Goal: Task Accomplishment & Management: Manage account settings

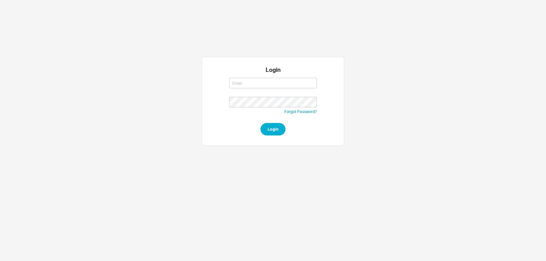
type input "rikki@qualitybath.com"
drag, startPoint x: 283, startPoint y: 132, endPoint x: 279, endPoint y: 133, distance: 4.0
click at [283, 132] on button "Login" at bounding box center [272, 129] width 25 height 13
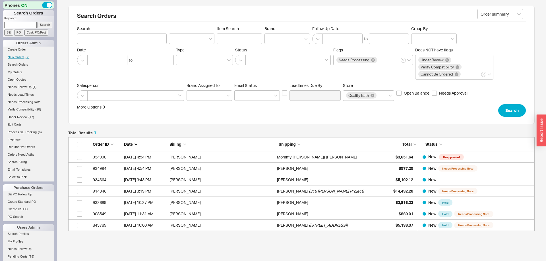
scroll to position [94, 466]
click at [16, 56] on span "New Orders" at bounding box center [16, 56] width 17 height 3
click at [20, 56] on span "New Orders" at bounding box center [16, 56] width 17 height 3
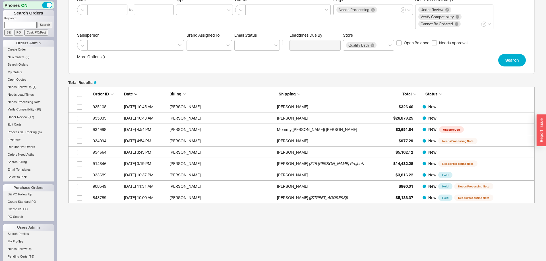
scroll to position [58, 0]
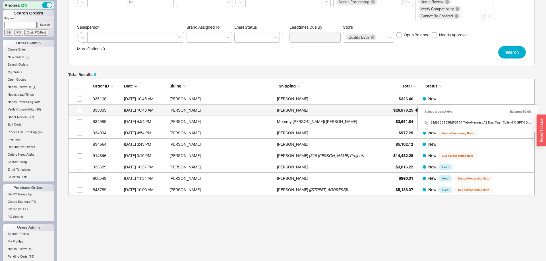
click at [400, 110] on span "$26,879.25" at bounding box center [403, 110] width 20 height 5
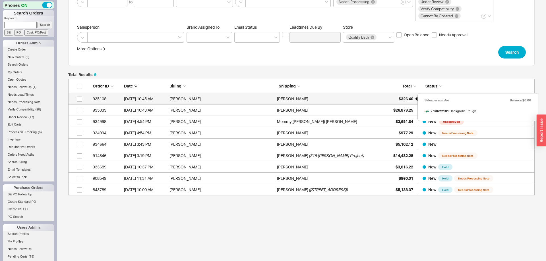
click at [410, 96] on div "$326.46" at bounding box center [399, 98] width 28 height 11
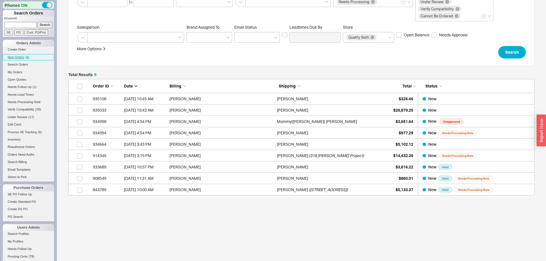
click at [22, 56] on span "New Orders" at bounding box center [16, 56] width 17 height 3
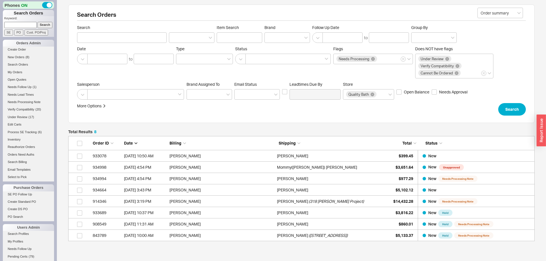
scroll to position [47, 0]
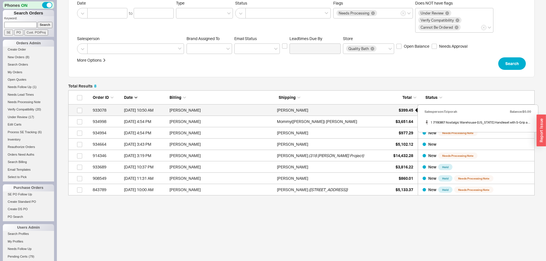
click at [407, 109] on span "$399.45" at bounding box center [405, 110] width 14 height 5
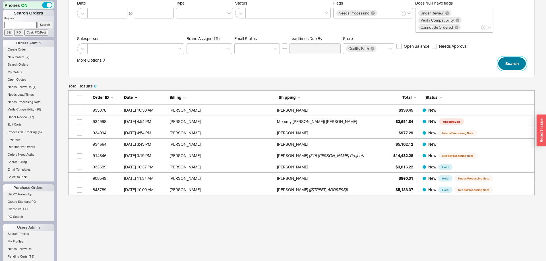
click at [520, 58] on button "Search" at bounding box center [512, 63] width 28 height 13
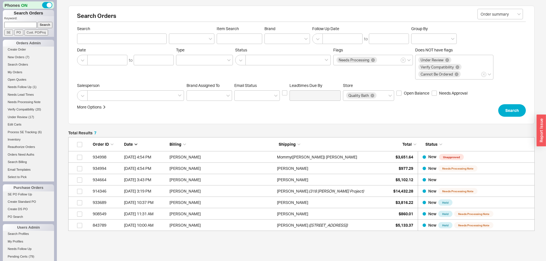
scroll to position [94, 466]
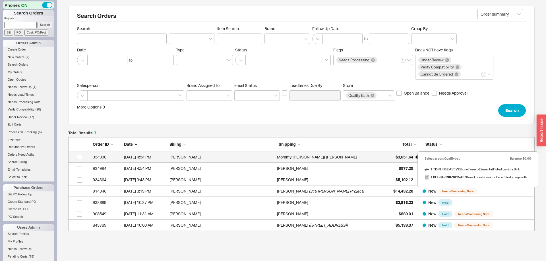
click at [408, 154] on div "$3,651.64" at bounding box center [399, 156] width 28 height 11
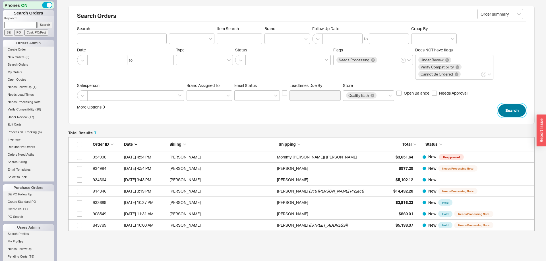
click at [514, 109] on button "Search" at bounding box center [512, 110] width 28 height 13
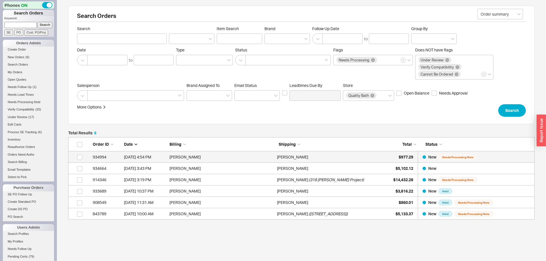
scroll to position [82, 466]
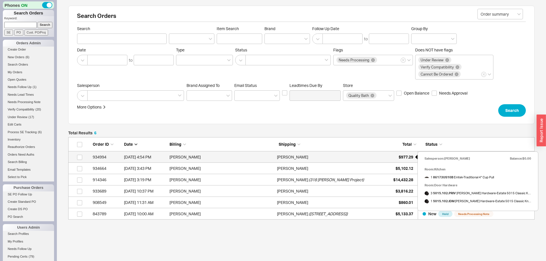
click at [406, 156] on span "$977.29" at bounding box center [405, 157] width 14 height 5
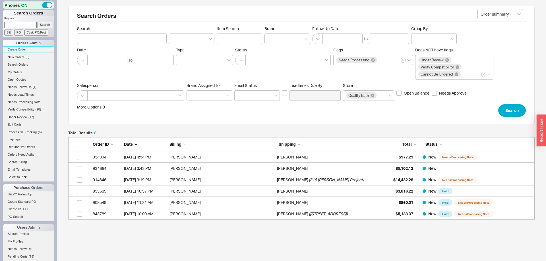
click at [20, 51] on link "Create Order" at bounding box center [28, 50] width 51 height 6
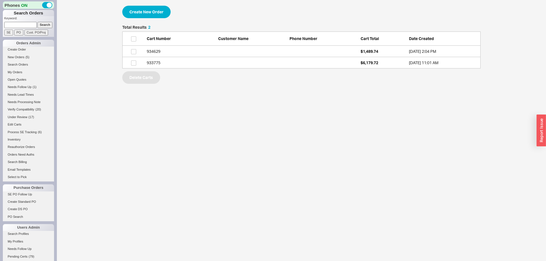
scroll to position [0, 0]
click at [169, 14] on button "Create New Order" at bounding box center [146, 12] width 48 height 13
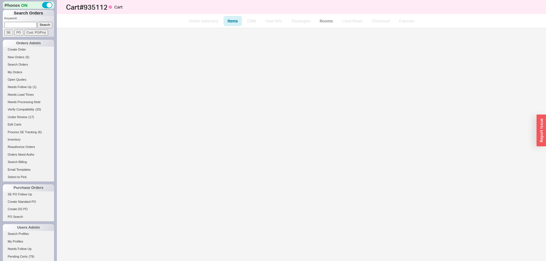
select select "3"
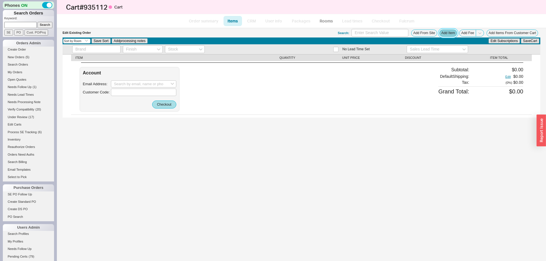
click at [451, 33] on button "Add Item" at bounding box center [448, 33] width 18 height 7
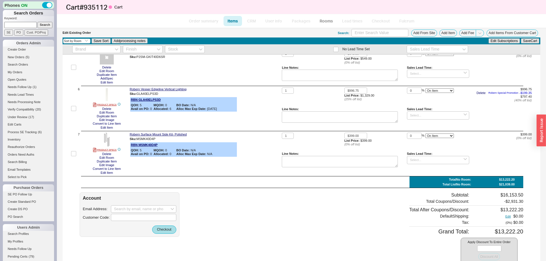
scroll to position [225, 0]
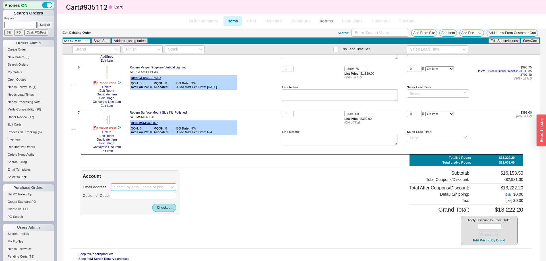
click at [144, 184] on input at bounding box center [143, 187] width 65 height 7
paste input "office@garciamaldonado.com"
click at [146, 198] on div "office@garciamaldonado.com" at bounding box center [143, 199] width 59 height 9
type input "office@garciamaldonado.com"
click at [160, 207] on button "Checkout" at bounding box center [164, 208] width 24 height 8
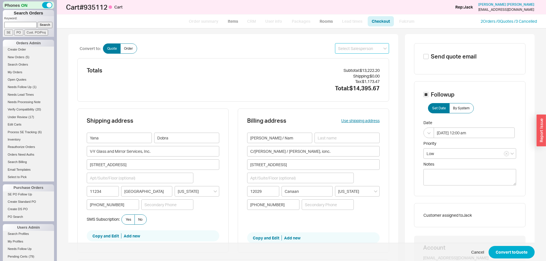
click at [357, 52] on input at bounding box center [362, 48] width 54 height 11
click at [361, 63] on div "Jack" at bounding box center [361, 60] width 53 height 10
type input "Jack"
click at [510, 250] on button "Convert to Quote" at bounding box center [511, 252] width 46 height 13
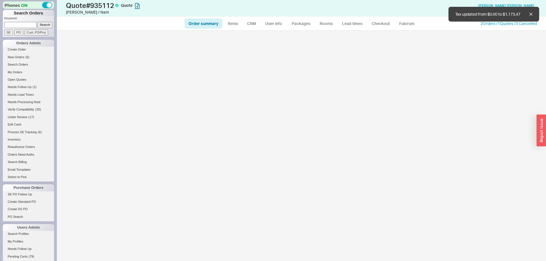
select select "*"
select select "LOW"
select select "3"
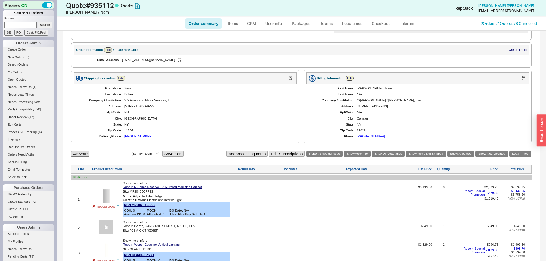
scroll to position [145, 0]
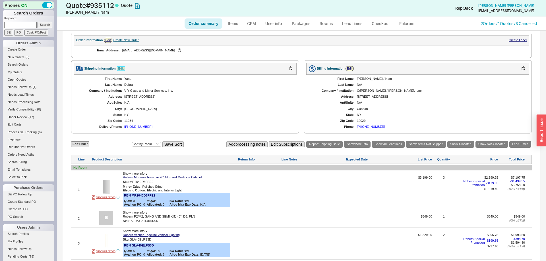
click at [123, 70] on link "Edit" at bounding box center [121, 68] width 8 height 5
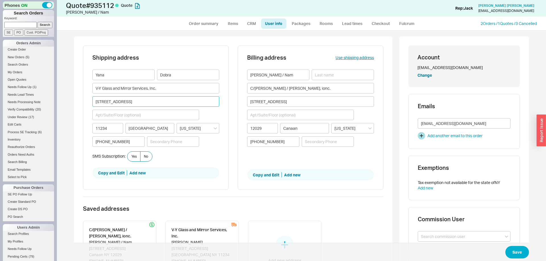
click at [128, 103] on input "5604 Avenue N" at bounding box center [155, 101] width 127 height 11
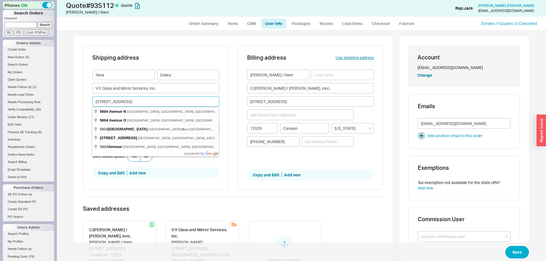
drag, startPoint x: 128, startPoint y: 103, endPoint x: 41, endPoint y: 98, distance: 88.0
click at [92, 98] on input "5604 Avenue N" at bounding box center [155, 101] width 127 height 11
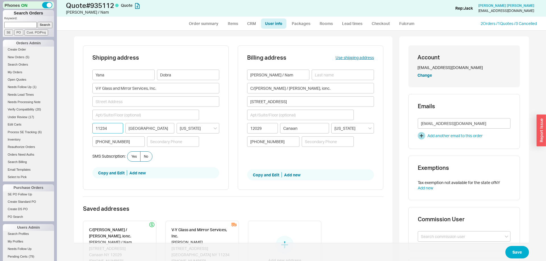
click at [106, 126] on input "11234" at bounding box center [107, 128] width 31 height 11
type input "12571"
type input "RED HOOK"
type input "12571"
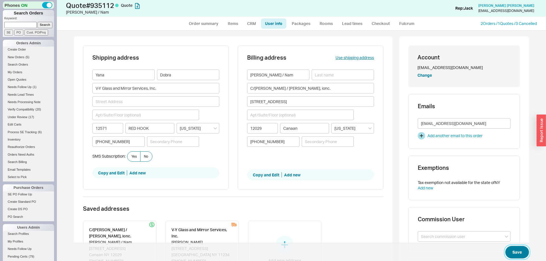
click at [525, 256] on button "Save" at bounding box center [517, 252] width 24 height 13
select select "*"
select select "LOW"
select select "3"
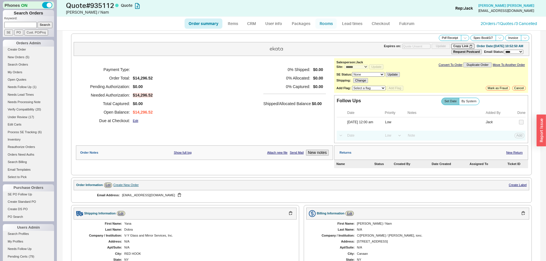
click at [331, 24] on link "Rooms" at bounding box center [325, 23] width 21 height 10
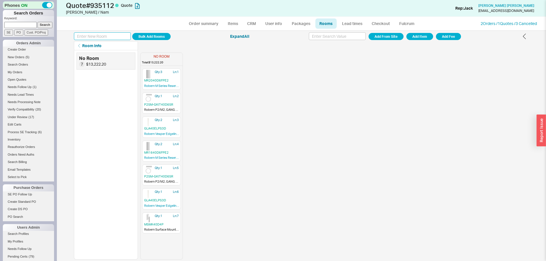
click at [113, 38] on input at bounding box center [102, 36] width 57 height 8
type input "Master Bath"
click at [158, 36] on button "Add Room" at bounding box center [151, 36] width 38 height 7
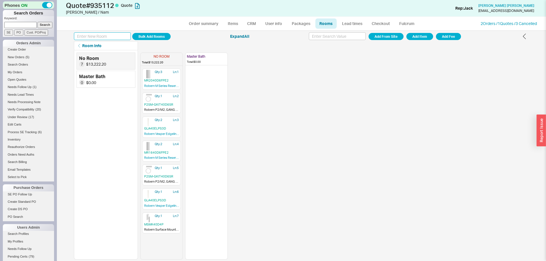
click at [88, 38] on input at bounding box center [102, 36] width 57 height 8
type input "Guest Bath"
click at [148, 38] on button "Add Room" at bounding box center [151, 36] width 38 height 7
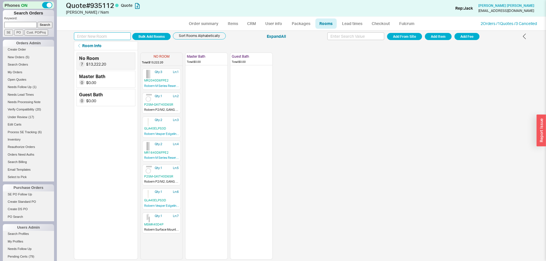
click at [105, 33] on input at bounding box center [102, 36] width 57 height 8
type input "Studio Bath"
click at [148, 34] on button "Add Room" at bounding box center [151, 36] width 38 height 7
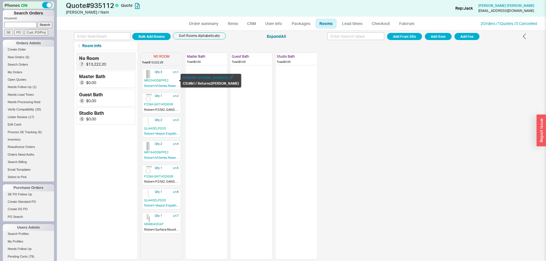
drag, startPoint x: 166, startPoint y: 78, endPoint x: 205, endPoint y: 84, distance: 39.0
click at [205, 84] on div "NO ROOM Total: $13,222.20 Qty: 3 Ln: 1 MR2040D6FPE2 Robern M Series Reserve 20"…" at bounding box center [228, 154] width 177 height 209
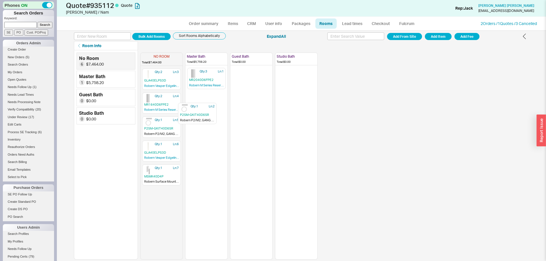
drag, startPoint x: 160, startPoint y: 91, endPoint x: 196, endPoint y: 114, distance: 42.9
click at [198, 116] on div "NO ROOM Total: $7,464.00 Qty: 1 Ln: 2 P2SM-GKIT40D6SR Robern P2/M2, GANG AND SE…" at bounding box center [228, 154] width 177 height 209
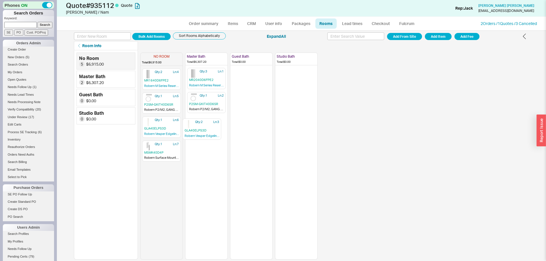
drag, startPoint x: 162, startPoint y: 78, endPoint x: 205, endPoint y: 134, distance: 70.4
click at [205, 134] on div "NO ROOM Total: $6,915.00 Qty: 2 Ln: 3 GLA40ELPS3D Robern Vesper Edgeline Vertic…" at bounding box center [228, 154] width 177 height 209
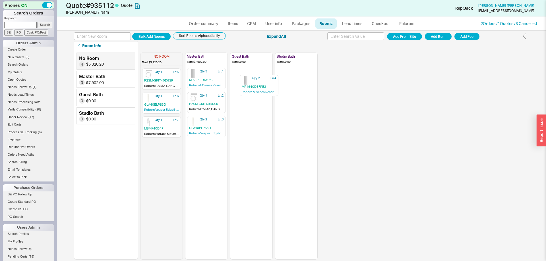
drag, startPoint x: 159, startPoint y: 80, endPoint x: 252, endPoint y: 89, distance: 93.7
click at [258, 90] on div "NO ROOM Total: $5,320.20 Qty: 2 Ln: 4 MR1640D6FPE2 Robern M Series Reserve 16" …" at bounding box center [228, 154] width 177 height 209
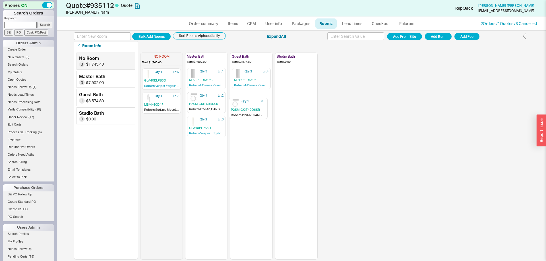
drag, startPoint x: 164, startPoint y: 80, endPoint x: 236, endPoint y: 108, distance: 76.9
click at [253, 114] on div "NO ROOM Total: $1,745.40 Qty: 1 Ln: 5 P2SM-GKIT40D6SR Robern P2/M2, GANG AND SE…" at bounding box center [228, 154] width 177 height 209
drag, startPoint x: 172, startPoint y: 78, endPoint x: 247, endPoint y: 136, distance: 93.9
click at [257, 143] on div "NO ROOM Total: $1,196.40 Qty: 1 Ln: 6 GLA40ELPS3D Robern Vesper Edgeline Vertic…" at bounding box center [228, 154] width 177 height 209
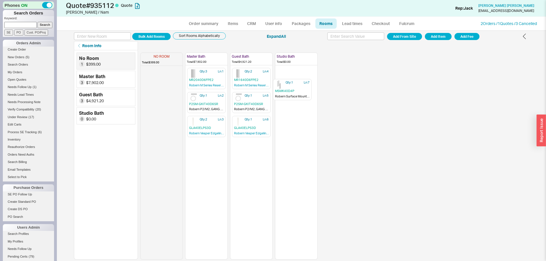
drag, startPoint x: 162, startPoint y: 89, endPoint x: 294, endPoint y: 80, distance: 132.2
click at [296, 81] on div "NO ROOM Total: $399.00 Qty: 1 Ln: 7 MSMK40D4P Robern Surface Mount Side Kit- Po…" at bounding box center [228, 154] width 177 height 209
click at [212, 18] on link "Order summary" at bounding box center [203, 23] width 38 height 10
select select "*"
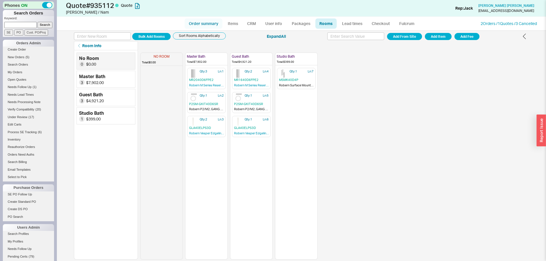
select select "LOW"
select select "3"
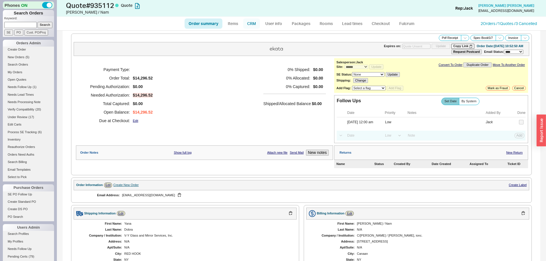
click at [256, 23] on link "CRM" at bounding box center [251, 23] width 17 height 10
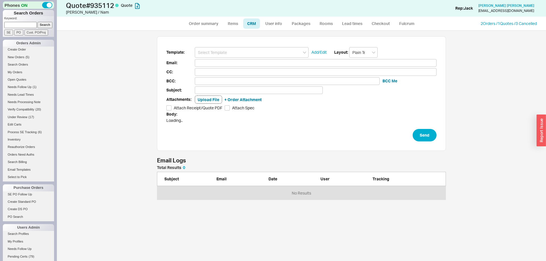
scroll to position [231, 489]
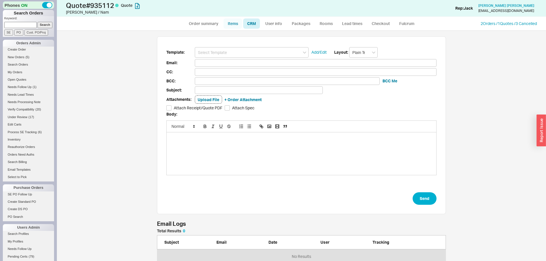
click at [232, 22] on link "Items" at bounding box center [232, 23] width 18 height 10
select select "3"
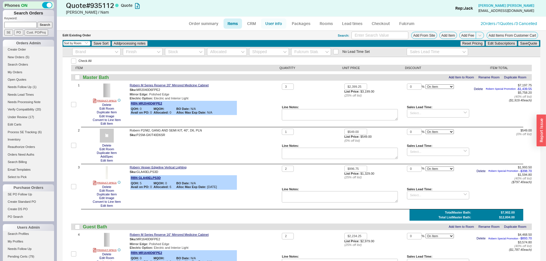
click at [275, 24] on link "User info" at bounding box center [273, 23] width 25 height 10
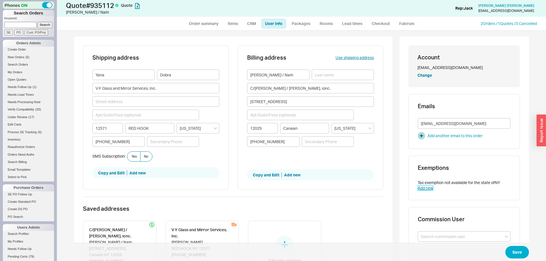
click at [426, 190] on link "Add new" at bounding box center [425, 188] width 15 height 5
click at [209, 24] on link "Order summary" at bounding box center [203, 23] width 38 height 10
select select "*"
select select "LOW"
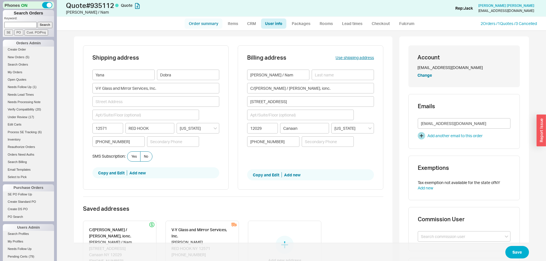
select select "3"
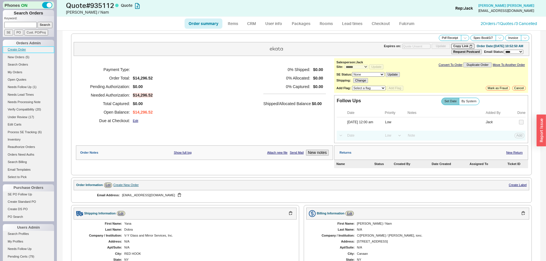
click at [21, 51] on link "Create Order" at bounding box center [28, 50] width 51 height 6
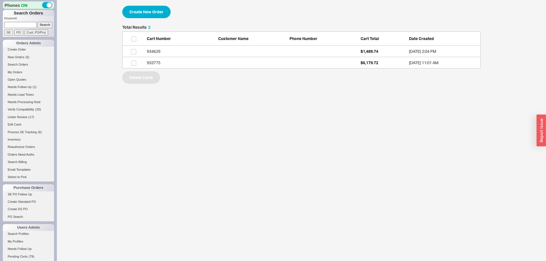
scroll to position [43, 358]
click at [161, 11] on button "Create New Order" at bounding box center [146, 12] width 48 height 13
select select "3"
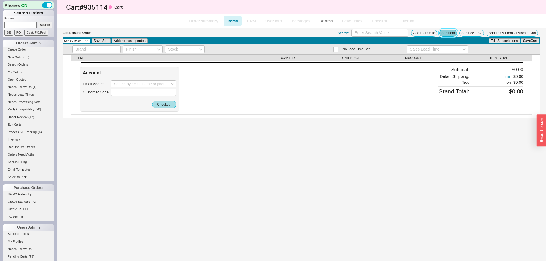
click at [450, 34] on button "Add Item" at bounding box center [448, 33] width 18 height 7
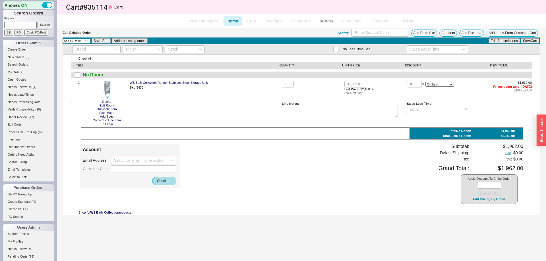
click at [135, 164] on input at bounding box center [143, 160] width 65 height 7
paste input "voxershorts@icloud.com"
click at [135, 171] on div "create option voxershorts@icloud.com" at bounding box center [143, 172] width 65 height 13
type input "voxershorts@icloud.com"
click at [159, 181] on button "Checkout" at bounding box center [164, 181] width 24 height 8
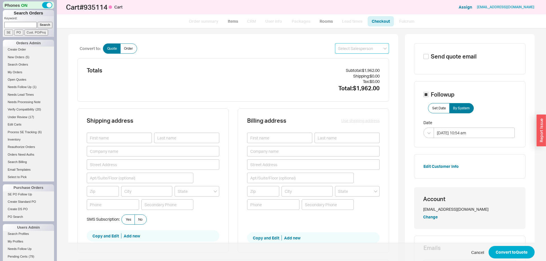
click at [353, 50] on input at bounding box center [362, 48] width 54 height 11
click at [351, 59] on div "Jack" at bounding box center [361, 60] width 53 height 10
type input "Jack"
click at [503, 251] on button "Convert to Quote" at bounding box center [511, 252] width 46 height 13
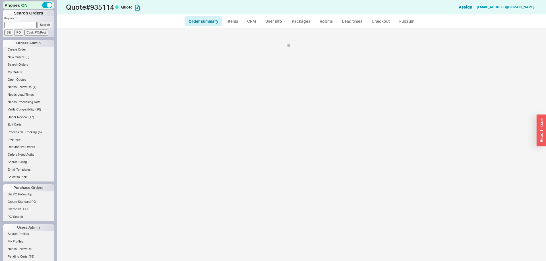
select select "*"
select select "3"
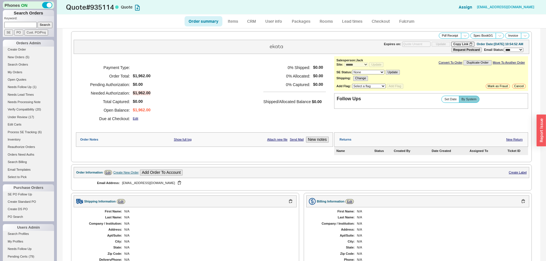
scroll to position [125, 0]
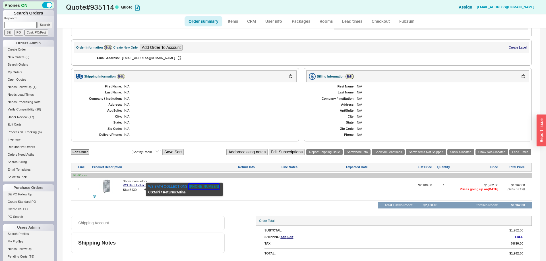
click at [203, 187] on button "610-831-0214" at bounding box center [204, 187] width 30 height 6
click at [134, 189] on span "5430" at bounding box center [133, 189] width 7 height 3
copy div "Sku: 5430"
click at [294, 187] on div at bounding box center [313, 191] width 64 height 15
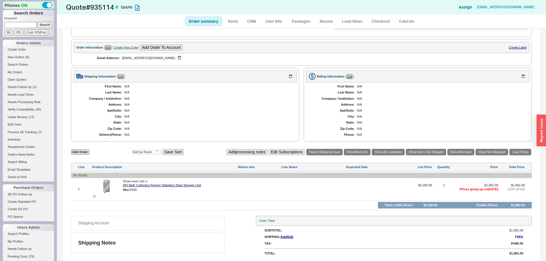
click at [294, 187] on div at bounding box center [313, 191] width 64 height 15
type textarea "Emailed Omar for lead time, hes out of the office but access to emails"
click at [287, 197] on button "SAVE" at bounding box center [287, 196] width 12 height 5
click at [13, 61] on li "New Orders ( 5 )" at bounding box center [28, 57] width 51 height 7
click at [14, 57] on span "New Orders" at bounding box center [16, 56] width 17 height 3
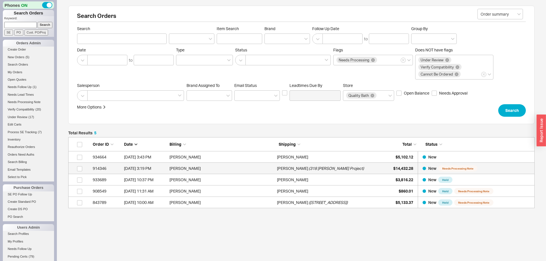
scroll to position [71, 466]
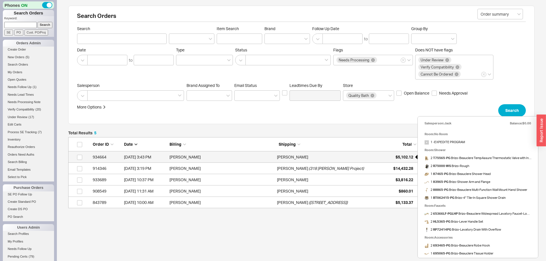
click at [408, 157] on span "$5,102.12" at bounding box center [404, 157] width 18 height 5
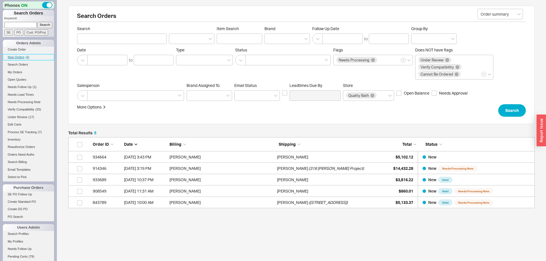
click at [31, 55] on link "New Orders ( 4 )" at bounding box center [28, 57] width 51 height 6
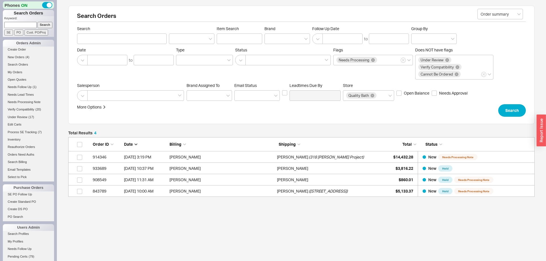
scroll to position [60, 466]
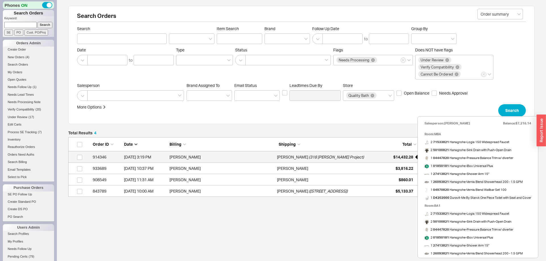
click at [404, 156] on span "$14,432.28" at bounding box center [403, 157] width 20 height 5
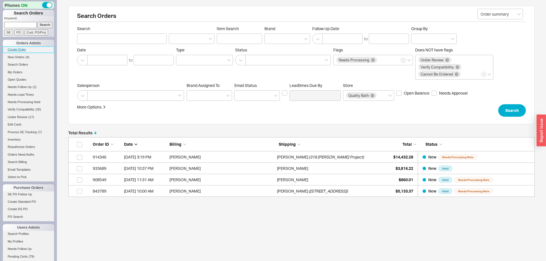
click at [23, 49] on link "Create Order" at bounding box center [28, 50] width 51 height 6
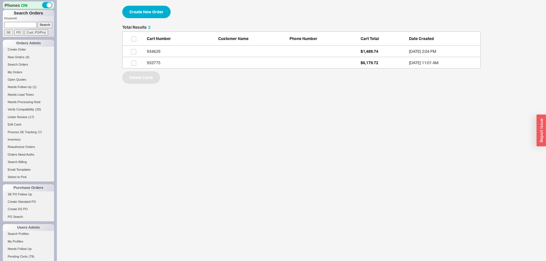
scroll to position [43, 358]
click at [150, 10] on button "Create New Order" at bounding box center [146, 12] width 48 height 13
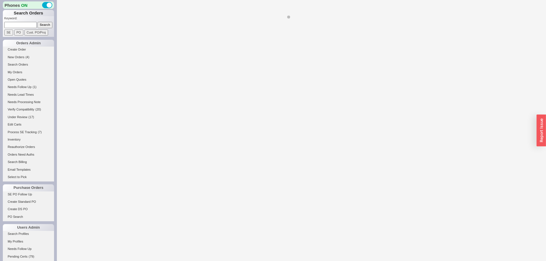
select select "3"
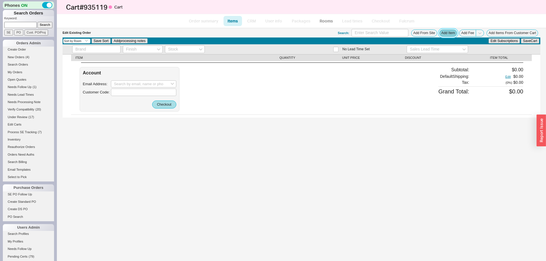
click at [448, 34] on button "Add Item" at bounding box center [448, 33] width 18 height 7
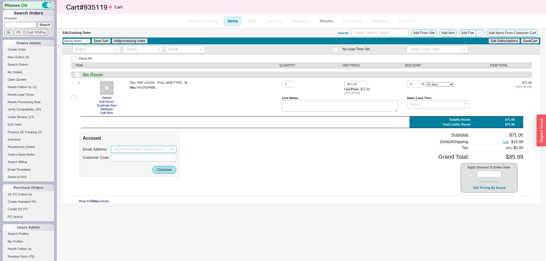
click at [136, 149] on input at bounding box center [143, 149] width 65 height 7
paste input "jerome@burgosdesigngroup.com"
click at [137, 170] on div "Jerome Burgos" at bounding box center [143, 174] width 59 height 9
type input "jerome@burgosdesigngroup.com"
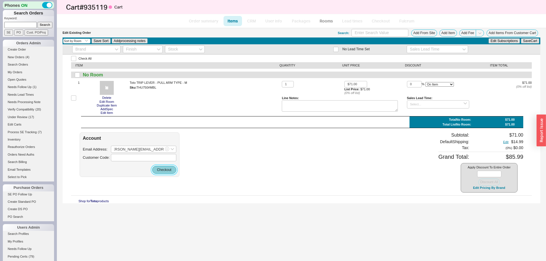
click at [166, 174] on button "Checkout" at bounding box center [164, 170] width 24 height 8
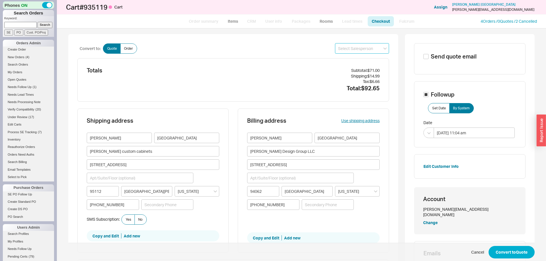
click at [351, 48] on input at bounding box center [362, 48] width 54 height 11
click at [362, 59] on div "Mimi" at bounding box center [361, 60] width 53 height 10
type input "Mimi"
click at [134, 163] on input "442 Queens Lane" at bounding box center [153, 164] width 132 height 11
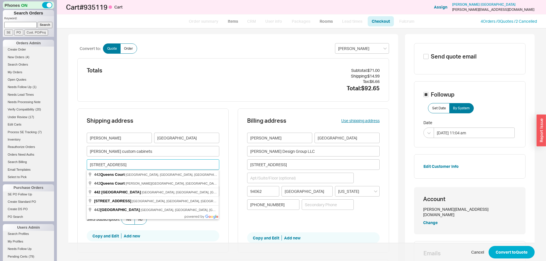
paste input "1140 Deanna Dr"
drag, startPoint x: 134, startPoint y: 163, endPoint x: 84, endPoint y: 159, distance: 50.1
click at [87, 159] on input "442 Queens Lane" at bounding box center [153, 164] width 132 height 11
type input "1140 Deanna Drive"
type input "94025"
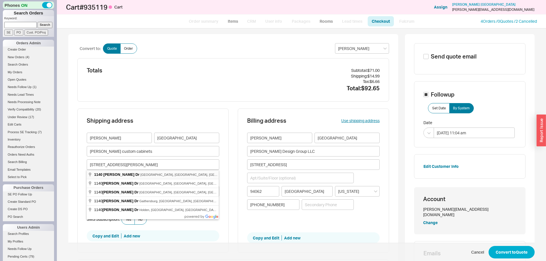
type input "Menlo Park"
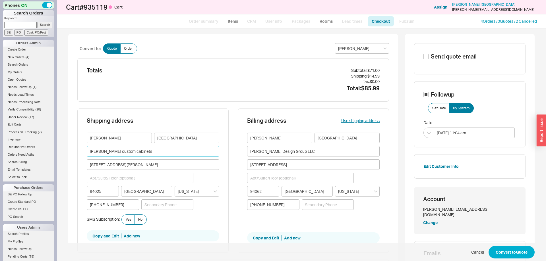
drag, startPoint x: 137, startPoint y: 153, endPoint x: 67, endPoint y: 150, distance: 69.7
click at [87, 150] on input "Phan custom cabinets" at bounding box center [153, 151] width 132 height 11
click at [503, 252] on button "Convert to Quote" at bounding box center [511, 252] width 46 height 13
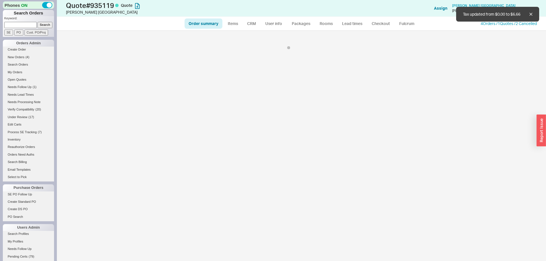
select select "*"
select select "3"
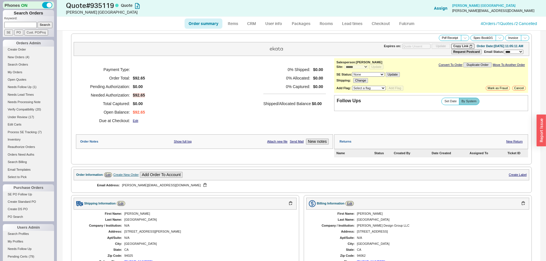
click at [211, 28] on link "Order summary" at bounding box center [203, 23] width 38 height 10
select select "*"
select select "3"
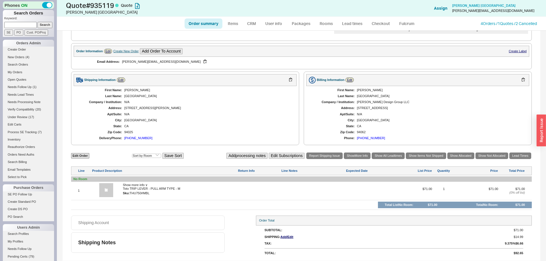
click at [25, 29] on form "Keyword: Search SE PO Cust. PO/Proj" at bounding box center [29, 25] width 50 height 19
drag, startPoint x: 26, startPoint y: 27, endPoint x: 39, endPoint y: 23, distance: 14.3
click at [26, 27] on input at bounding box center [20, 25] width 32 height 6
paste input "985771"
type input "985771"
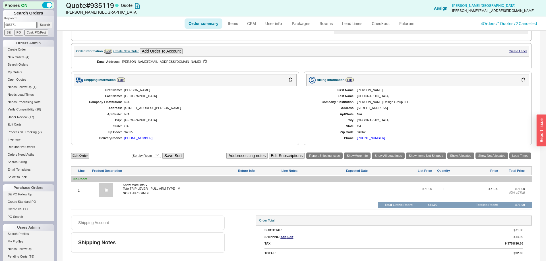
click at [40, 23] on input "Search" at bounding box center [45, 25] width 15 height 6
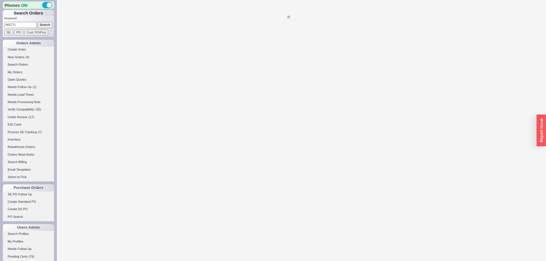
select select "*"
select select "LOW"
select select "3"
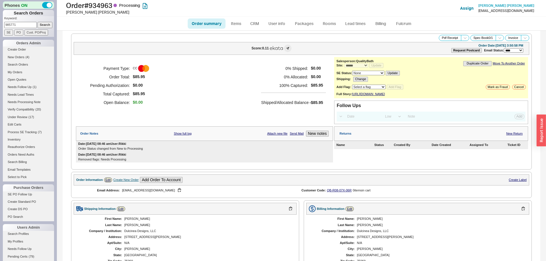
scroll to position [153, 0]
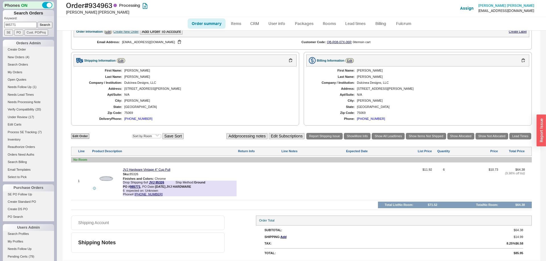
click at [518, 140] on div "Edit Order Select an option Sort by Brand Sort by Room Save Sort Add processing…" at bounding box center [301, 136] width 460 height 8
click at [517, 137] on link "Lead Times" at bounding box center [520, 136] width 22 height 7
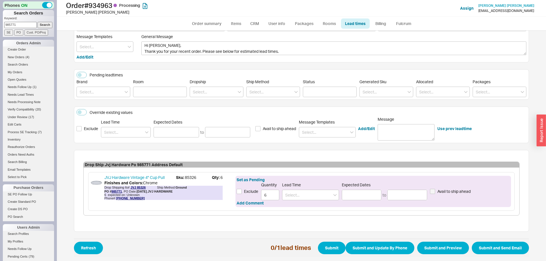
scroll to position [32, 0]
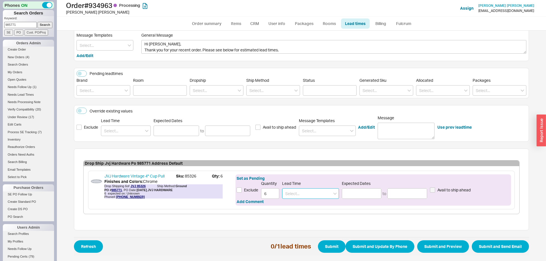
click at [299, 199] on input at bounding box center [310, 193] width 57 height 11
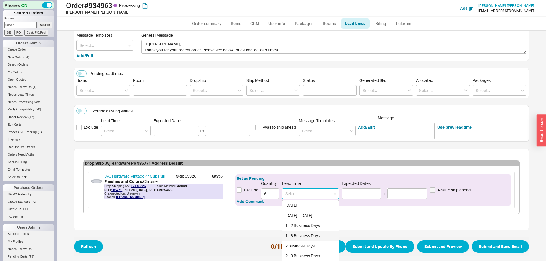
click at [302, 236] on div "1 - 3 Business Days" at bounding box center [310, 236] width 56 height 10
type input "1 - 3 Business Days"
type input "08/21/2025"
type input "08/25/2025"
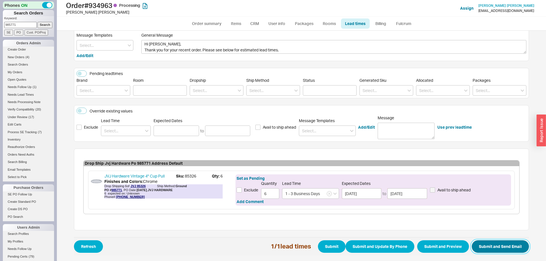
click at [491, 249] on button "Submit and Send Email" at bounding box center [500, 246] width 57 height 13
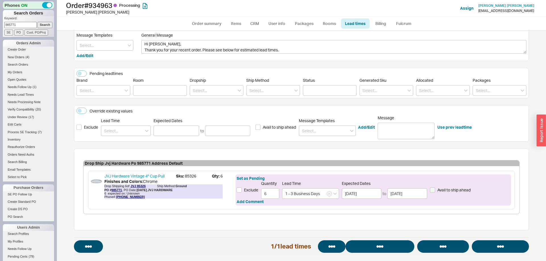
select select "*"
select select "LOW"
select select "3"
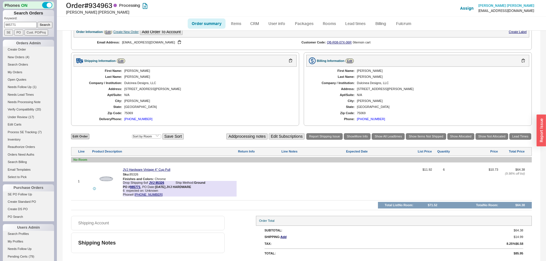
scroll to position [175, 0]
select select "*"
click at [29, 22] on p "Keyword:" at bounding box center [29, 19] width 50 height 6
click at [28, 25] on input "985771" at bounding box center [20, 25] width 32 height 6
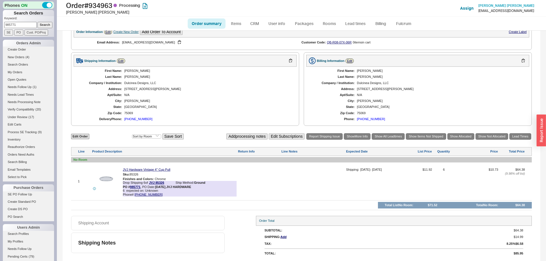
paste input "660"
type input "985660"
click at [41, 24] on input "Search" at bounding box center [45, 25] width 15 height 6
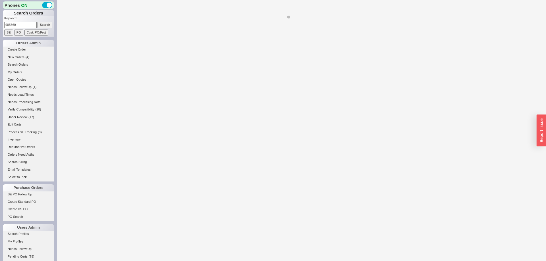
select select "*"
select select "LOW"
select select "3"
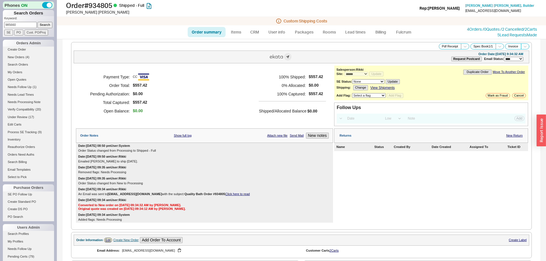
scroll to position [203, 0]
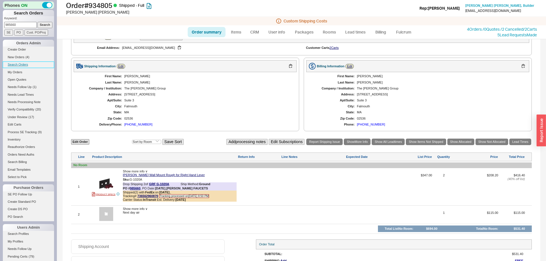
click at [24, 65] on link "Search Orders" at bounding box center [28, 65] width 51 height 6
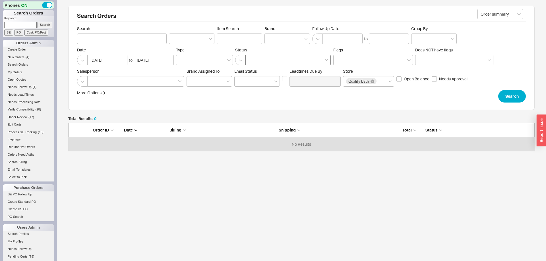
scroll to position [28, 466]
click at [243, 40] on input "Item Search" at bounding box center [239, 39] width 45 height 11
paste input "GC2072-4-SC-PA-PN"
type input "GC2072-4-SC-PA-PN"
click at [516, 99] on button "Search" at bounding box center [512, 96] width 28 height 13
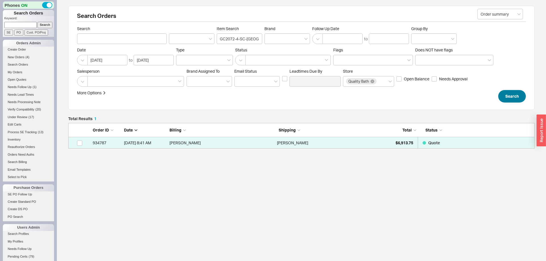
scroll to position [0, 0]
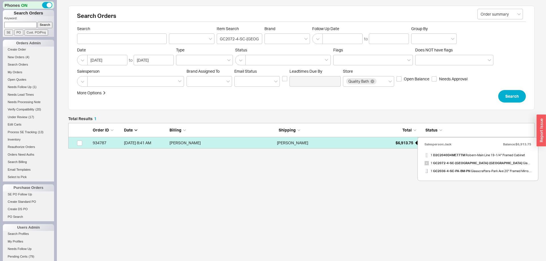
click at [401, 144] on span "$6,913.75" at bounding box center [404, 142] width 18 height 5
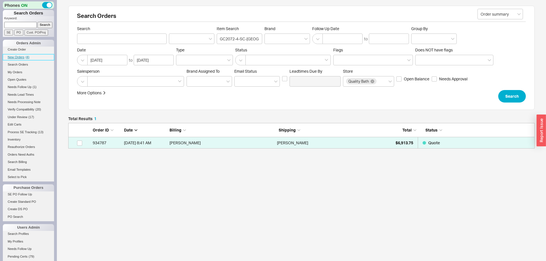
click at [22, 55] on link "New Orders ( 4 )" at bounding box center [28, 57] width 51 height 6
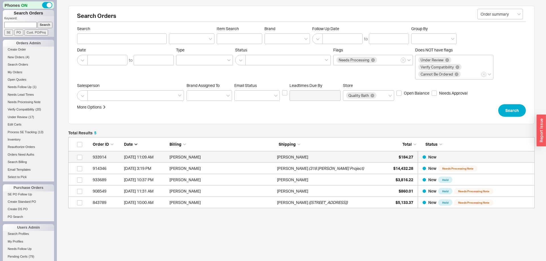
scroll to position [71, 466]
click at [403, 155] on span "$184.27" at bounding box center [405, 157] width 14 height 5
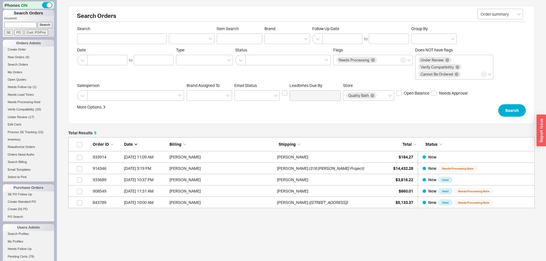
click at [21, 53] on li "Create Order" at bounding box center [28, 50] width 51 height 7
click at [21, 55] on link "New Orders ( 4 )" at bounding box center [28, 57] width 51 height 6
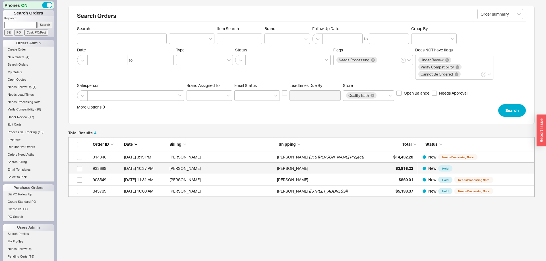
scroll to position [60, 466]
click at [28, 23] on input at bounding box center [20, 25] width 32 height 6
paste input "marie@mariefuer.com"
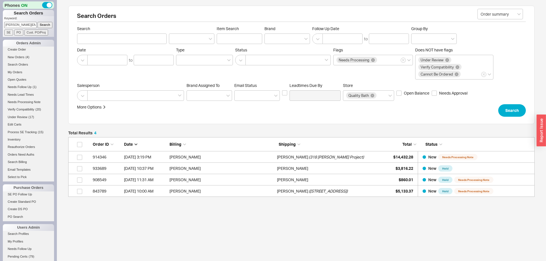
scroll to position [0, 1]
type input "marie@mariefuer.com"
click at [44, 24] on input "Search" at bounding box center [45, 25] width 15 height 6
type input "marie@mariefuer.com"
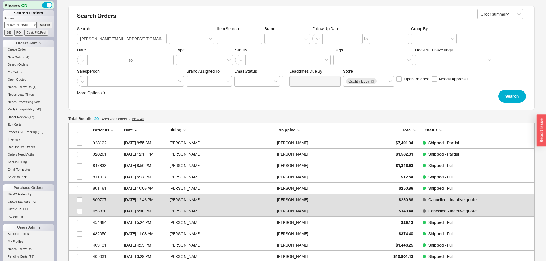
scroll to position [0, 0]
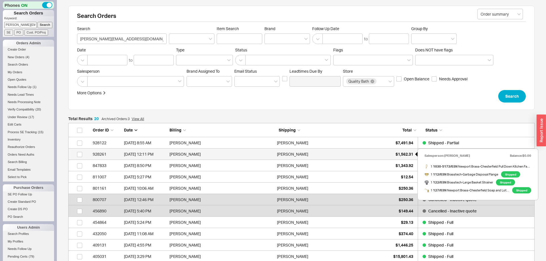
click at [406, 155] on span "$1,562.31" at bounding box center [404, 154] width 18 height 5
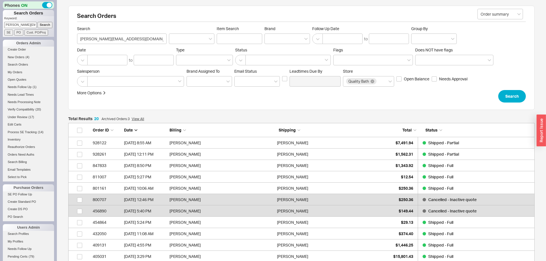
click at [30, 22] on input "marie@mariefuer.com" at bounding box center [20, 25] width 32 height 6
click at [28, 26] on input "marie@mariefuer.com" at bounding box center [20, 25] width 32 height 6
click at [28, 26] on input "[PERSON_NAME][EMAIL_ADDRESS][DOMAIN_NAME]" at bounding box center [20, 25] width 32 height 6
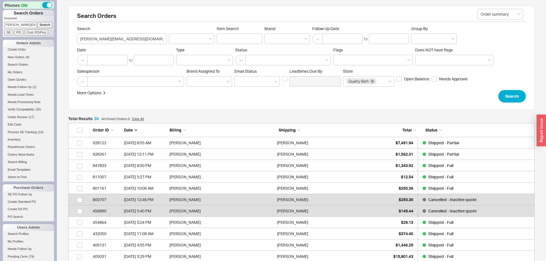
click at [28, 26] on input "[PERSON_NAME][EMAIL_ADDRESS][DOMAIN_NAME]" at bounding box center [20, 25] width 32 height 6
click at [20, 59] on span "New Orders" at bounding box center [16, 56] width 17 height 3
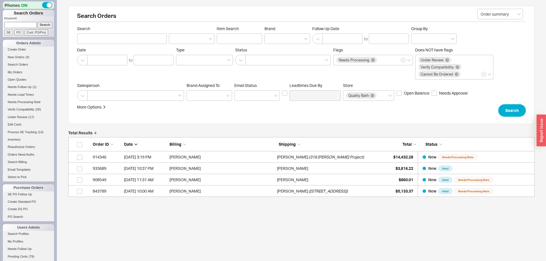
scroll to position [60, 466]
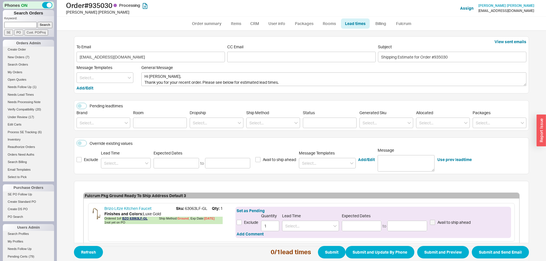
scroll to position [32, 0]
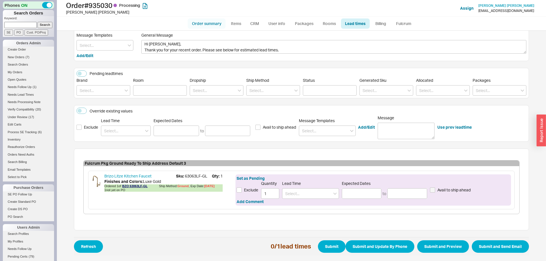
click at [208, 26] on link "Order summary" at bounding box center [207, 23] width 38 height 10
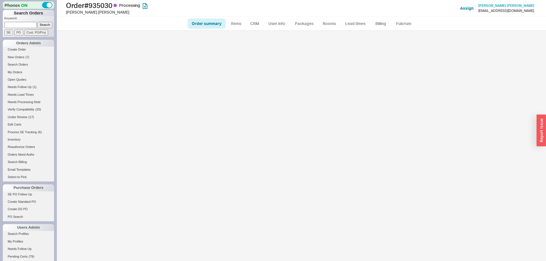
select select "*"
select select "LOW"
select select "3"
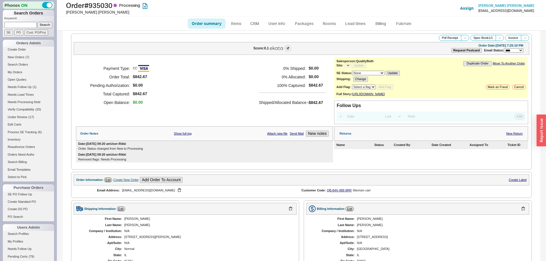
select select "*"
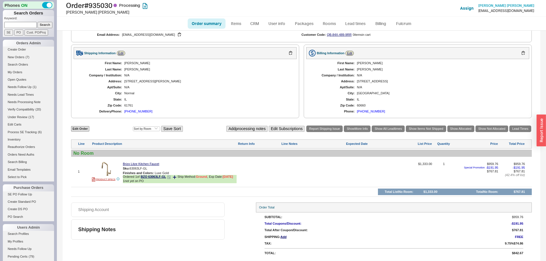
click at [168, 180] on div "1 not yet on PO" at bounding box center [180, 181] width 114 height 4
click at [168, 179] on icon at bounding box center [168, 177] width 3 height 3
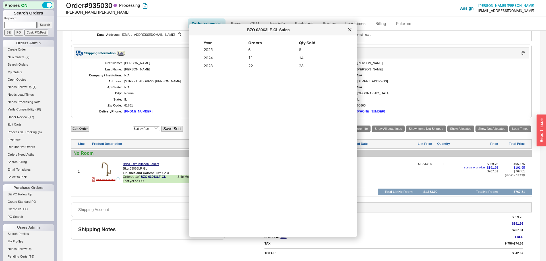
click at [356, 29] on div at bounding box center [357, 130] width 3 height 213
click at [348, 29] on icon at bounding box center [349, 29] width 3 height 3
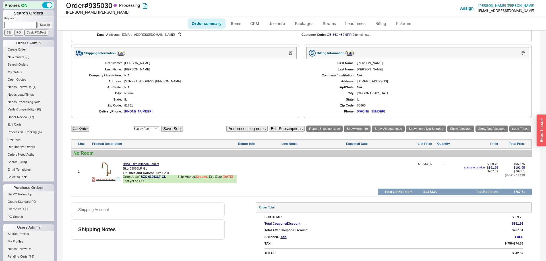
scroll to position [0, 0]
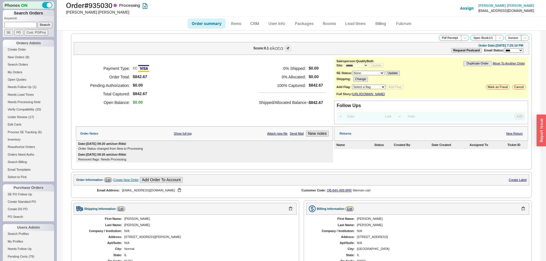
click at [210, 20] on link "Order summary" at bounding box center [207, 23] width 38 height 10
select select "*"
select select "LOW"
select select "3"
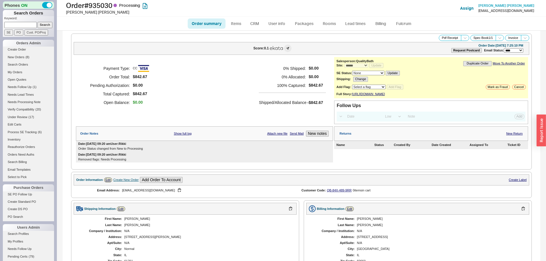
scroll to position [161, 0]
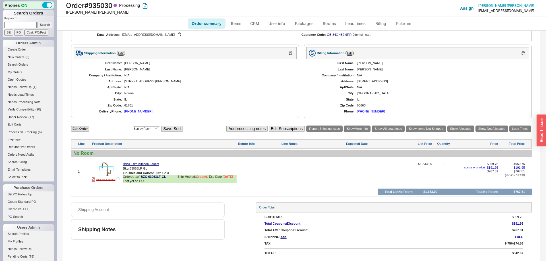
click at [113, 169] on img at bounding box center [106, 169] width 14 height 14
click at [153, 169] on button "button" at bounding box center [151, 168] width 7 height 5
click at [526, 128] on link "Lead Times" at bounding box center [520, 129] width 22 height 7
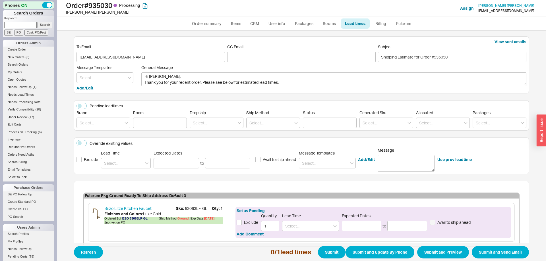
scroll to position [32, 0]
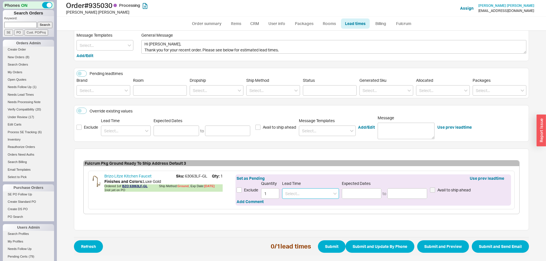
click at [319, 193] on input at bounding box center [310, 193] width 57 height 11
click at [308, 206] on div "7 - 10 Business Days" at bounding box center [310, 205] width 56 height 10
type input "7 - 10 Business Days"
type input "08/29/2025"
type input "09/04/2025"
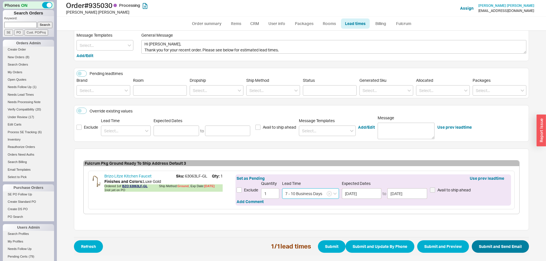
type input "7 - 10 Business Days"
click at [492, 246] on button "Submit and Send Email" at bounding box center [500, 246] width 57 height 13
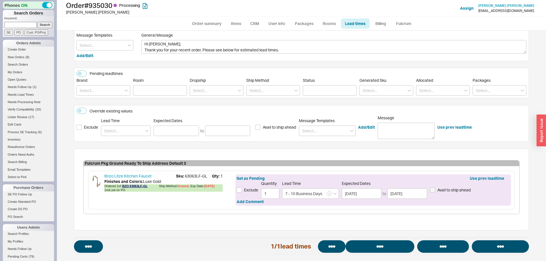
select select "*"
select select "LOW"
select select "3"
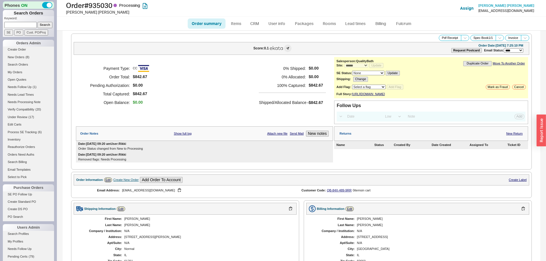
select select "*"
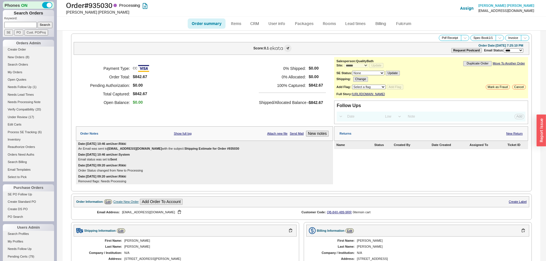
scroll to position [182, 0]
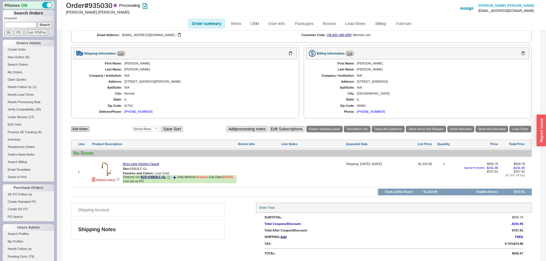
click at [169, 179] on icon at bounding box center [168, 177] width 3 height 3
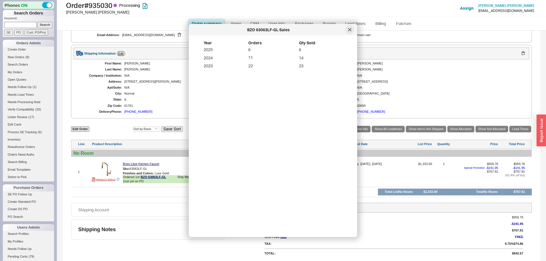
click at [346, 31] on div at bounding box center [349, 29] width 9 height 9
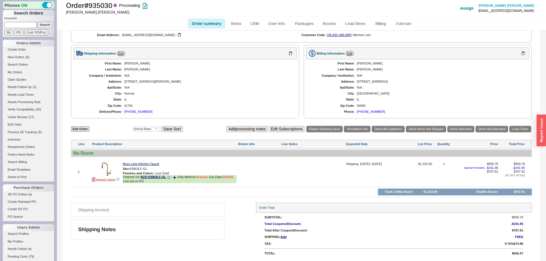
click at [175, 177] on icon at bounding box center [174, 177] width 3 height 3
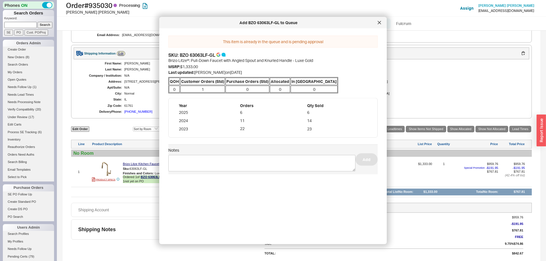
click at [378, 22] on icon at bounding box center [379, 22] width 3 height 3
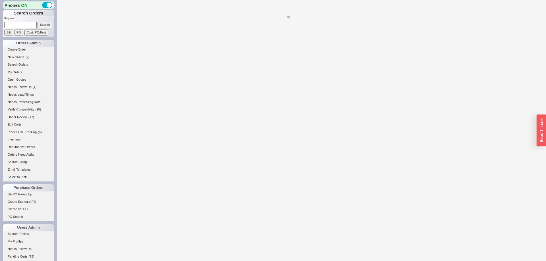
select select "LOW"
select select "3"
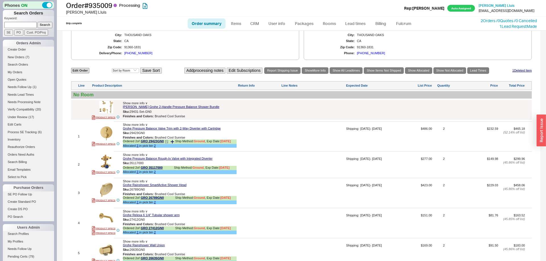
select select "*"
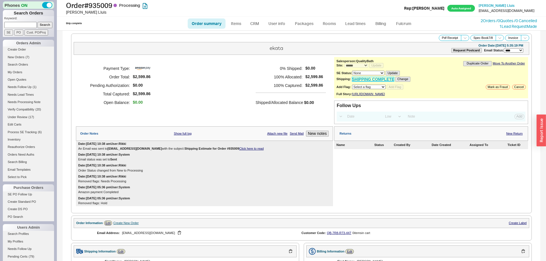
click at [373, 80] on link "SHIPPING COMPLETE" at bounding box center [373, 79] width 42 height 5
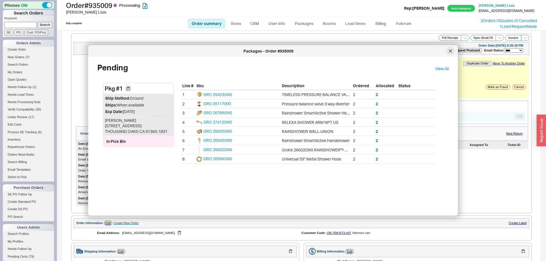
click at [452, 51] on div at bounding box center [450, 51] width 9 height 9
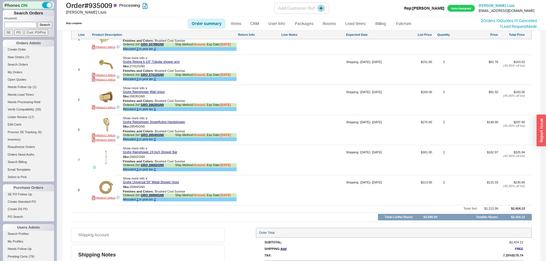
scroll to position [425, 0]
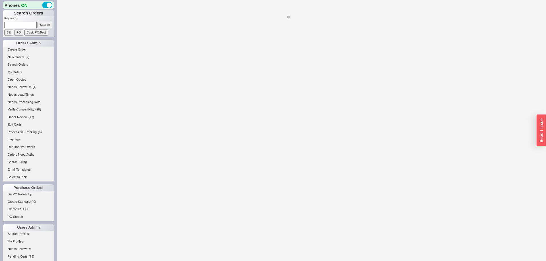
select select "*"
select select "LOW"
select select "3"
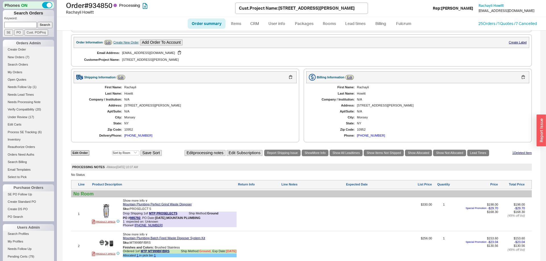
scroll to position [268, 0]
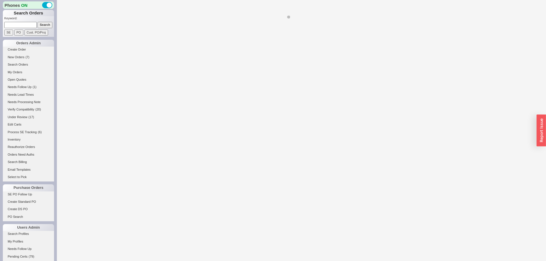
select select "*"
select select "LOW"
select select "3"
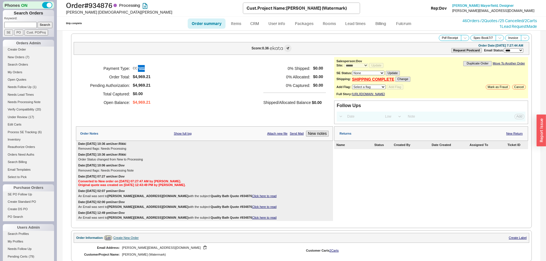
click at [382, 83] on div "**********" at bounding box center [431, 77] width 194 height 41
click at [382, 81] on link "SHIPPING COMPLETE" at bounding box center [373, 79] width 42 height 5
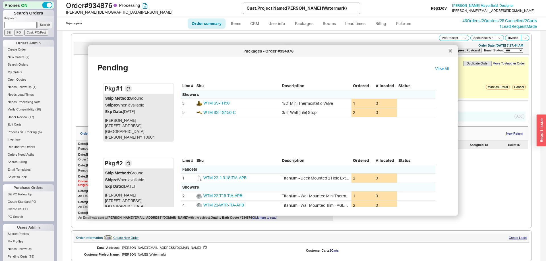
scroll to position [27, 0]
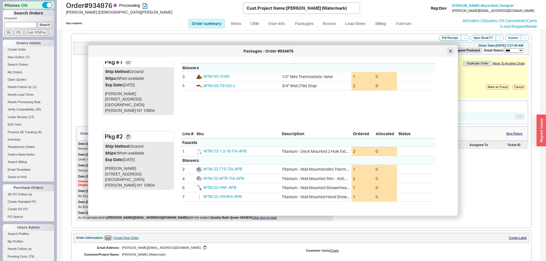
click at [453, 49] on div at bounding box center [450, 51] width 9 height 9
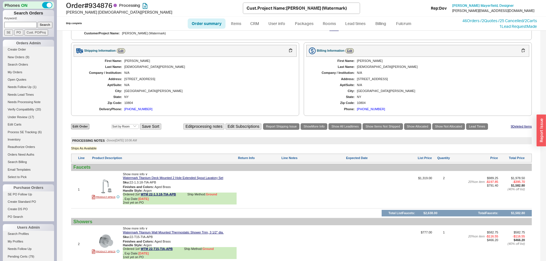
scroll to position [261, 0]
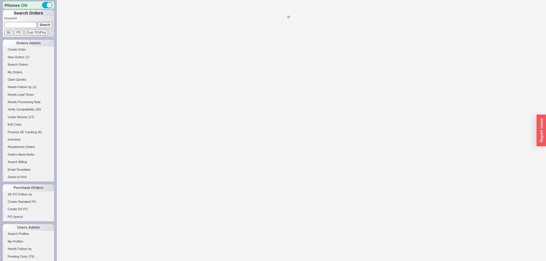
select select "*"
select select "LOW"
select select "3"
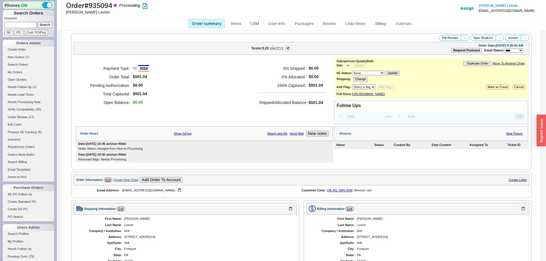
select select "*"
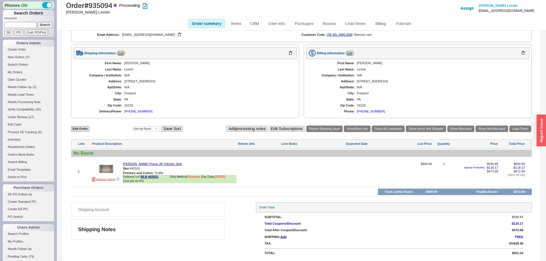
scroll to position [161, 0]
click at [109, 172] on img at bounding box center [106, 169] width 14 height 14
click at [520, 129] on link "Lead Times" at bounding box center [520, 129] width 22 height 7
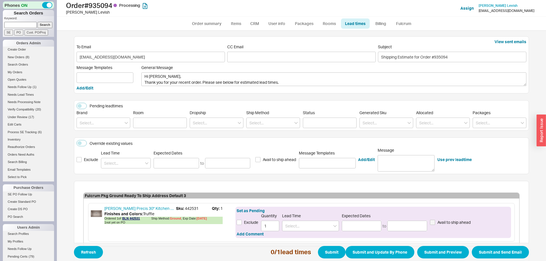
scroll to position [32, 0]
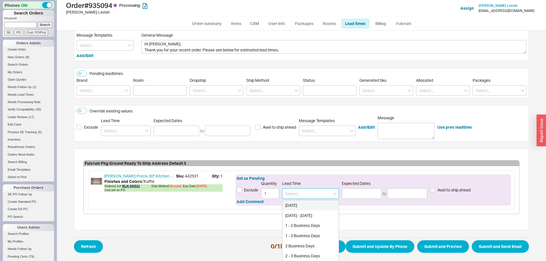
click at [307, 192] on input at bounding box center [310, 193] width 57 height 11
click at [313, 203] on div "10 - 12 Business Days" at bounding box center [310, 205] width 56 height 10
type input "10 - 12 Business Days"
type input "09/04/2025"
type input "09/08/2025"
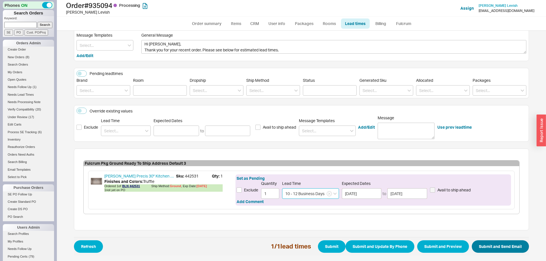
type input "10 - 12 Business Days"
click at [490, 247] on button "Submit and Send Email" at bounding box center [500, 246] width 57 height 13
select select "*"
select select "LOW"
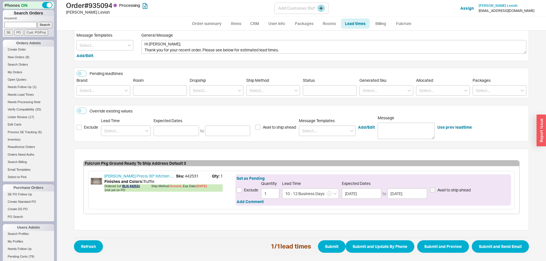
select select "3"
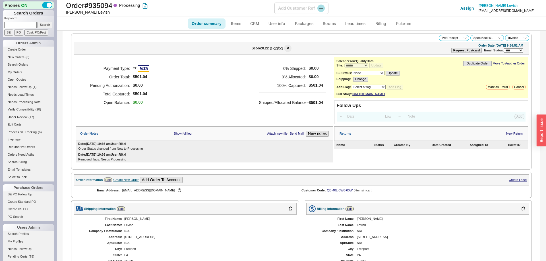
select select "*"
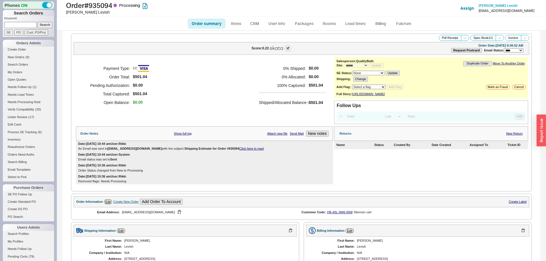
scroll to position [182, 0]
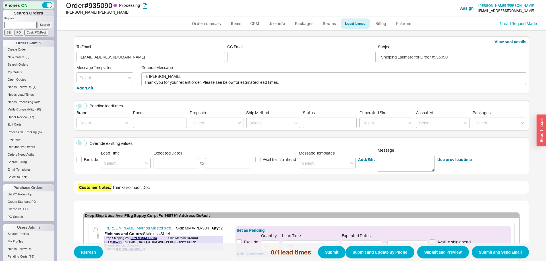
scroll to position [52, 0]
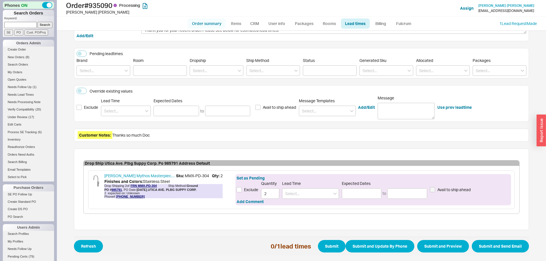
click at [210, 23] on link "Order summary" at bounding box center [207, 23] width 38 height 10
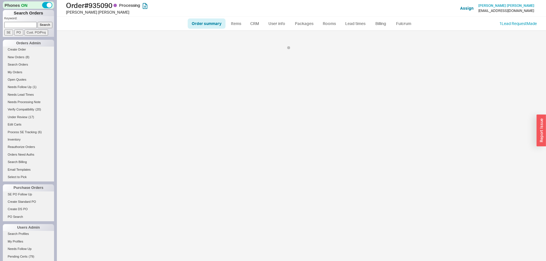
select select "*"
select select "LOW"
select select "3"
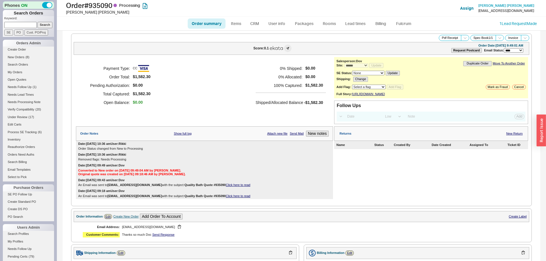
scroll to position [212, 0]
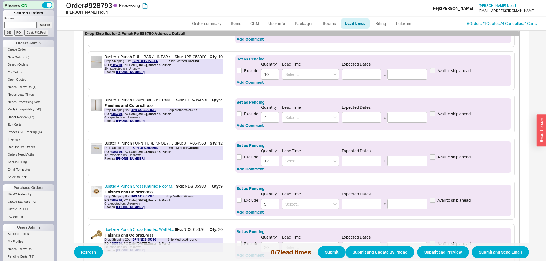
scroll to position [322, 0]
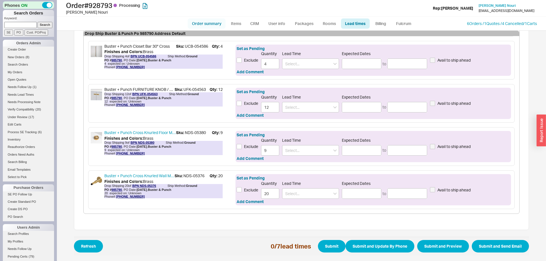
click at [197, 26] on link "Order summary" at bounding box center [207, 23] width 38 height 10
select select "*"
select select "LOW"
select select "3"
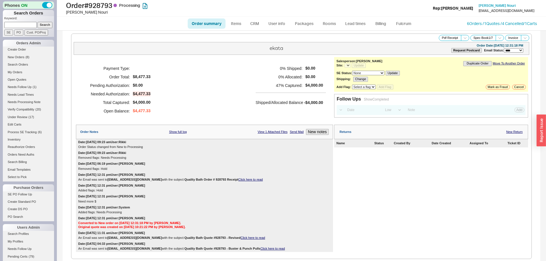
select select "*"
click at [191, 106] on div "Payment Type: Order Total: $8,477.33 Pending Authorization: $0.00 Needed Author…" at bounding box center [204, 89] width 257 height 65
click at [318, 137] on div "Order Notes Show full log View 1 Attached Files Send Mail New notes" at bounding box center [204, 132] width 257 height 14
click at [317, 134] on button "New notes" at bounding box center [317, 132] width 23 height 6
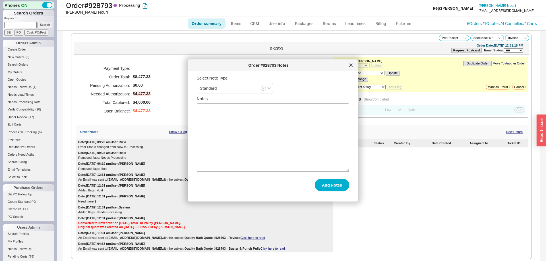
click at [291, 120] on textarea "Notes" at bounding box center [273, 138] width 152 height 68
type textarea "Asked Josh about payment."
click at [328, 180] on button "Add Notes" at bounding box center [332, 185] width 34 height 13
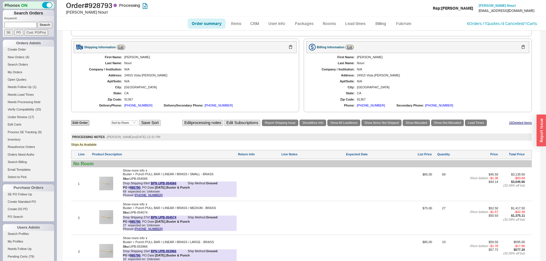
scroll to position [505, 0]
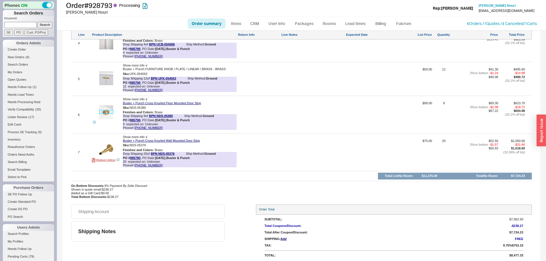
click at [107, 111] on img at bounding box center [106, 112] width 14 height 14
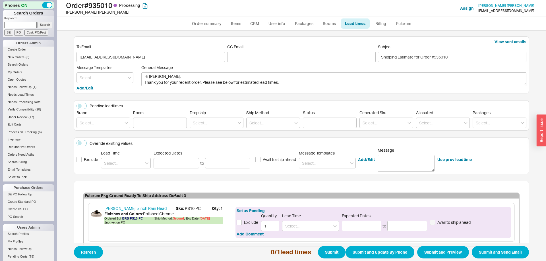
scroll to position [32, 0]
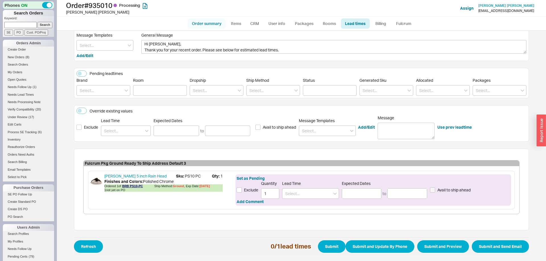
click at [202, 26] on link "Order summary" at bounding box center [207, 23] width 38 height 10
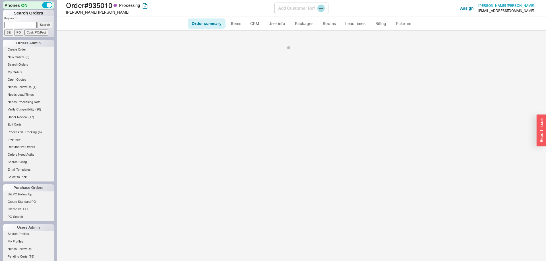
select select "*"
select select "LOW"
select select "3"
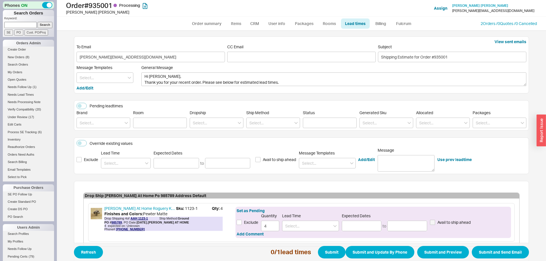
scroll to position [32, 0]
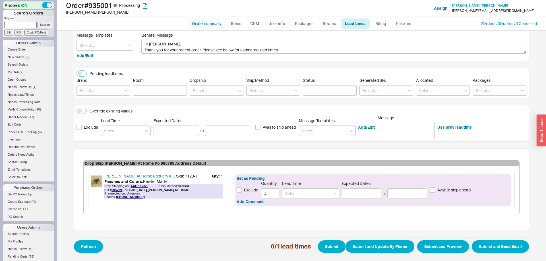
click at [212, 20] on link "Order summary" at bounding box center [207, 23] width 38 height 10
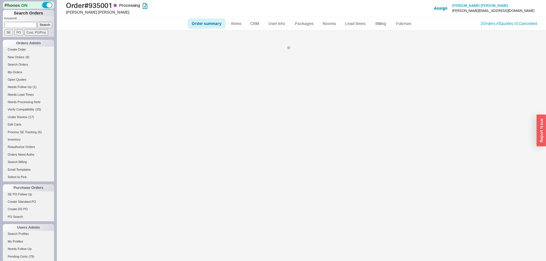
select select "*"
select select "LOW"
select select "3"
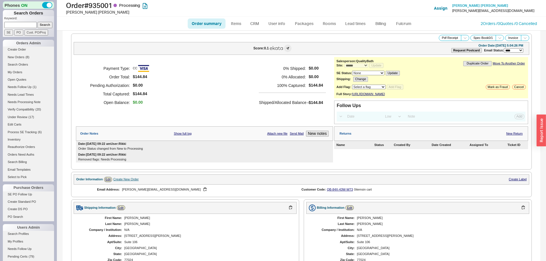
scroll to position [154, 0]
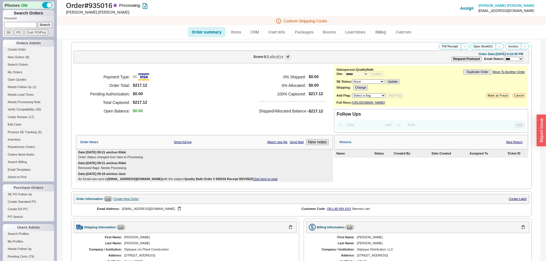
select select "*"
select select "LOW"
select select "3"
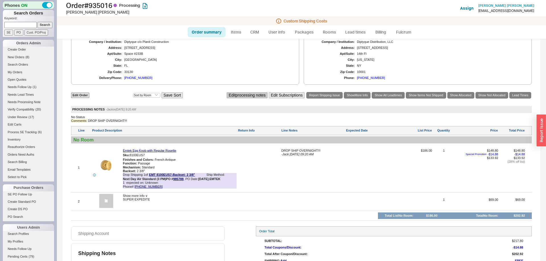
scroll to position [237, 0]
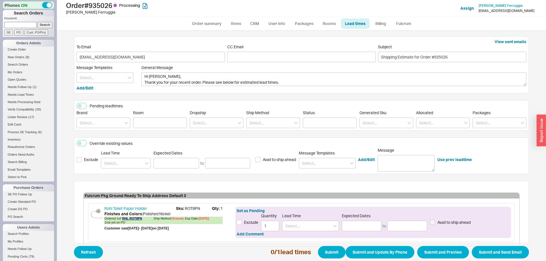
scroll to position [32, 0]
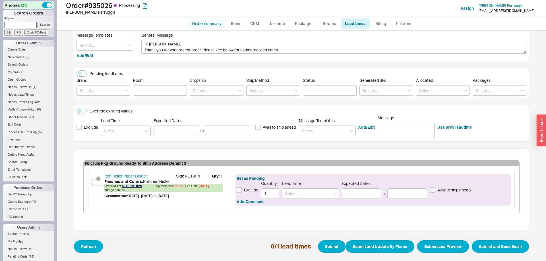
click at [202, 20] on link "Order summary" at bounding box center [207, 23] width 38 height 10
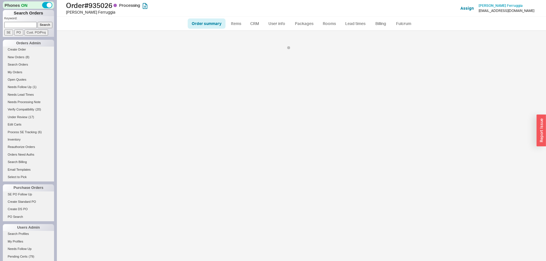
select select "*"
select select "LOW"
select select "3"
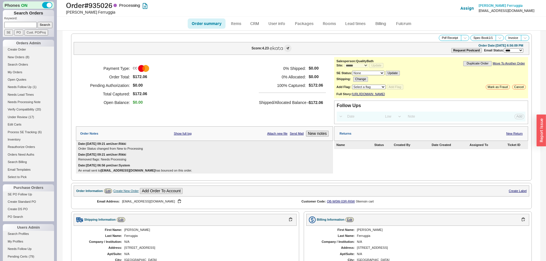
scroll to position [172, 0]
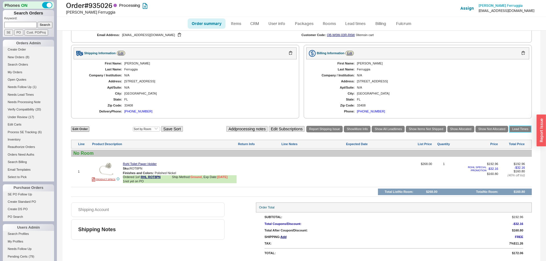
click at [518, 128] on link "Lead Times" at bounding box center [520, 129] width 22 height 7
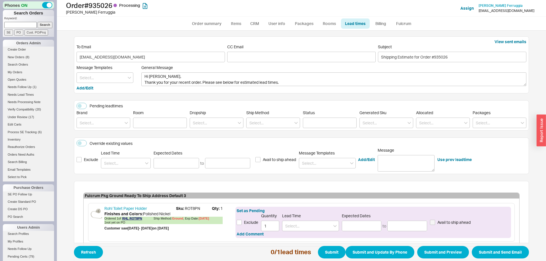
scroll to position [32, 0]
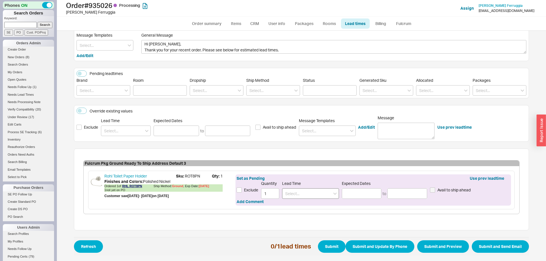
drag, startPoint x: 314, startPoint y: 181, endPoint x: 309, endPoint y: 194, distance: 13.8
click at [314, 182] on span "Lead Time" at bounding box center [310, 183] width 57 height 5
click at [309, 194] on input at bounding box center [310, 193] width 57 height 11
click at [323, 206] on div "7 - 10 Business Days" at bounding box center [310, 205] width 56 height 10
type input "7 - 10 Business Days"
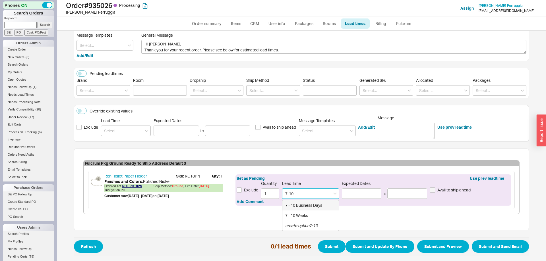
type input "08/29/2025"
type input "09/04/2025"
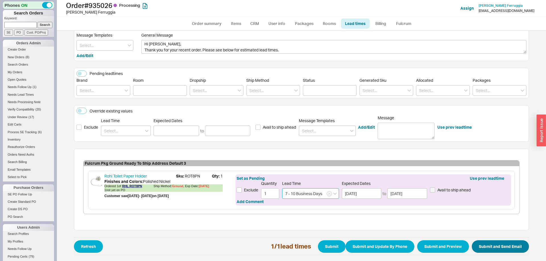
type input "7 - 10 Business Days"
click at [490, 247] on button "Submit and Send Email" at bounding box center [500, 246] width 57 height 13
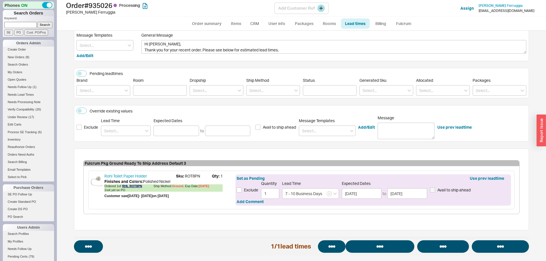
select select "*"
select select "LOW"
select select "3"
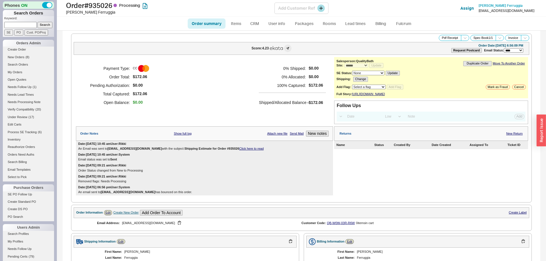
select select "*"
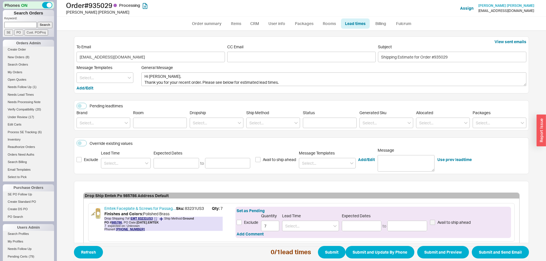
scroll to position [32, 0]
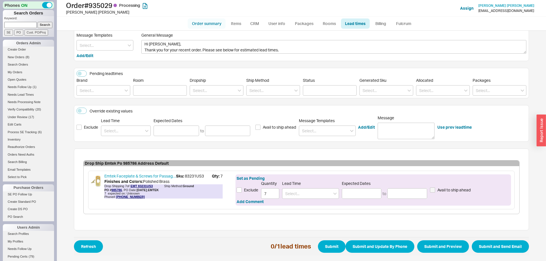
click at [201, 24] on link "Order summary" at bounding box center [207, 23] width 38 height 10
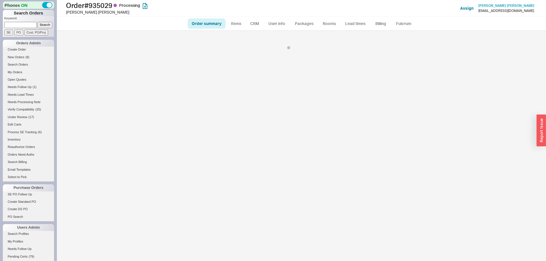
select select "*"
select select "LOW"
select select "3"
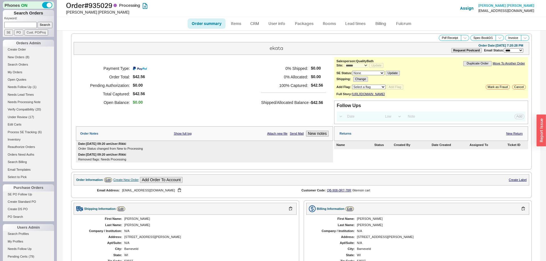
scroll to position [168, 0]
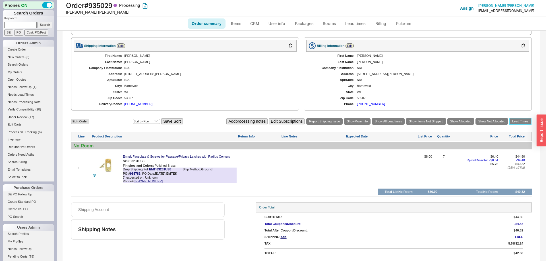
click at [522, 121] on link "Lead Times" at bounding box center [520, 121] width 22 height 7
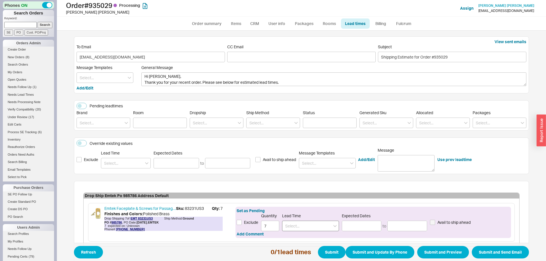
scroll to position [32, 0]
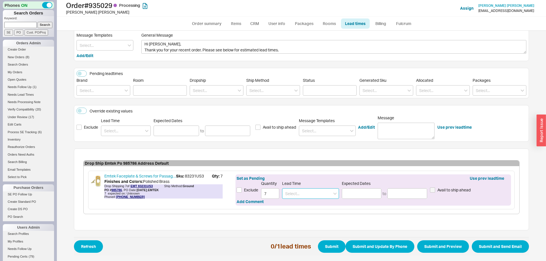
drag, startPoint x: 298, startPoint y: 190, endPoint x: 294, endPoint y: 190, distance: 4.0
click at [294, 190] on input at bounding box center [310, 193] width 57 height 11
click at [311, 193] on input "2-5" at bounding box center [310, 193] width 57 height 11
click at [309, 209] on div "2 - 5 Business Days" at bounding box center [310, 205] width 56 height 10
type input "2 - 5 Business Days"
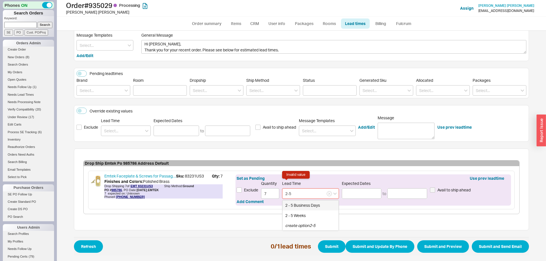
type input "08/22/2025"
type input "08/27/2025"
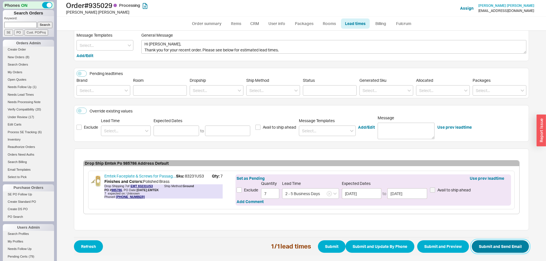
click at [501, 244] on button "Submit and Send Email" at bounding box center [500, 246] width 57 height 13
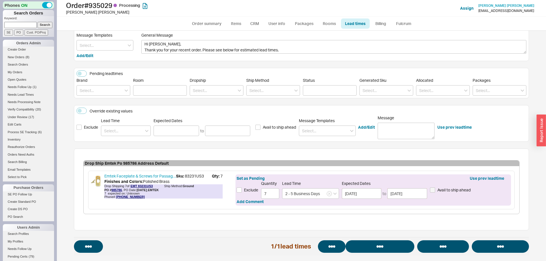
select select "*"
select select "LOW"
select select "3"
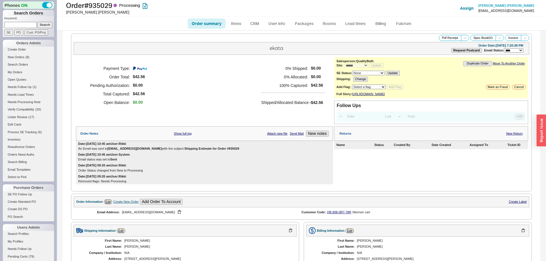
select select "*"
click at [194, 92] on div "Payment Type: Order Total: $42.56 Pending Authorization: $0.00 Total Captured: …" at bounding box center [204, 85] width 257 height 57
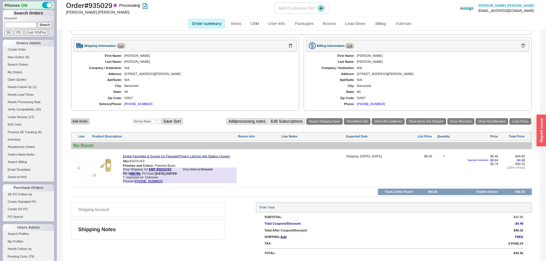
scroll to position [190, 0]
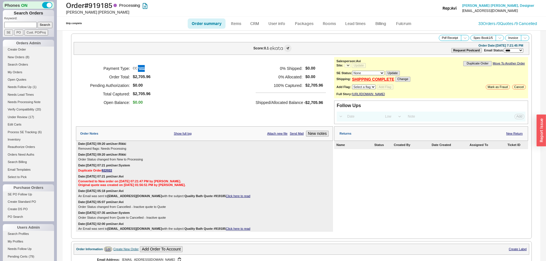
select select "*"
select select "LOW"
select select "3"
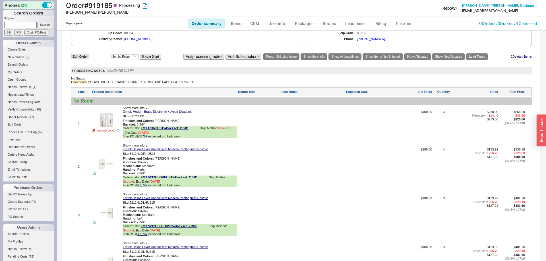
select select "*"
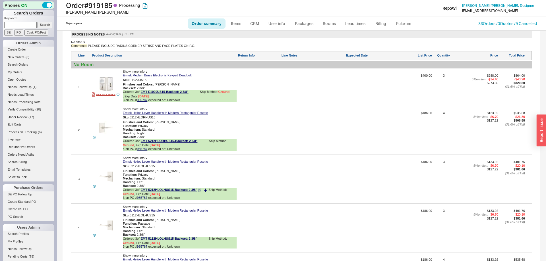
scroll to position [441, 0]
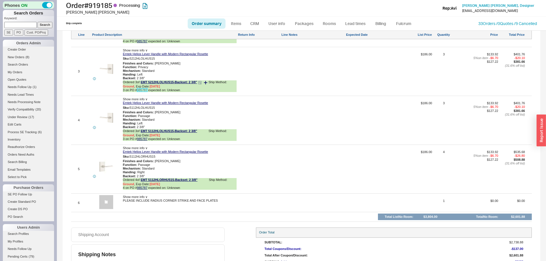
click at [141, 92] on link "985787" at bounding box center [142, 89] width 11 height 3
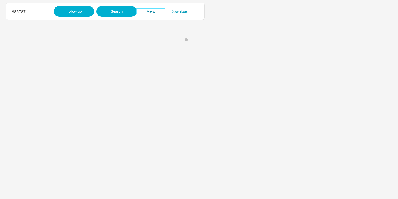
click at [154, 10] on link "View" at bounding box center [151, 12] width 28 height 6
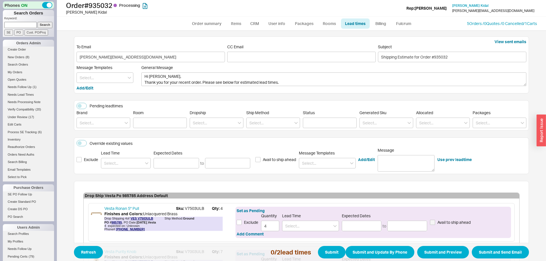
scroll to position [76, 0]
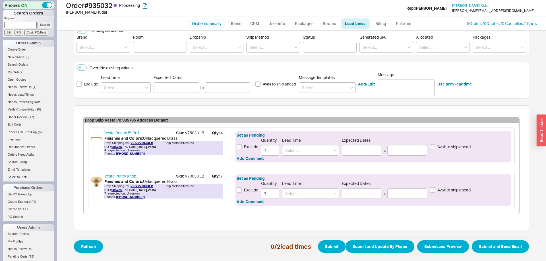
click at [217, 24] on link "Order summary" at bounding box center [207, 23] width 38 height 10
select select "*"
select select "LOW"
select select "3"
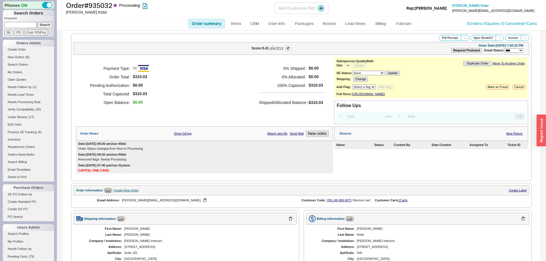
select select "*"
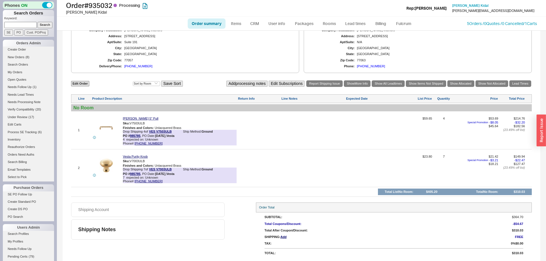
scroll to position [216, 0]
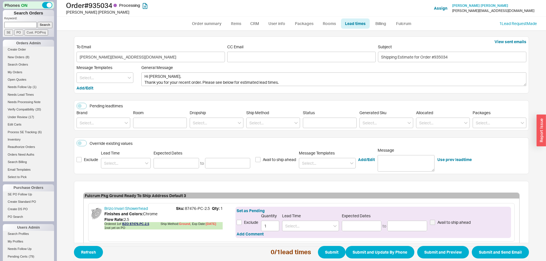
scroll to position [32, 0]
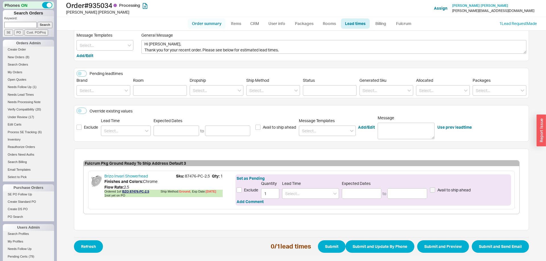
click at [211, 26] on link "Order summary" at bounding box center [207, 23] width 38 height 10
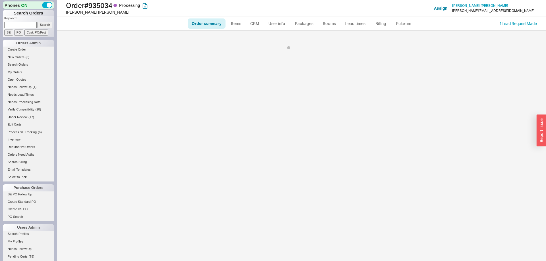
select select "*"
select select "LOW"
select select "3"
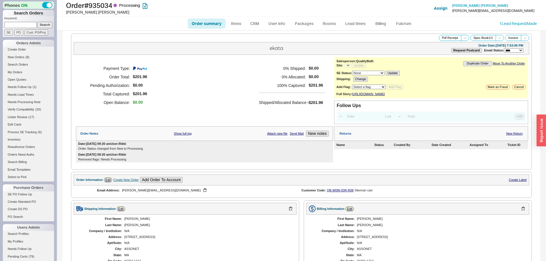
scroll to position [168, 0]
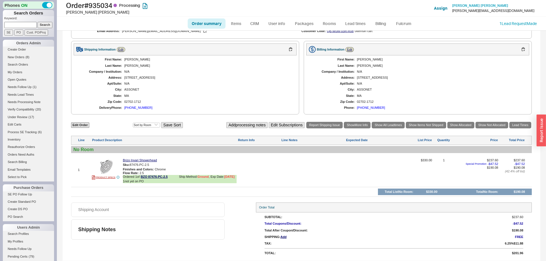
select select "*"
click at [155, 162] on button "button" at bounding box center [153, 164] width 7 height 5
click at [523, 122] on link "Lead Times" at bounding box center [520, 125] width 22 height 7
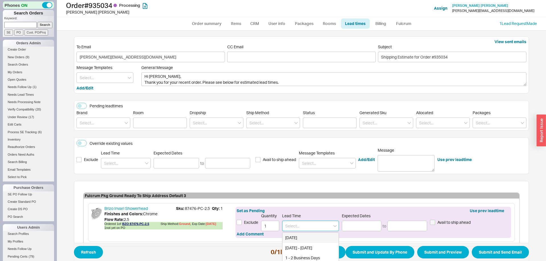
click at [297, 222] on input at bounding box center [310, 226] width 57 height 11
click at [309, 236] on div "7 - 10 Business Days" at bounding box center [310, 238] width 56 height 10
type input "7 - 10 Business Days"
type input "08/29/2025"
type input "09/04/2025"
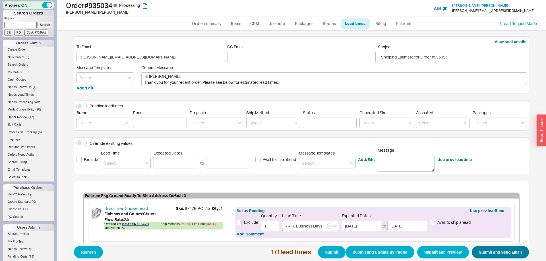
type input "7 - 10 Business Days"
click at [498, 256] on button "Submit and Send Email" at bounding box center [500, 252] width 57 height 13
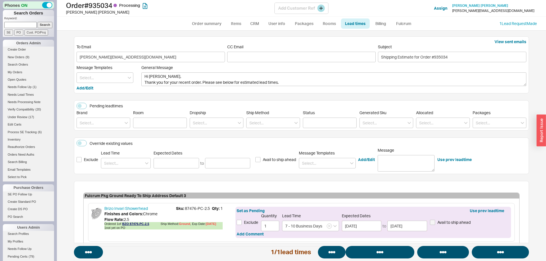
select select "*"
select select "LOW"
select select "3"
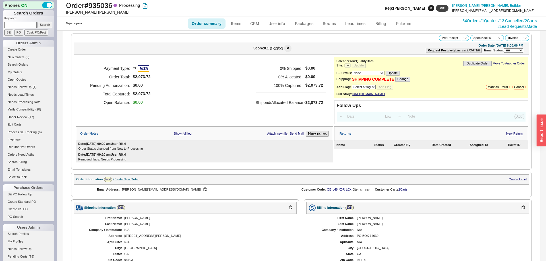
select select "*"
select select "LOW"
select select "3"
select select "**"
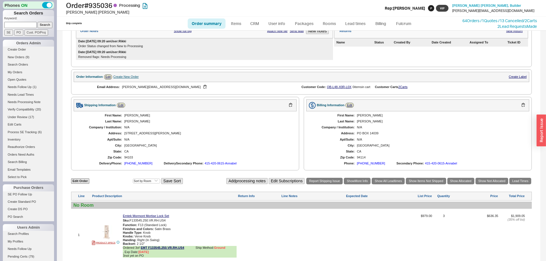
scroll to position [169, 0]
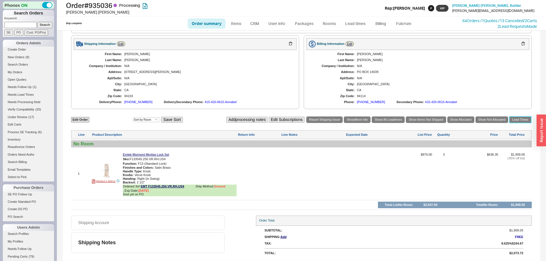
click at [525, 123] on link "Lead Times" at bounding box center [520, 120] width 22 height 7
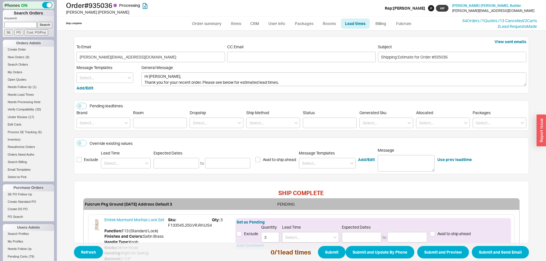
scroll to position [68, 0]
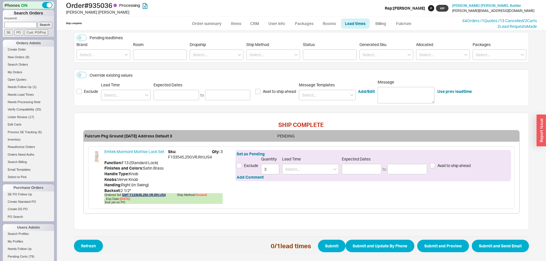
drag, startPoint x: 297, startPoint y: 178, endPoint x: 302, endPoint y: 169, distance: 9.7
click at [298, 173] on div "Set as Pending Exclude Quantity 3 Lead Time Expected Dates to Avail to ship ahe…" at bounding box center [372, 165] width 275 height 31
click at [302, 169] on input at bounding box center [310, 169] width 57 height 11
click at [310, 179] on div "7 - 10 Business Days" at bounding box center [310, 181] width 56 height 10
type input "7 - 10 Business Days"
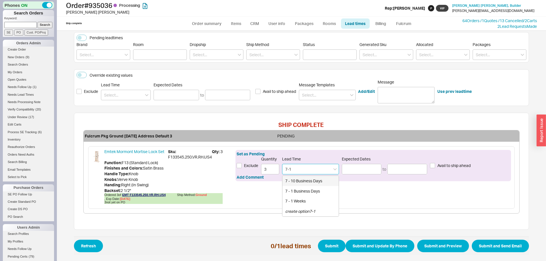
type input "[DATE]"
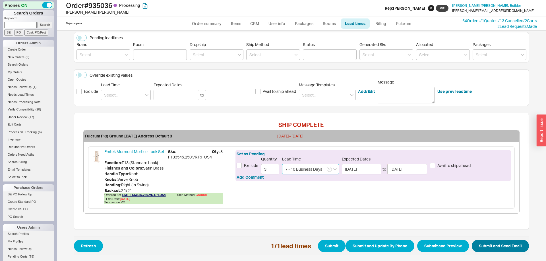
type input "7 - 10 Business Days"
click at [489, 248] on button "Submit and Send Email" at bounding box center [500, 246] width 57 height 13
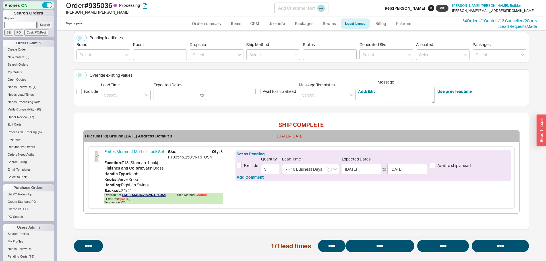
select select "*"
select select "**"
select select "LOW"
select select "3"
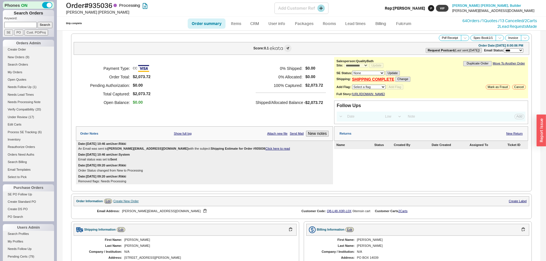
select select "*"
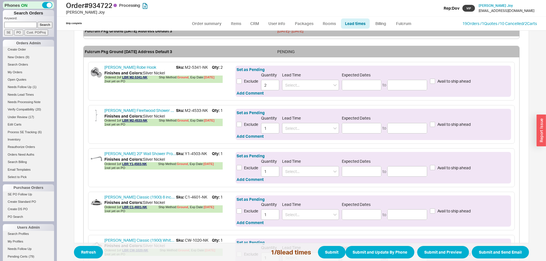
scroll to position [404, 0]
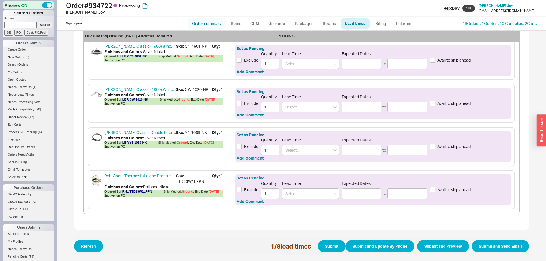
click at [205, 26] on link "Order summary" at bounding box center [207, 23] width 38 height 10
select select "*"
select select "LOW"
select select "3"
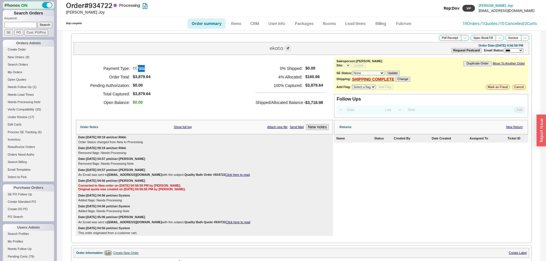
select select "*"
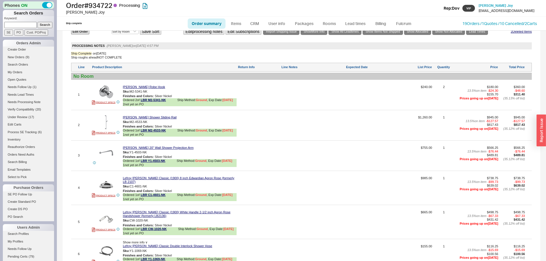
scroll to position [470, 0]
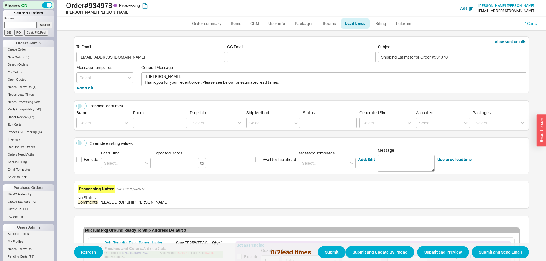
scroll to position [128, 0]
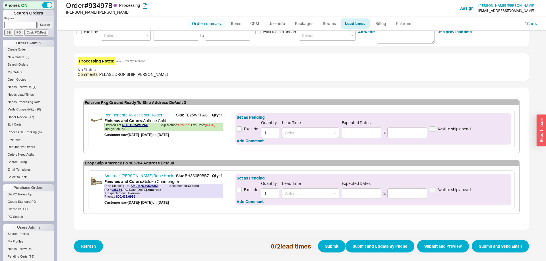
click at [212, 26] on link "Order summary" at bounding box center [207, 23] width 38 height 10
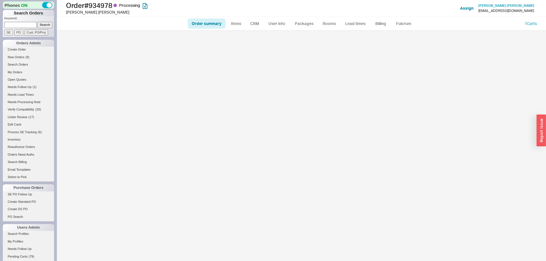
select select "*"
select select "LOW"
select select "3"
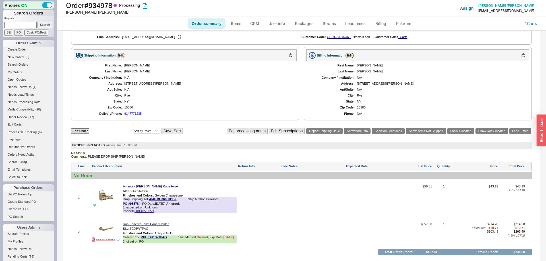
scroll to position [266, 0]
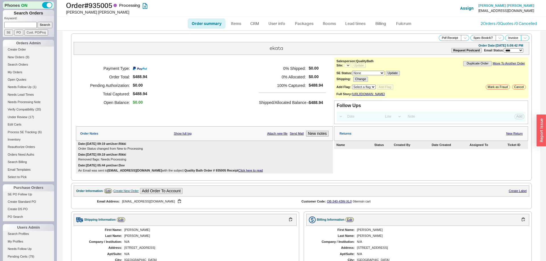
select select "*"
select select "LOW"
select select "3"
select select "*"
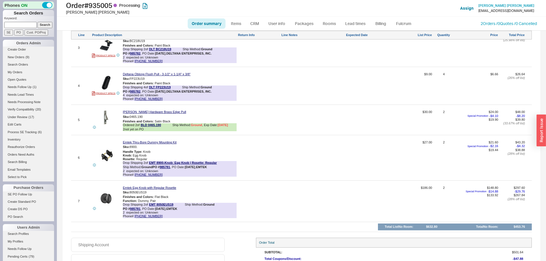
scroll to position [319, 0]
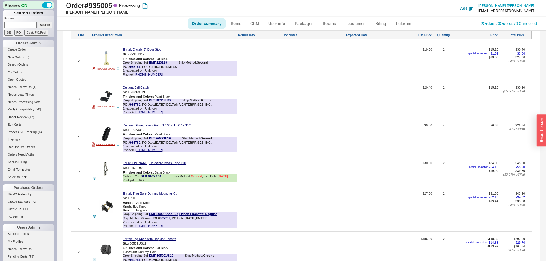
click at [213, 22] on link "Order summary" at bounding box center [207, 23] width 38 height 10
select select "*"
select select "LOW"
select select "3"
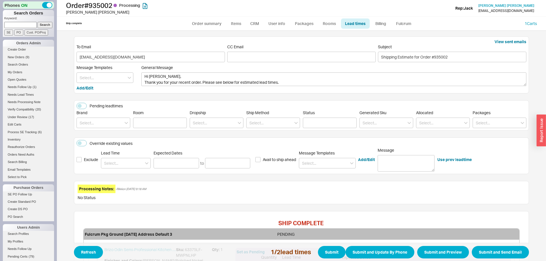
scroll to position [117, 0]
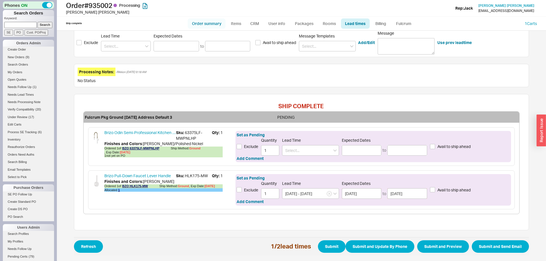
click at [215, 28] on link "Order summary" at bounding box center [207, 23] width 38 height 10
select select "*"
select select "LOW"
select select "3"
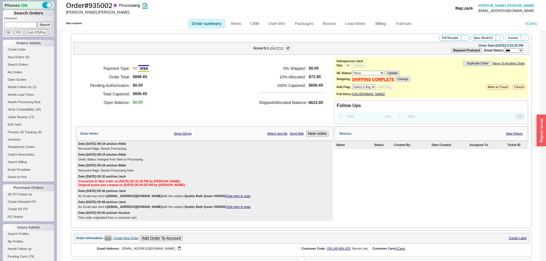
select select "*"
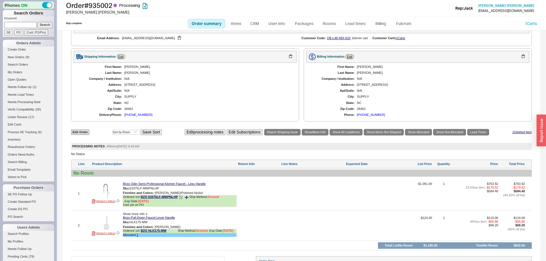
scroll to position [269, 0]
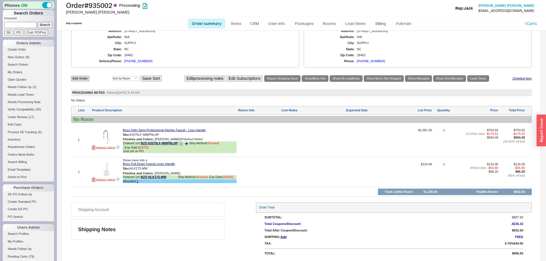
click at [182, 144] on icon at bounding box center [180, 143] width 3 height 3
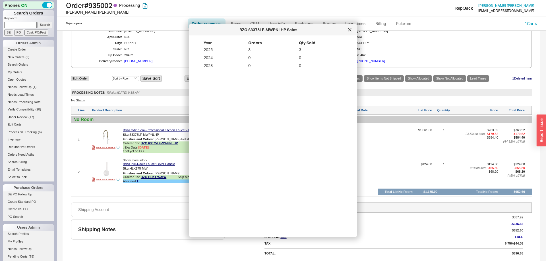
click at [350, 34] on div "BZO 63375LF-MWPNLHP Sales" at bounding box center [273, 29] width 168 height 11
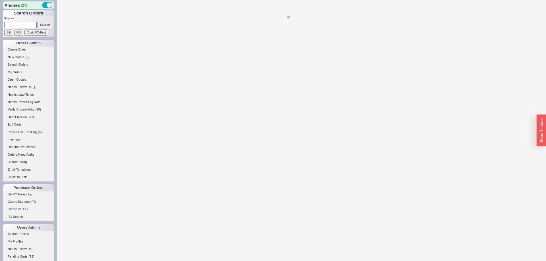
select select "*"
select select "LOW"
select select "3"
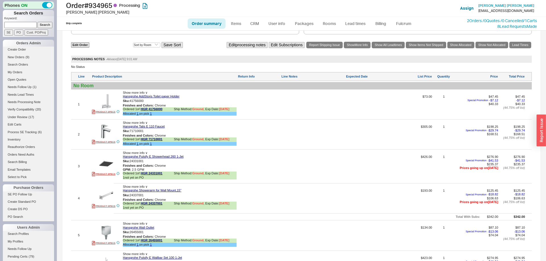
select select "*"
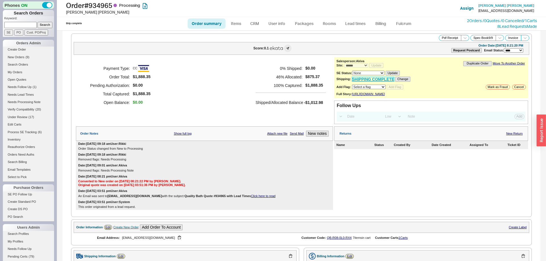
click at [368, 82] on link "SHIPPING COMPLETE" at bounding box center [373, 79] width 42 height 5
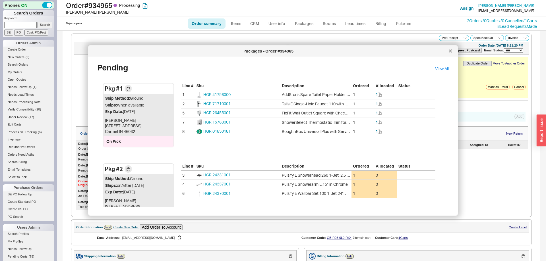
scroll to position [93, 0]
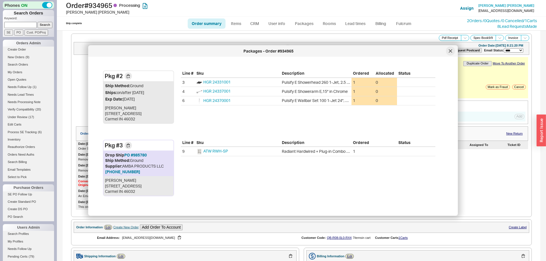
click at [451, 51] on icon at bounding box center [450, 50] width 3 height 3
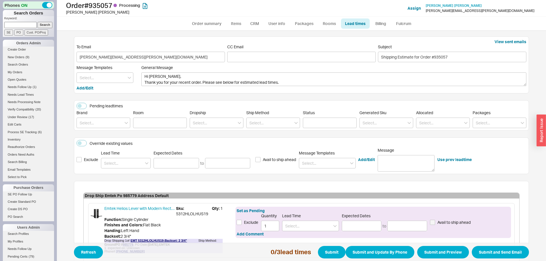
scroll to position [153, 0]
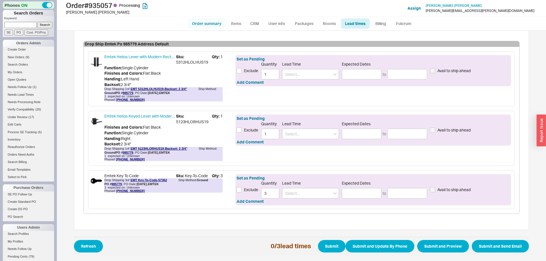
click at [211, 25] on link "Order summary" at bounding box center [207, 23] width 38 height 10
select select "*"
select select "LOW"
select select "3"
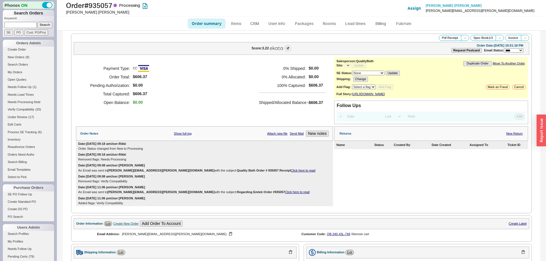
select select "*"
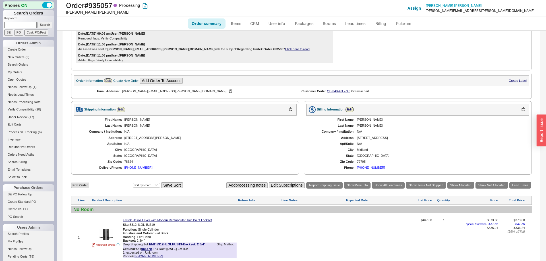
scroll to position [290, 0]
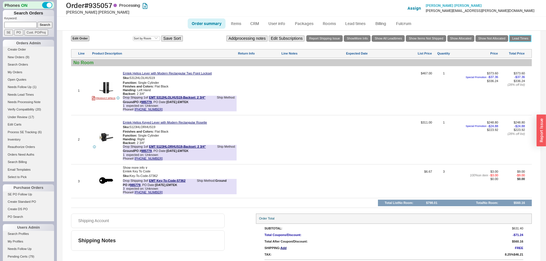
click at [516, 42] on link "Lead Times" at bounding box center [520, 38] width 22 height 7
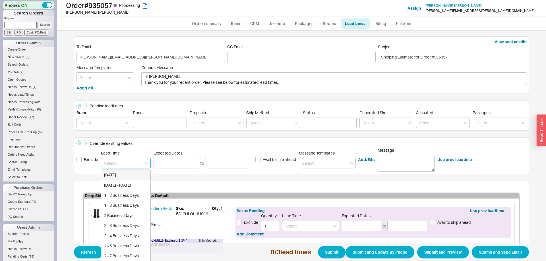
click at [124, 168] on input at bounding box center [126, 163] width 50 height 11
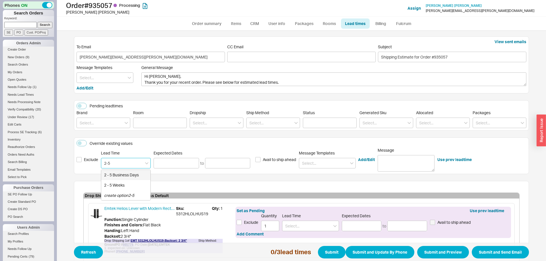
click at [133, 176] on div "2 - 5 Business Days" at bounding box center [125, 175] width 49 height 10
type input "2 - 5 Business Days"
type input "08/22/2025"
type input "08/27/2025"
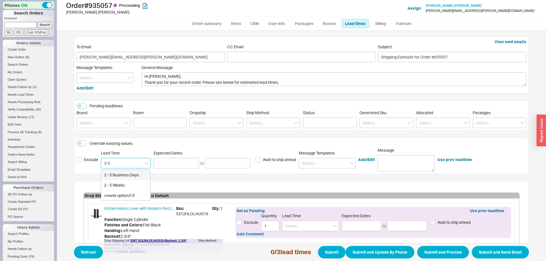
type input "2 - 5 Business Days"
type input "08/22/2025"
type input "08/27/2025"
type input "2 - 5 Business Days"
type input "08/22/2025"
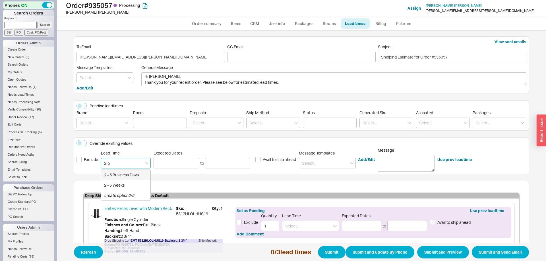
type input "08/27/2025"
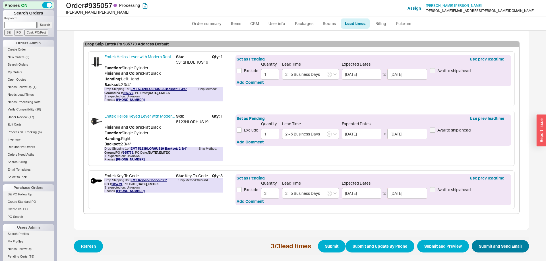
type input "2 - 5 Business Days"
click at [508, 249] on button "Submit and Send Email" at bounding box center [500, 246] width 57 height 13
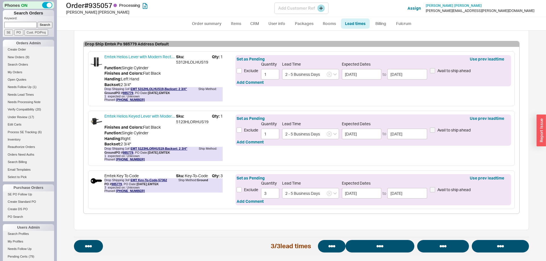
select select "*"
select select "LOW"
select select "3"
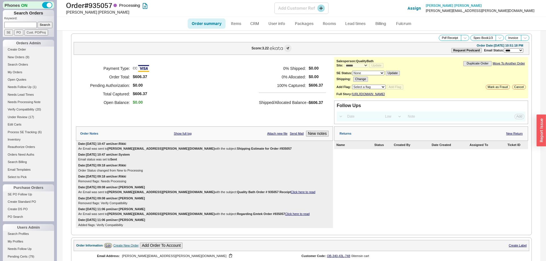
select select "*"
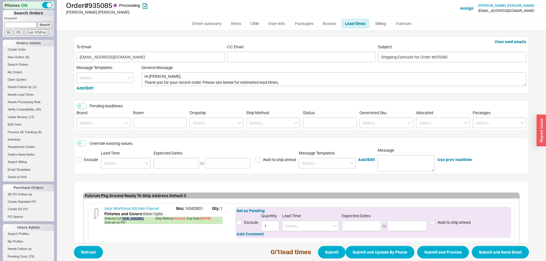
scroll to position [32, 0]
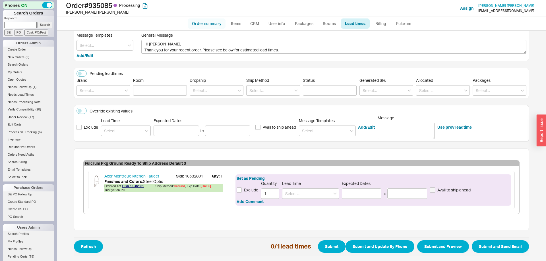
click at [208, 22] on link "Order summary" at bounding box center [207, 23] width 38 height 10
select select "*"
select select "LOW"
select select "3"
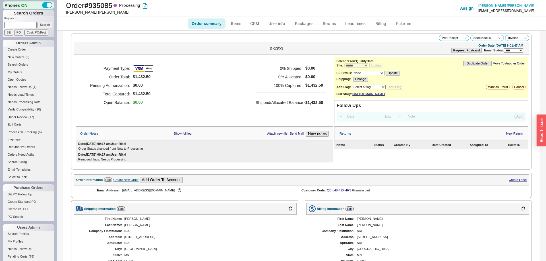
scroll to position [161, 0]
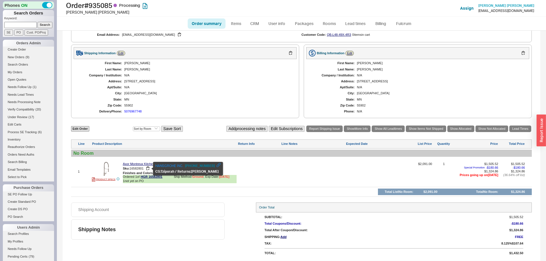
click at [139, 168] on span "16582801" at bounding box center [137, 168] width 14 height 3
copy div "Sku: 16582801"
click at [521, 129] on link "Lead Times" at bounding box center [520, 129] width 22 height 7
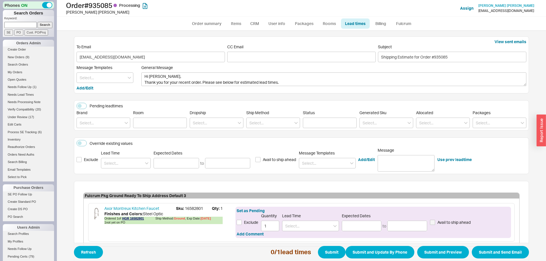
scroll to position [32, 0]
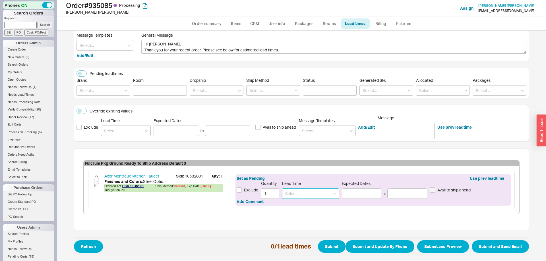
click at [305, 195] on input at bounding box center [310, 193] width 57 height 11
click at [316, 204] on div "7 - 10 Business Days" at bounding box center [310, 205] width 56 height 10
type input "7 - 10 Business Days"
type input "08/29/2025"
type input "09/04/2025"
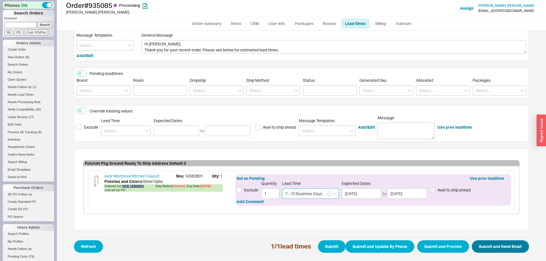
type input "7 - 10 Business Days"
click at [475, 250] on button "Submit and Send Email" at bounding box center [500, 246] width 57 height 13
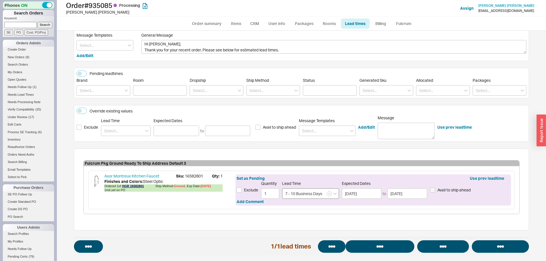
select select "*"
select select "LOW"
select select "3"
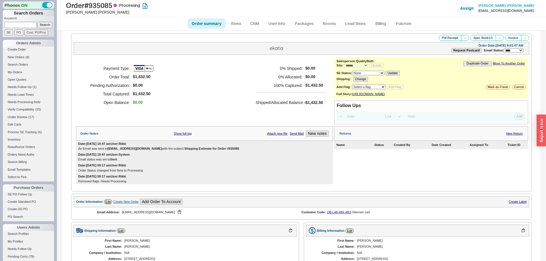
select select "*"
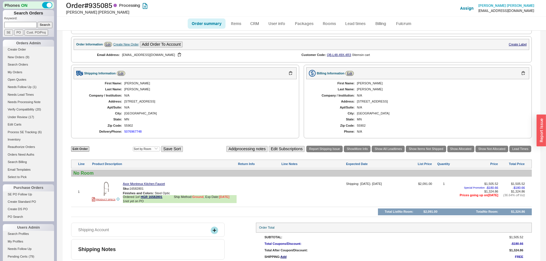
scroll to position [182, 0]
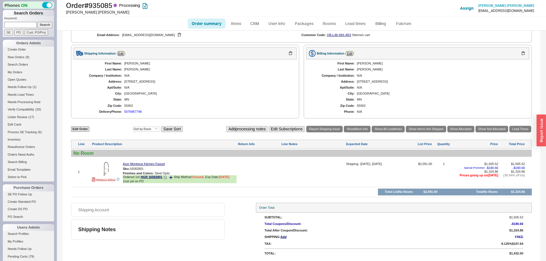
click at [166, 178] on icon at bounding box center [164, 177] width 3 height 3
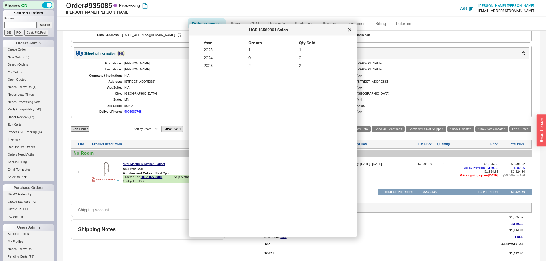
click at [351, 31] on div at bounding box center [349, 29] width 9 height 9
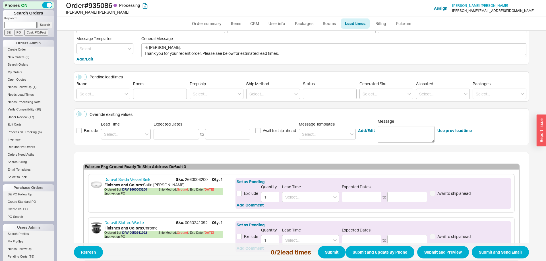
scroll to position [76, 0]
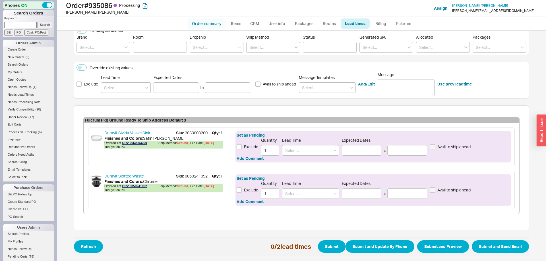
click at [216, 22] on link "Order summary" at bounding box center [207, 23] width 38 height 10
select select "*"
select select "LOW"
select select "3"
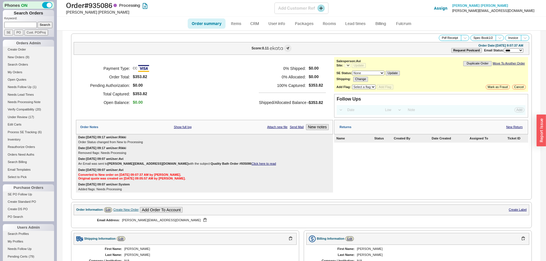
select select "*"
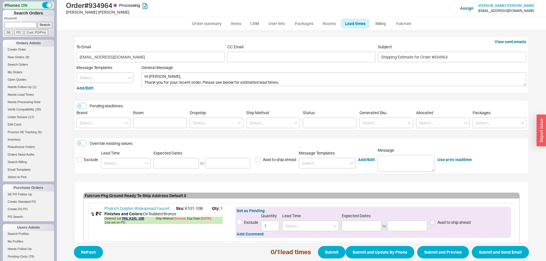
scroll to position [32, 0]
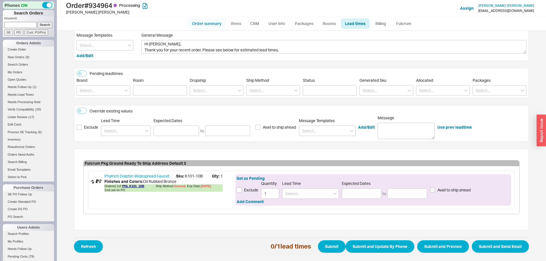
click at [214, 26] on link "Order summary" at bounding box center [207, 23] width 38 height 10
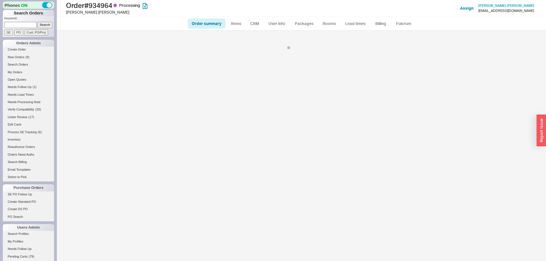
select select "*"
select select "LOW"
select select "3"
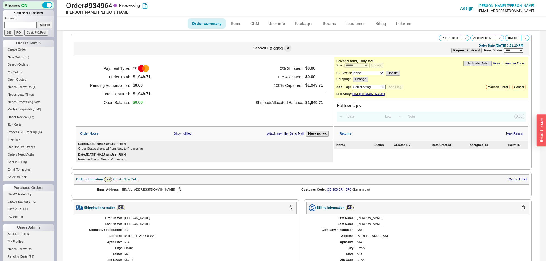
scroll to position [147, 0]
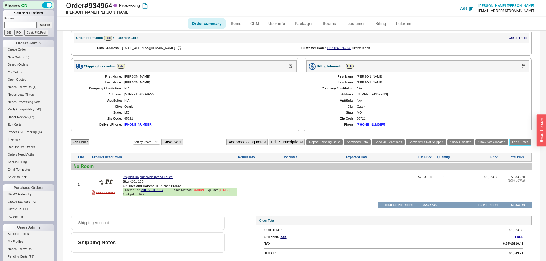
click at [524, 143] on link "Lead Times" at bounding box center [520, 142] width 22 height 7
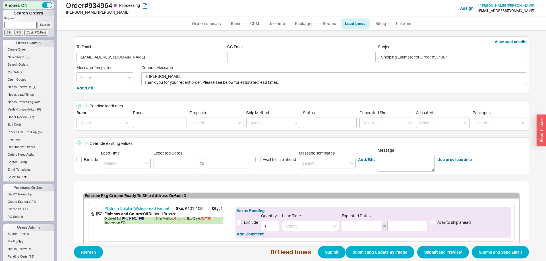
scroll to position [32, 0]
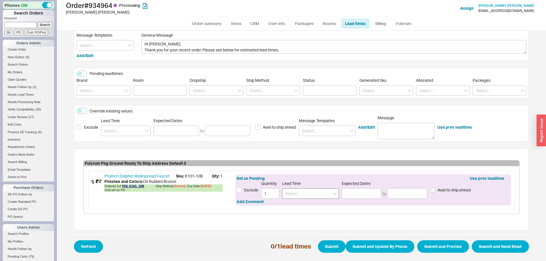
click at [312, 189] on div "Lead Time" at bounding box center [310, 190] width 57 height 18
click at [313, 190] on input at bounding box center [310, 193] width 57 height 11
click at [302, 219] on div "8 - 10 Weeks" at bounding box center [310, 216] width 56 height 10
type input "8 - 10 Weeks"
type input "10/15/2025"
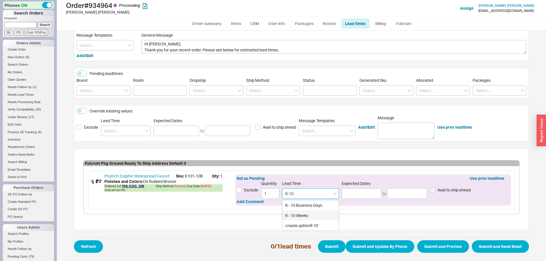
type input "10/29/2025"
type input "8 - 10 Weeks"
click at [245, 199] on div "Exclude Quantity 1 Lead Time 8 - 10 Weeks Expected Dates 10/15/2025 to 10/29/20…" at bounding box center [372, 190] width 273 height 18
click at [246, 201] on button "Add Comment" at bounding box center [249, 202] width 27 height 6
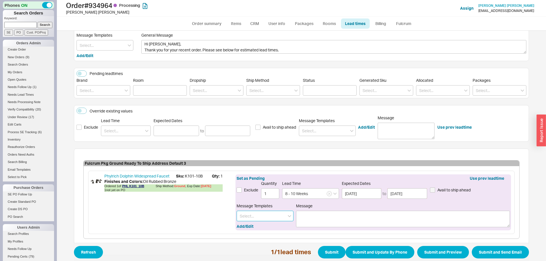
click at [264, 218] on input at bounding box center [264, 216] width 57 height 11
click at [253, 257] on div "Phylrich" at bounding box center [265, 258] width 56 height 10
type input "Phylrich"
type textarea "Please note, Phylrich items are special order. They cannot be cancelled once th…"
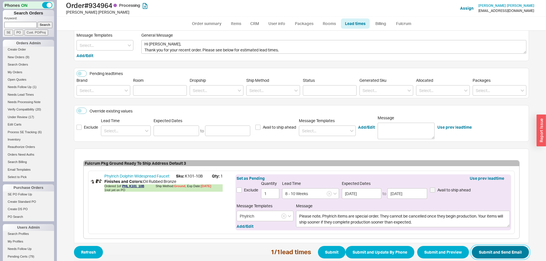
click at [500, 252] on button "Submit and Send Email" at bounding box center [500, 252] width 57 height 13
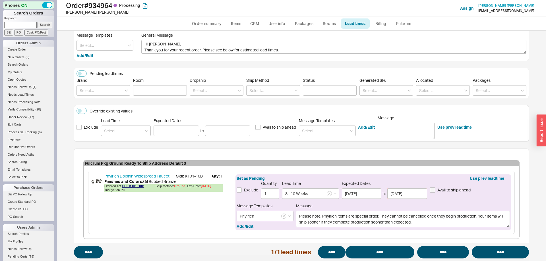
select select "*"
select select "LOW"
select select "3"
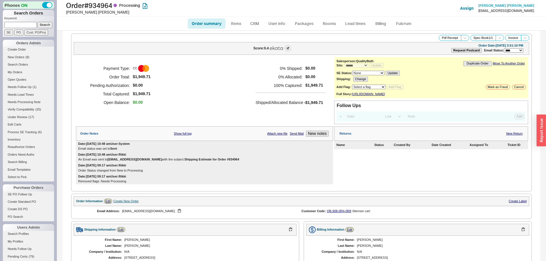
select select "*"
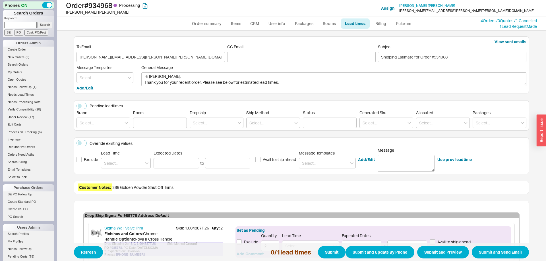
scroll to position [53, 0]
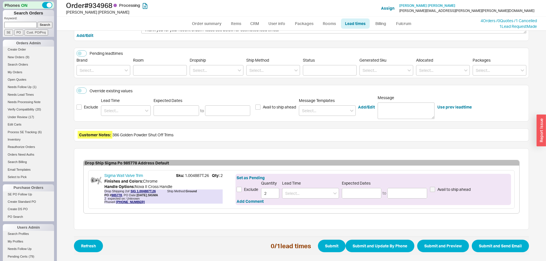
click at [200, 30] on ul "Order summary Items CRM User info Packages Rooms Lead times Billing Fulcrum" at bounding box center [301, 24] width 232 height 14
drag, startPoint x: 203, startPoint y: 25, endPoint x: 250, endPoint y: 4, distance: 52.0
click at [203, 25] on link "Order summary" at bounding box center [207, 23] width 38 height 10
select select "*"
select select "LOW"
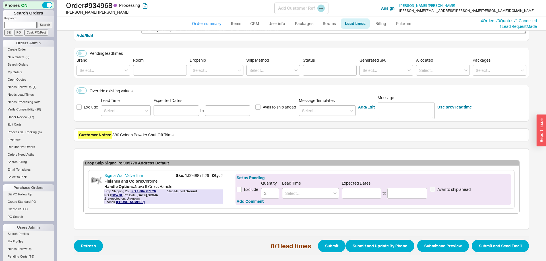
select select "3"
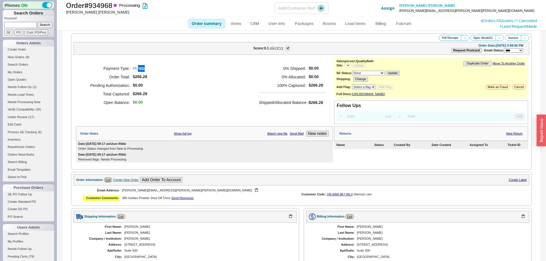
select select "*"
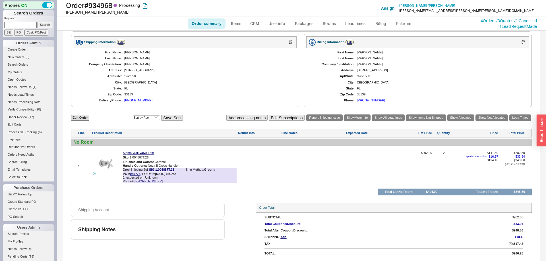
click at [208, 22] on link "Order summary" at bounding box center [207, 23] width 38 height 10
select select "*"
select select "LOW"
select select "3"
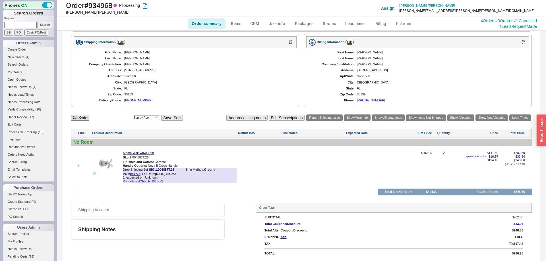
click at [223, 21] on link "Order summary" at bounding box center [207, 23] width 38 height 10
select select "*"
select select "LOW"
select select "3"
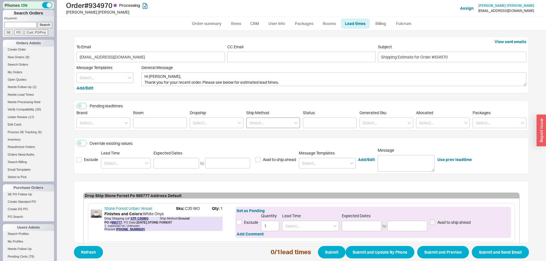
scroll to position [32, 0]
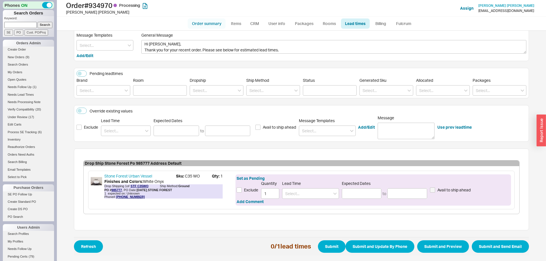
click at [207, 22] on link "Order summary" at bounding box center [207, 23] width 38 height 10
select select "*"
select select "LOW"
select select "3"
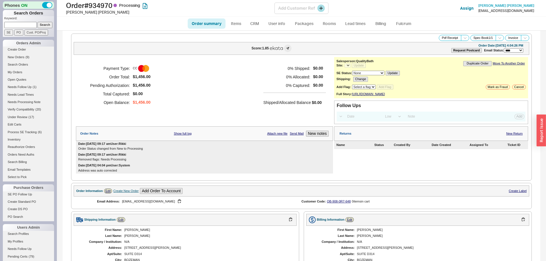
select select "*"
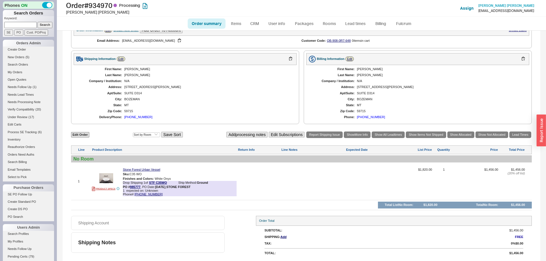
click at [201, 28] on link "Order summary" at bounding box center [207, 23] width 38 height 10
select select "*"
select select "LOW"
select select "3"
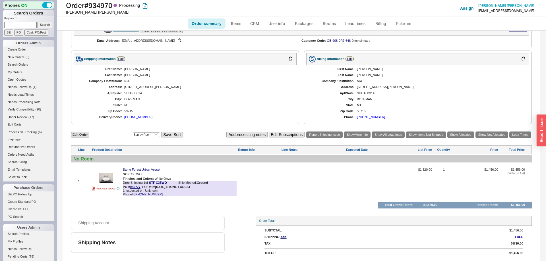
click at [214, 23] on link "Order summary" at bounding box center [207, 23] width 38 height 10
select select "*"
select select "LOW"
select select "3"
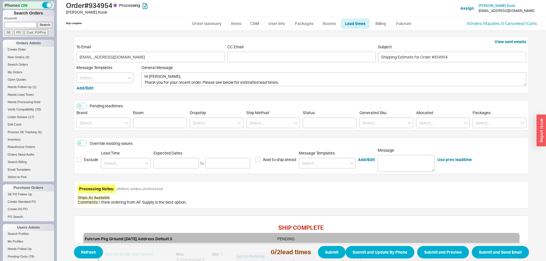
scroll to position [122, 0]
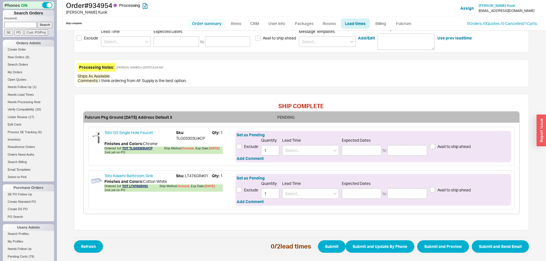
click at [206, 20] on link "Order summary" at bounding box center [207, 23] width 38 height 10
select select "*"
select select "LOW"
select select "3"
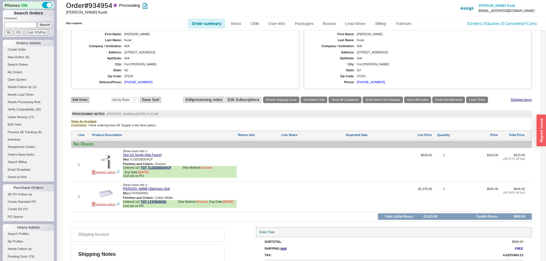
scroll to position [226, 0]
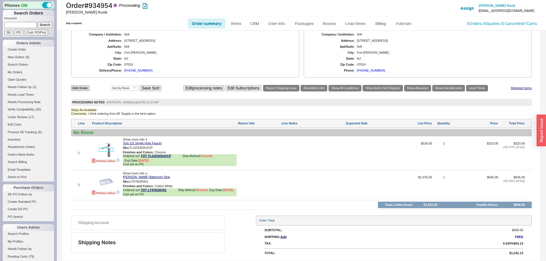
click at [108, 153] on img at bounding box center [106, 150] width 14 height 14
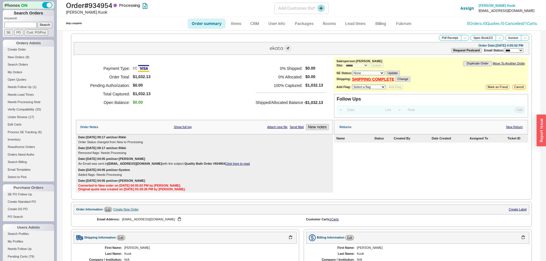
click at [102, 10] on div "Johnny Kuok" at bounding box center [170, 12] width 208 height 6
click at [104, 5] on h1 "Order # 934954 Processing" at bounding box center [170, 5] width 208 height 8
copy h1 "934954"
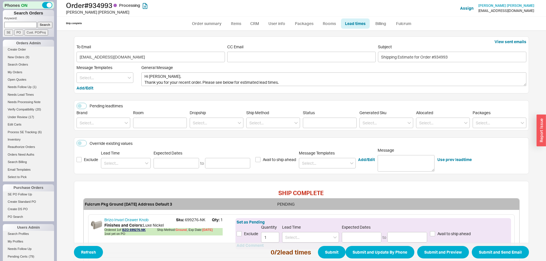
scroll to position [87, 0]
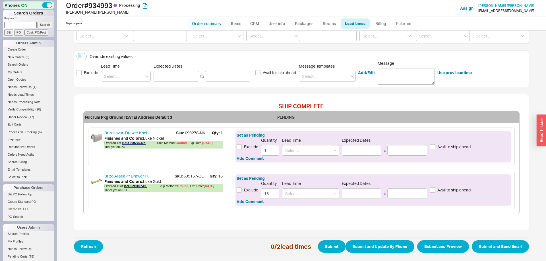
click at [212, 22] on link "Order summary" at bounding box center [207, 23] width 38 height 10
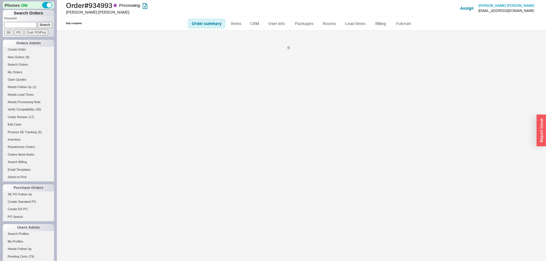
select select "*"
select select "LOW"
select select "3"
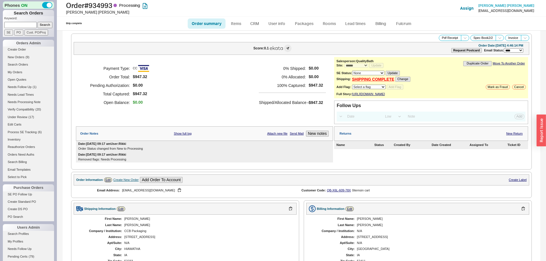
scroll to position [191, 0]
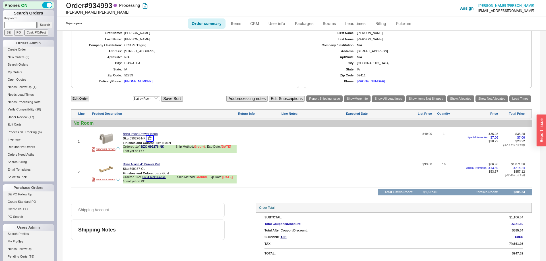
click at [152, 139] on button "button" at bounding box center [149, 138] width 7 height 5
click at [150, 170] on button "button" at bounding box center [149, 168] width 7 height 5
click at [512, 102] on link "Lead Times" at bounding box center [520, 99] width 22 height 7
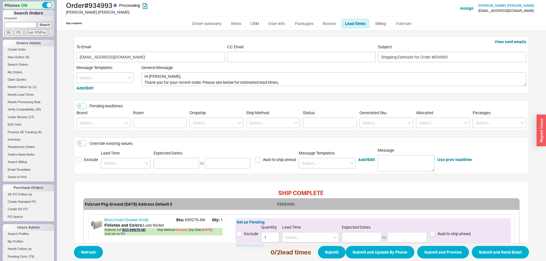
scroll to position [87, 0]
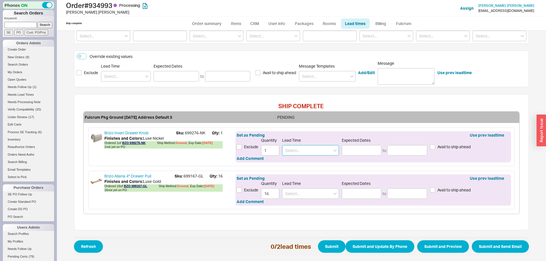
click at [305, 155] on input at bounding box center [310, 150] width 57 height 11
click at [302, 165] on div "3 - 4 Weeks" at bounding box center [310, 162] width 56 height 10
type input "3 - 4 Weeks"
type input "09/10/2025"
type input "09/17/2025"
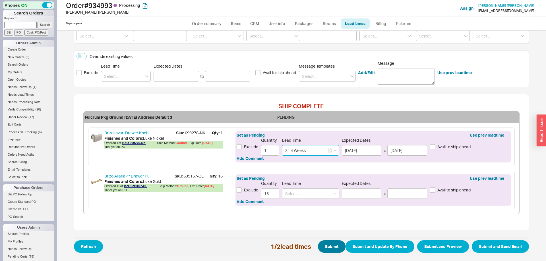
type input "3 - 4 Weeks"
click at [328, 243] on button "Submit" at bounding box center [332, 246] width 28 height 13
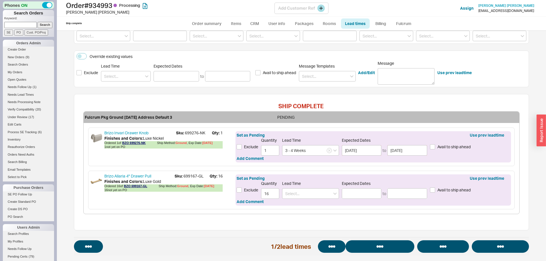
select select "*"
select select "LOW"
select select "3"
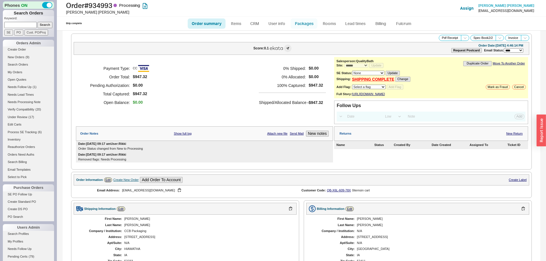
click at [306, 27] on link "Packages" at bounding box center [303, 23] width 27 height 10
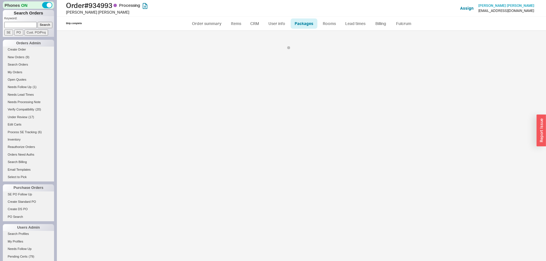
select select "1"
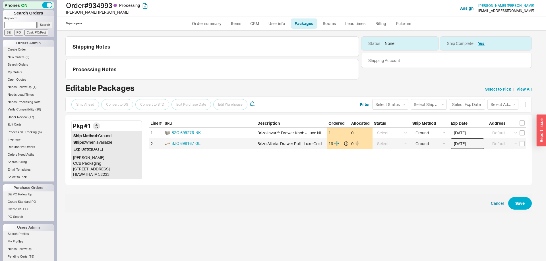
drag, startPoint x: 462, startPoint y: 142, endPoint x: 466, endPoint y: 148, distance: 6.8
click at [463, 143] on input "08/20/2025" at bounding box center [467, 143] width 33 height 11
click at [488, 200] on div "21" at bounding box center [488, 197] width 7 height 7
type input "08/21/2025"
click at [518, 204] on button "Save" at bounding box center [520, 203] width 24 height 13
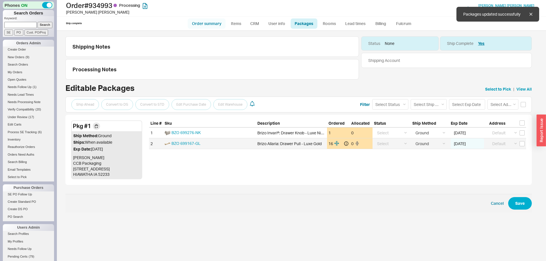
select select "1"
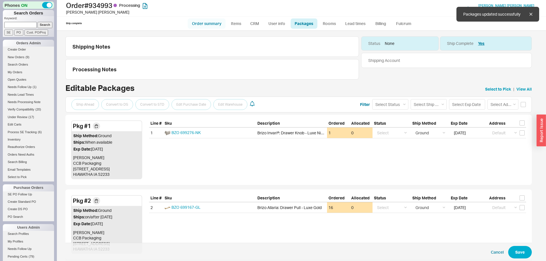
click at [209, 25] on link "Order summary" at bounding box center [207, 23] width 38 height 10
select select "*"
select select "LOW"
select select "3"
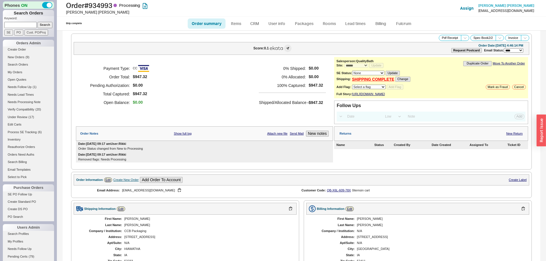
scroll to position [191, 0]
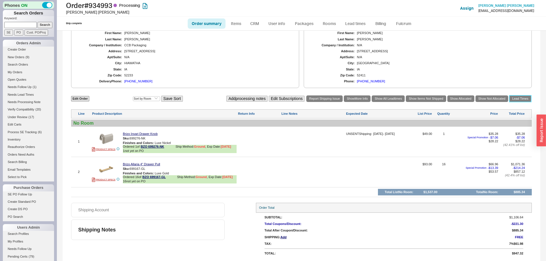
click at [525, 98] on link "Lead Times" at bounding box center [520, 99] width 22 height 7
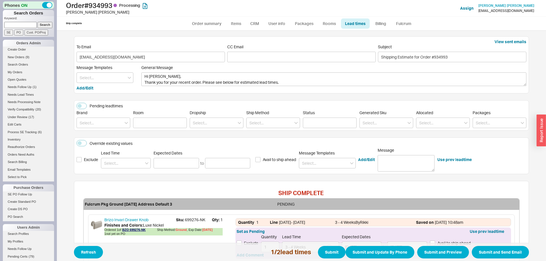
scroll to position [97, 0]
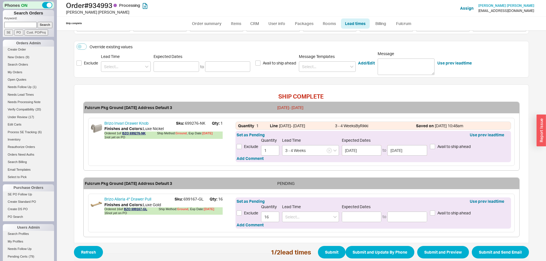
click at [306, 198] on div "Set as Pending Use prev leadtime Exclude Quantity 16 Lead Time Expected Dates t…" at bounding box center [372, 213] width 275 height 31
click at [300, 213] on input at bounding box center [310, 217] width 57 height 11
click at [303, 227] on div "7 - 10 Business Days" at bounding box center [310, 229] width 56 height 10
type input "7 - 10 Business Days"
type input "08/29/2025"
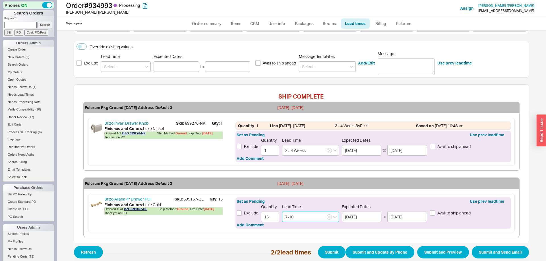
type input "09/04/2025"
type input "7 - 10 Business Days"
click at [488, 247] on button "Submit and Send Email" at bounding box center [500, 252] width 57 height 13
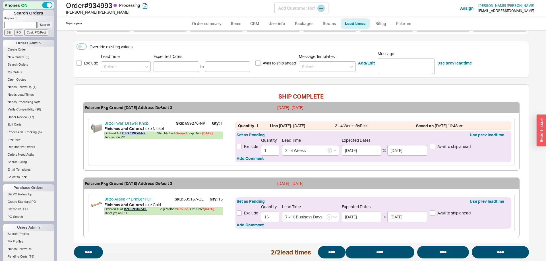
select select "*"
select select "LOW"
select select "3"
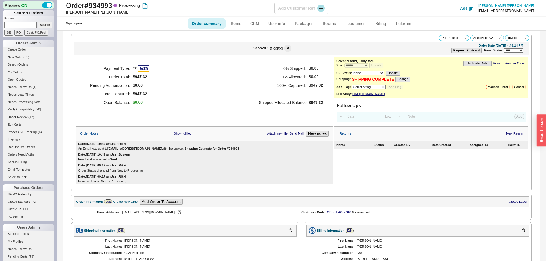
select select "*"
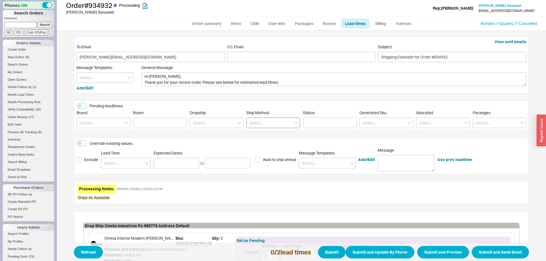
scroll to position [127, 0]
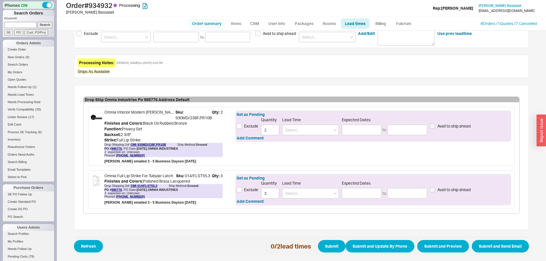
click at [204, 20] on link "Order summary" at bounding box center [207, 23] width 38 height 10
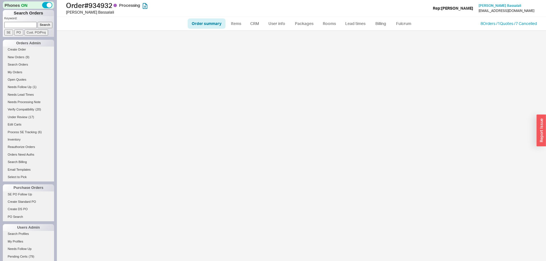
select select "*"
select select "LOW"
select select "3"
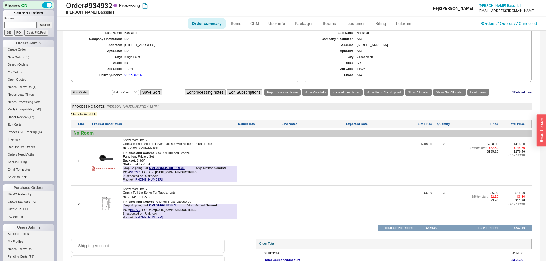
scroll to position [281, 0]
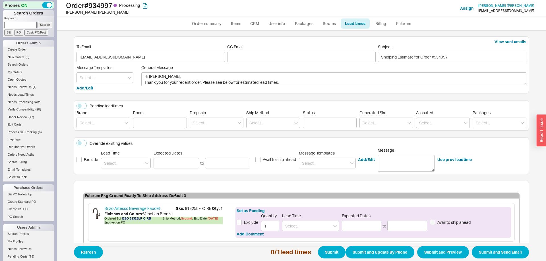
scroll to position [32, 0]
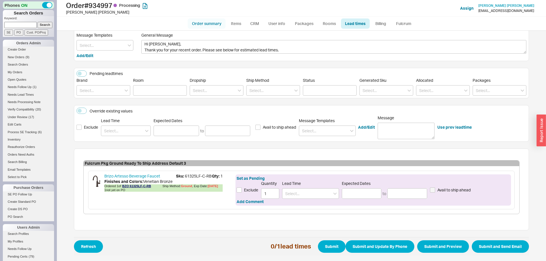
click at [207, 26] on link "Order summary" at bounding box center [207, 23] width 38 height 10
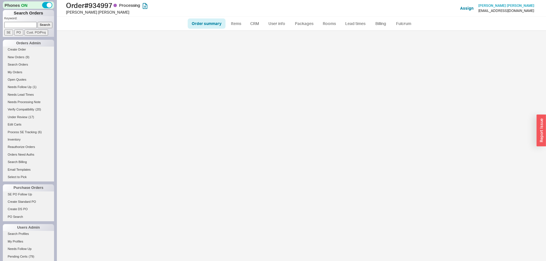
select select "*"
select select "LOW"
select select "3"
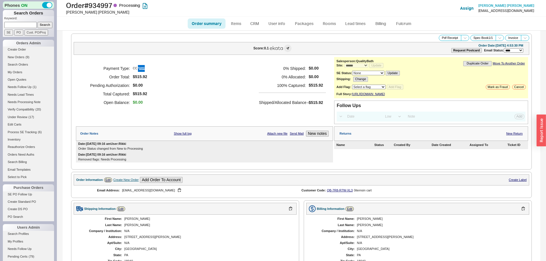
scroll to position [165, 0]
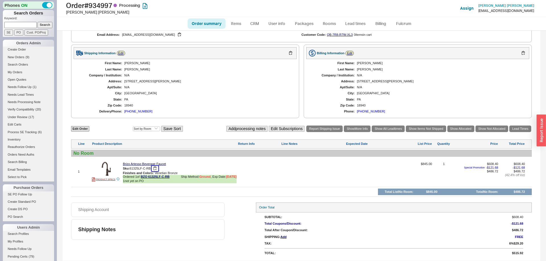
click at [155, 166] on button "button" at bounding box center [154, 168] width 7 height 5
drag, startPoint x: 520, startPoint y: 130, endPoint x: 521, endPoint y: 124, distance: 6.6
click at [520, 130] on div "Edit Order Select an option Sort by Brand Sort by Room Save Sort Add processing…" at bounding box center [301, 161] width 460 height 72
click at [521, 126] on link "Lead Times" at bounding box center [520, 129] width 22 height 7
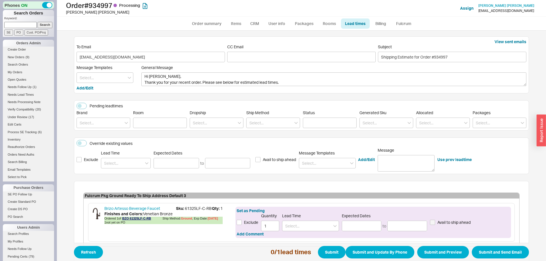
scroll to position [32, 0]
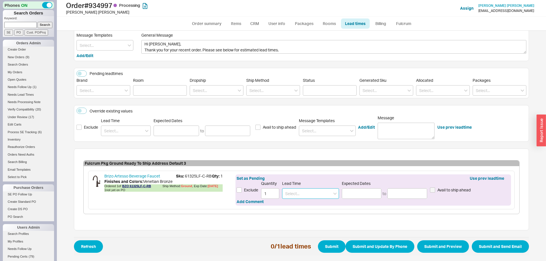
click at [312, 194] on input at bounding box center [310, 193] width 57 height 11
click at [312, 208] on div "7 - 10 Business Days" at bounding box center [310, 205] width 56 height 10
type input "7 - 10 Business Days"
type input "08/29/2025"
type input "09/04/2025"
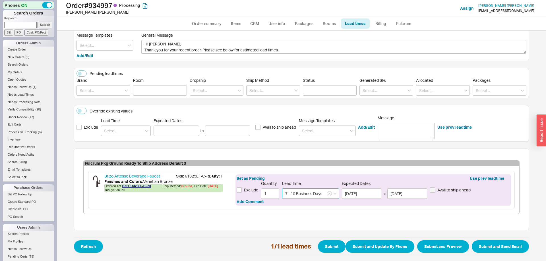
type input "7 - 10 Business Days"
click at [500, 240] on span "Refresh 1 / 1 lead times Submit Submit and Update By Phone Submit and Preview S…" at bounding box center [301, 246] width 455 height 18
click at [503, 246] on button "Submit and Send Email" at bounding box center [500, 246] width 57 height 13
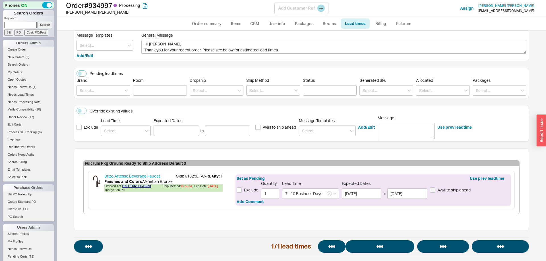
select select "*"
select select "LOW"
select select "3"
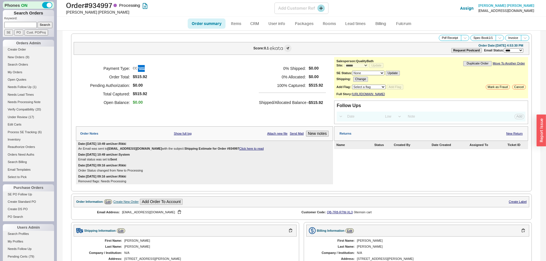
select select "*"
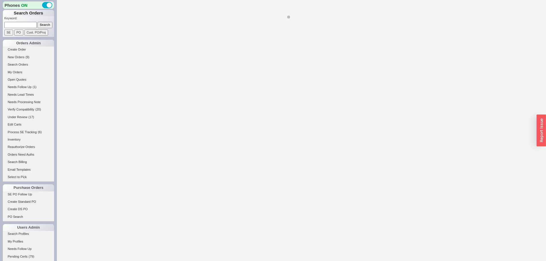
select select "*"
select select "LOW"
select select "3"
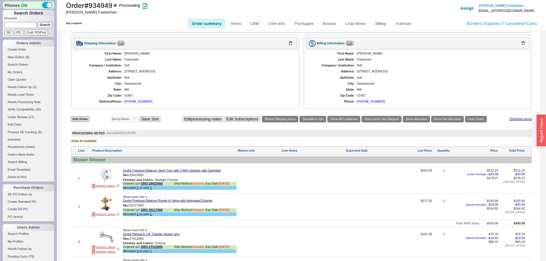
select select "*"
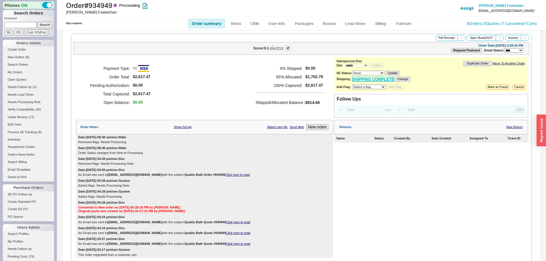
click at [370, 80] on link "SHIPPING COMPLETE" at bounding box center [373, 79] width 42 height 5
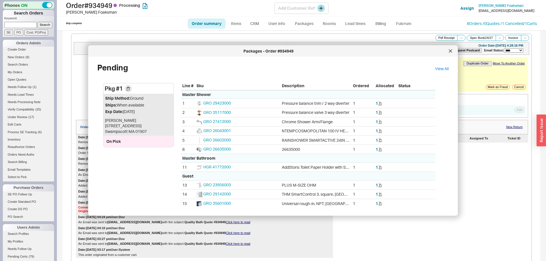
drag, startPoint x: 452, startPoint y: 50, endPoint x: 355, endPoint y: 3, distance: 108.4
click at [452, 50] on div at bounding box center [450, 51] width 9 height 9
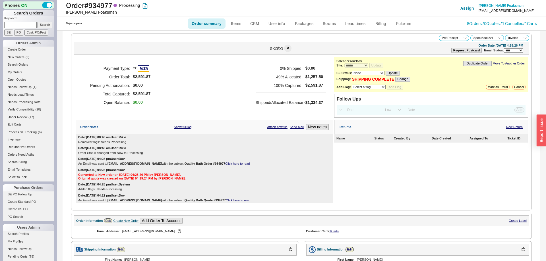
select select "*"
select select "LOW"
select select "3"
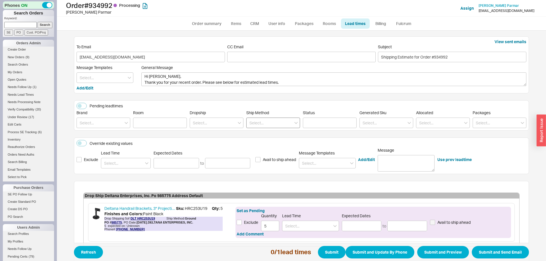
scroll to position [32, 0]
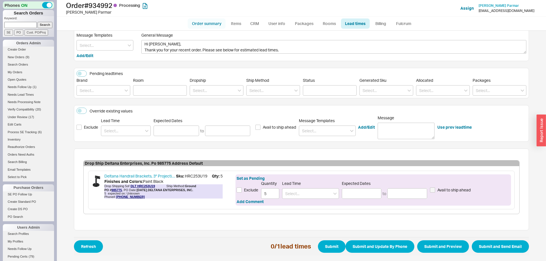
drag, startPoint x: 204, startPoint y: 18, endPoint x: 204, endPoint y: 25, distance: 7.4
click at [204, 20] on ul "Order summary Items CRM User info Packages Rooms Lead times Billing Fulcrum" at bounding box center [301, 24] width 232 height 14
click at [204, 25] on link "Order summary" at bounding box center [207, 23] width 38 height 10
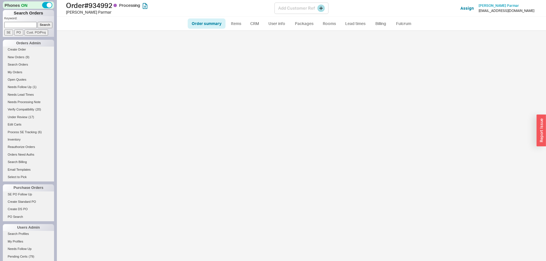
select select "*"
select select "LOW"
select select "3"
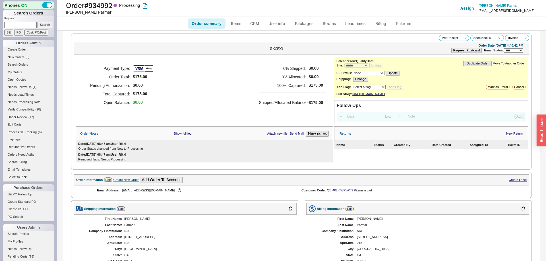
scroll to position [155, 0]
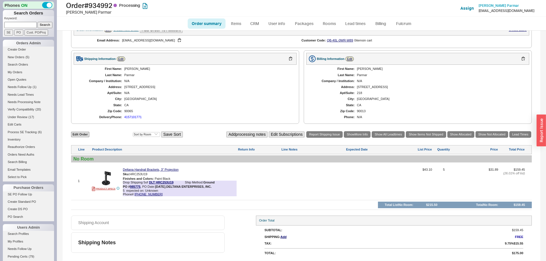
click at [212, 23] on link "Order summary" at bounding box center [207, 23] width 38 height 10
select select "*"
select select "LOW"
select select "3"
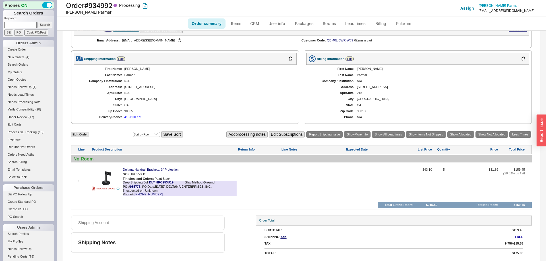
click at [211, 22] on link "Order summary" at bounding box center [207, 23] width 38 height 10
select select "*"
select select "LOW"
select select "3"
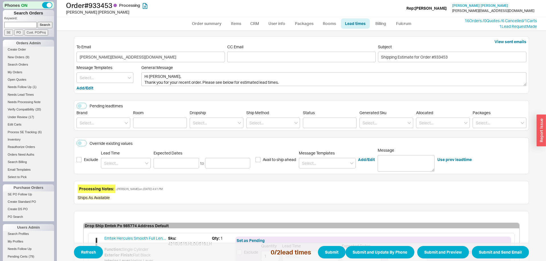
scroll to position [159, 0]
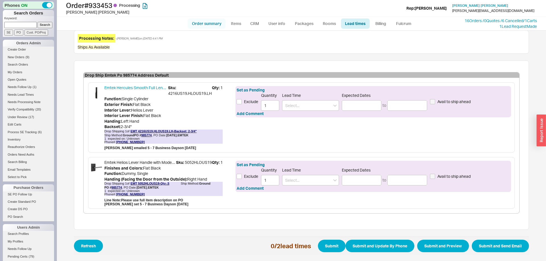
click at [208, 24] on link "Order summary" at bounding box center [207, 23] width 38 height 10
select select "*"
select select "LOW"
select select "3"
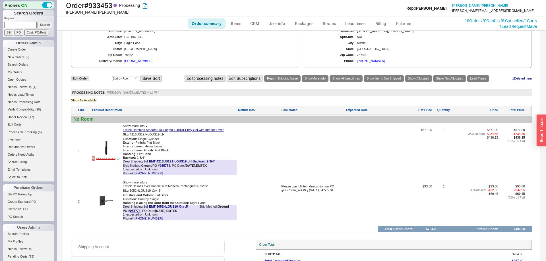
select select "*"
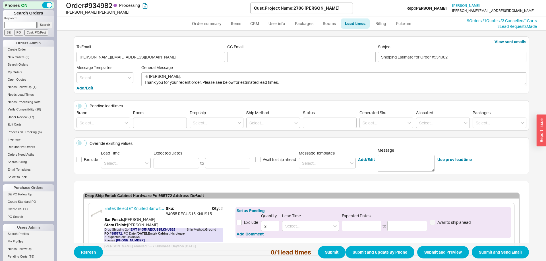
scroll to position [43, 0]
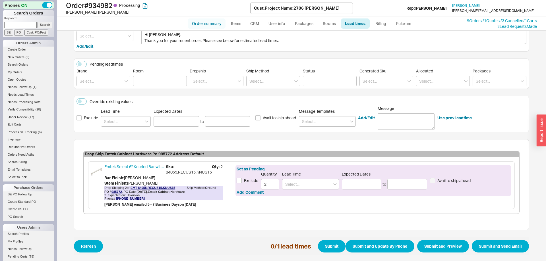
click at [199, 28] on link "Order summary" at bounding box center [207, 23] width 38 height 10
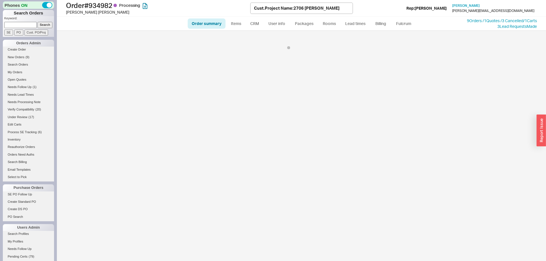
select select "*"
select select "LOW"
select select "3"
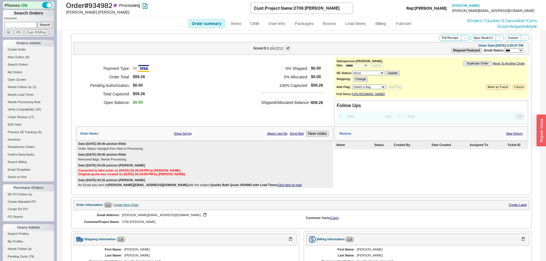
scroll to position [202, 0]
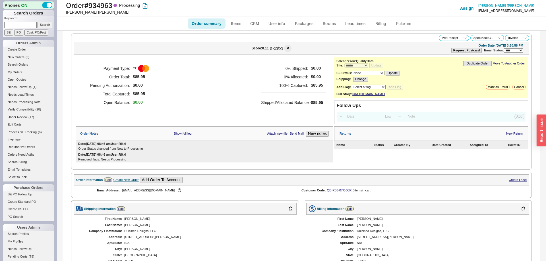
select select "*"
select select "LOW"
select select "3"
click at [201, 24] on link "Order summary" at bounding box center [207, 23] width 38 height 10
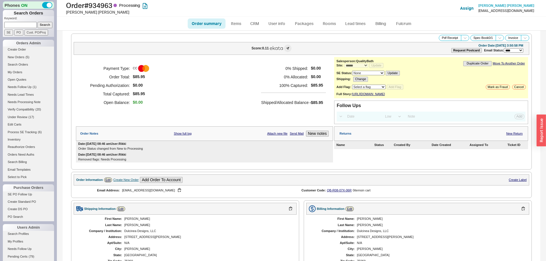
select select "*"
select select "LOW"
select select "3"
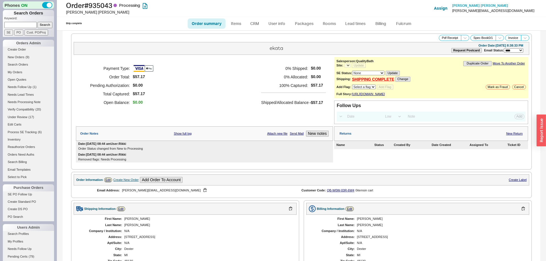
select select "*"
select select "LOW"
select select "3"
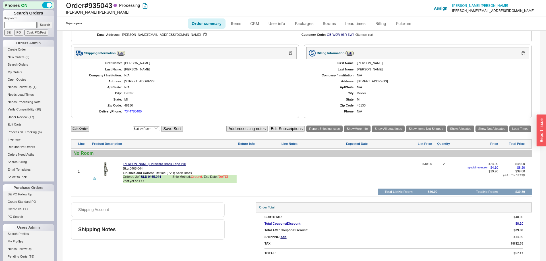
select select "*"
click at [219, 22] on link "Order summary" at bounding box center [207, 23] width 38 height 10
select select "*"
select select "LOW"
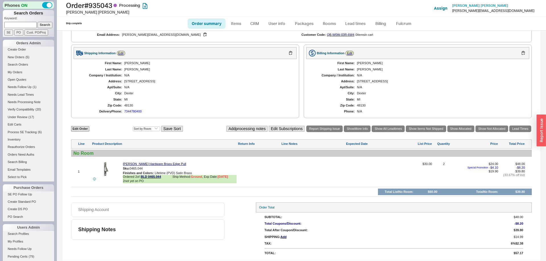
select select "3"
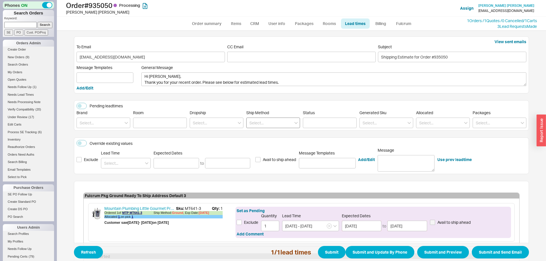
scroll to position [76, 0]
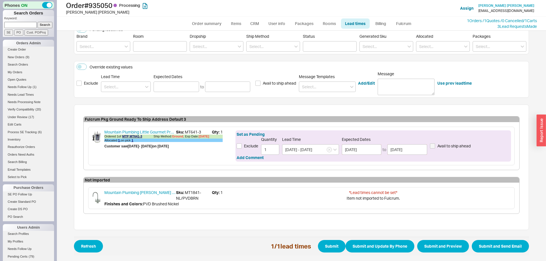
click at [215, 29] on ul "Order summary Items CRM User info Packages Rooms Lead times Billing Fulcrum" at bounding box center [301, 24] width 232 height 14
click at [209, 26] on link "Order summary" at bounding box center [207, 23] width 38 height 10
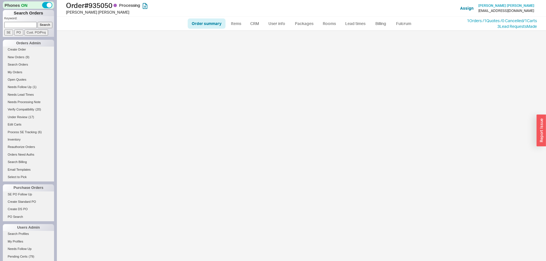
select select "*"
select select "LOW"
select select "3"
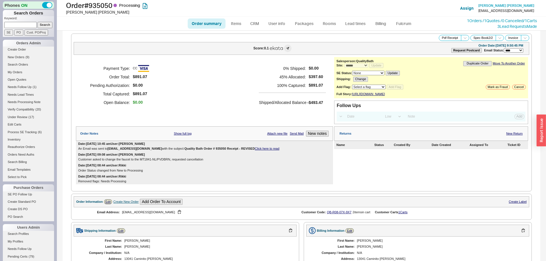
click at [206, 25] on link "Order summary" at bounding box center [207, 23] width 38 height 10
select select "*"
select select "LOW"
select select "3"
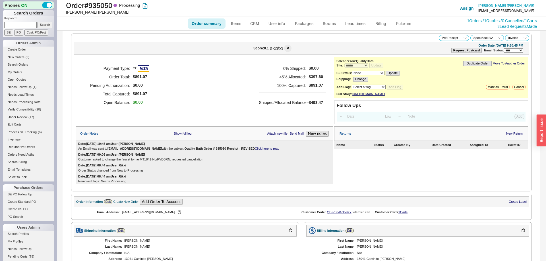
scroll to position [214, 0]
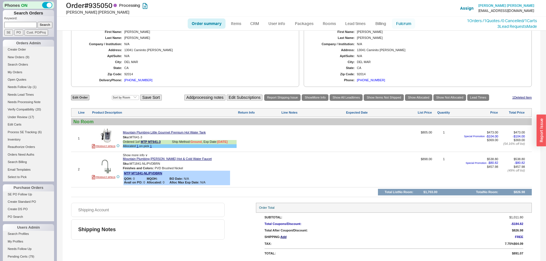
click at [406, 21] on link "Fulcrum" at bounding box center [403, 23] width 23 height 10
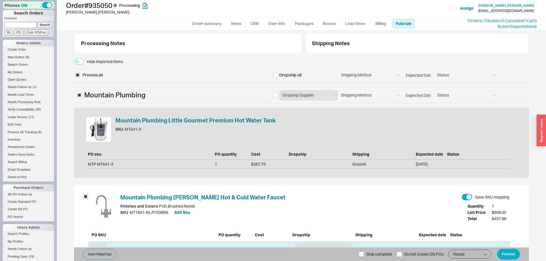
scroll to position [48, 0]
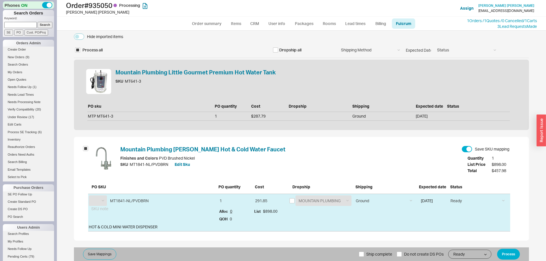
select select "MTP"
click at [291, 200] on input "checkbox" at bounding box center [291, 200] width 5 height 5
checkbox input "true"
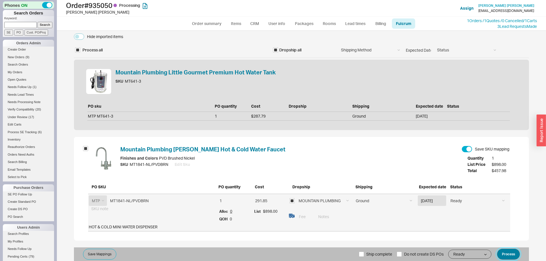
click at [508, 250] on button "Process" at bounding box center [508, 254] width 23 height 11
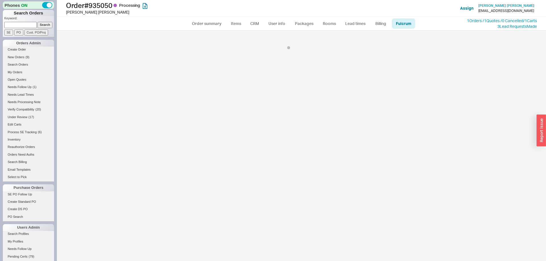
scroll to position [0, 0]
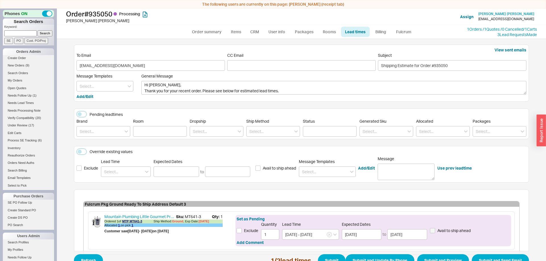
scroll to position [93, 0]
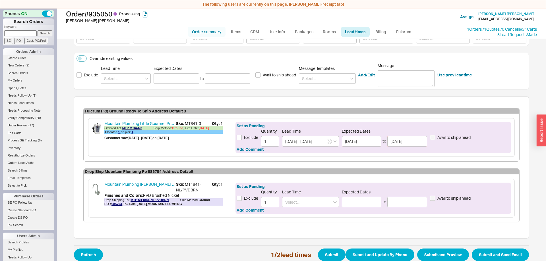
click at [217, 33] on link "Order summary" at bounding box center [207, 32] width 38 height 10
select select "*"
select select "LOW"
select select "3"
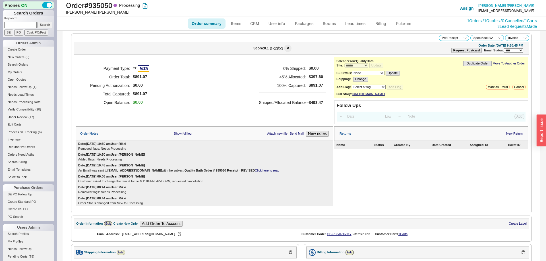
click at [212, 24] on link "Order summary" at bounding box center [207, 23] width 38 height 10
select select "*"
select select "LOW"
select select "3"
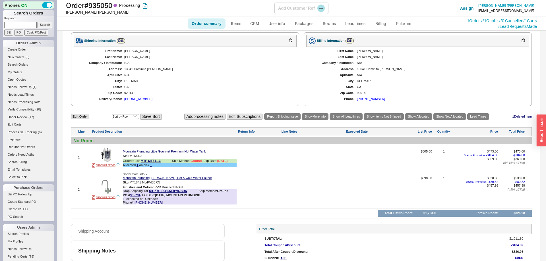
scroll to position [238, 0]
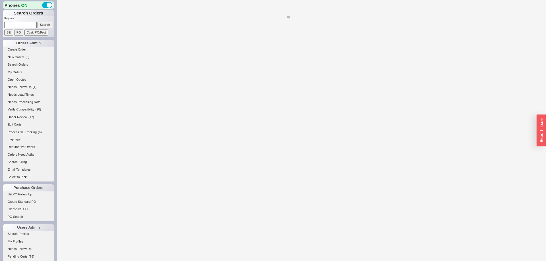
select select "*"
select select "LOW"
select select "3"
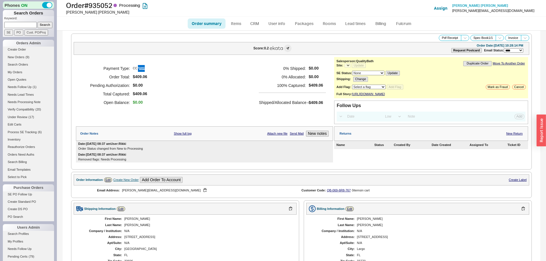
select select "*"
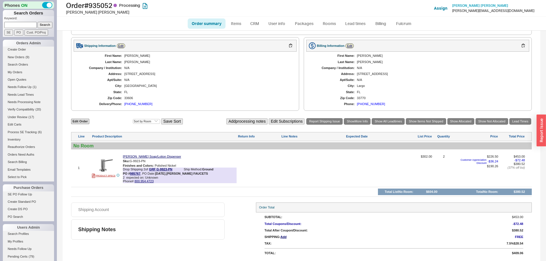
click at [206, 26] on link "Order summary" at bounding box center [207, 23] width 38 height 10
select select "*"
select select "LOW"
select select "3"
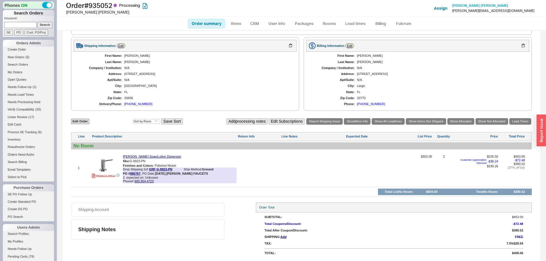
click at [213, 26] on link "Order summary" at bounding box center [207, 23] width 38 height 10
select select "*"
select select "LOW"
select select "3"
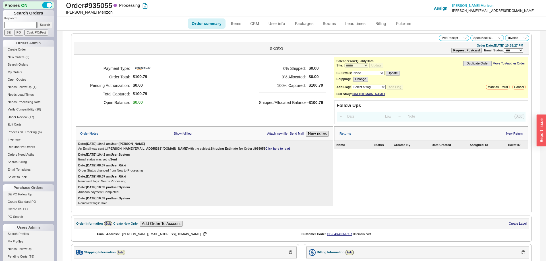
select select "*"
select select "LOW"
select select "3"
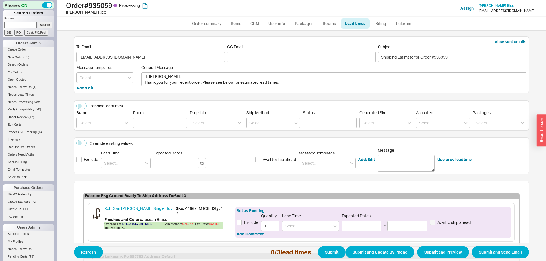
scroll to position [143, 0]
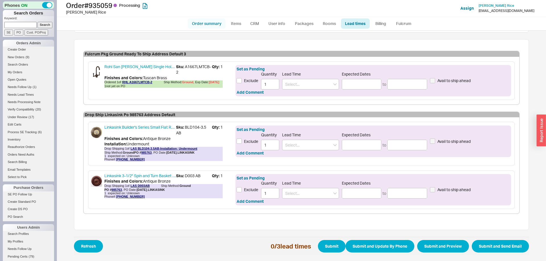
click at [213, 27] on link "Order summary" at bounding box center [207, 23] width 38 height 10
select select "*"
select select "LOW"
select select "3"
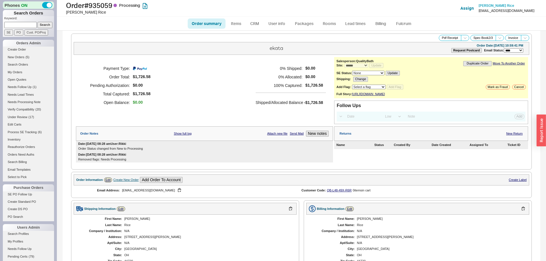
click at [214, 20] on link "Order summary" at bounding box center [207, 23] width 38 height 10
select select "*"
select select "LOW"
select select "3"
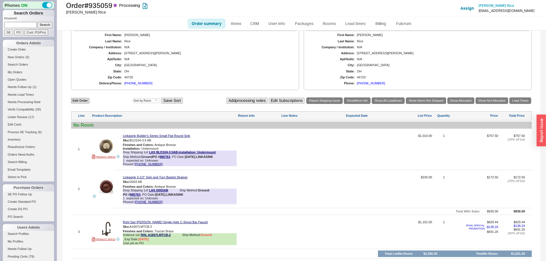
scroll to position [250, 0]
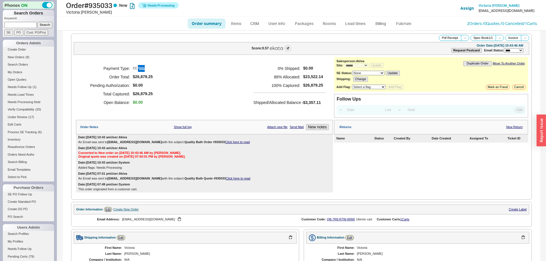
select select "*"
select select "LOW"
select select "3"
click at [467, 24] on link "2 Orders / 0 Quotes / 0 Cancelled" at bounding box center [495, 23] width 56 height 5
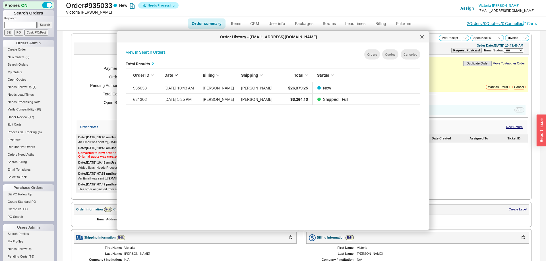
scroll to position [174, 304]
click at [419, 37] on div at bounding box center [421, 36] width 9 height 9
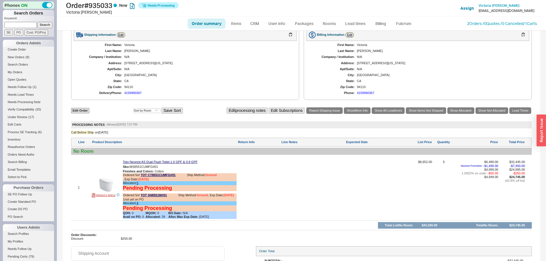
scroll to position [0, 0]
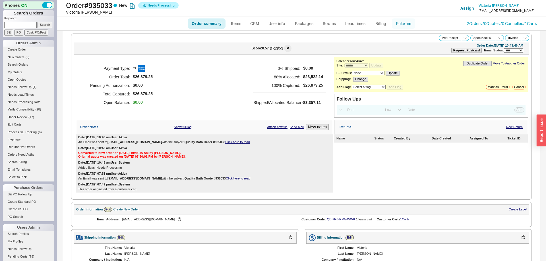
click at [401, 24] on link "Fulcrum" at bounding box center [403, 23] width 23 height 10
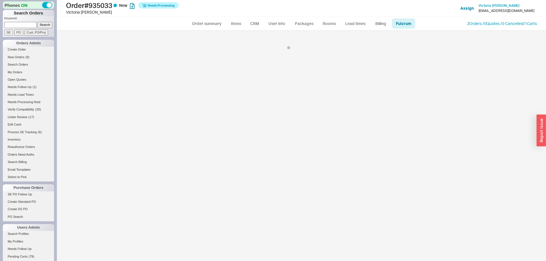
select select "136"
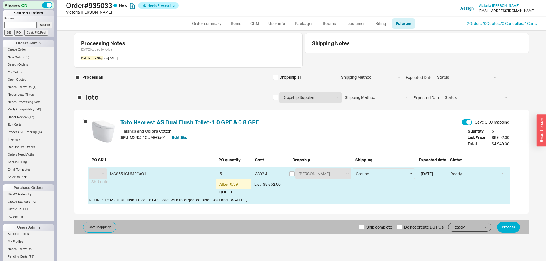
select select "TOT"
click at [352, 169] on select "Ground LTL Our Truck --------------- Customer Pickup - Showroom Customer Pickup…" at bounding box center [383, 174] width 62 height 11
select select "9"
click option "LTL" at bounding box center [0, 0] width 0 height 0
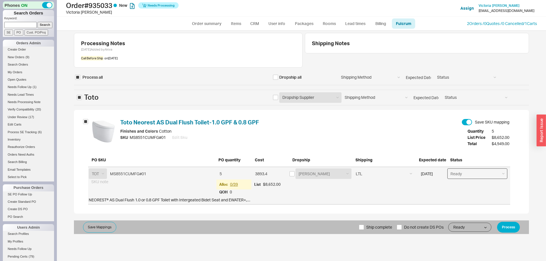
click at [447, 169] on select "Ready On Hold Call Before Ship Hold for Balance" at bounding box center [477, 174] width 60 height 11
select select "Call Before Ship"
click option "Call Before Ship" at bounding box center [0, 0] width 0 height 0
click at [369, 234] on div "Processing Notes 8/19/25 Added by Akiva Call Before Ship on 8/19/25 Shipping No…" at bounding box center [301, 146] width 489 height 231
click at [371, 230] on span "Ship complete" at bounding box center [379, 228] width 26 height 14
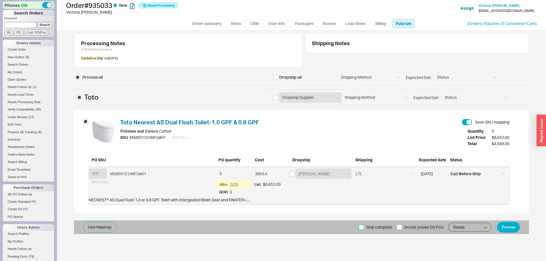
click at [364, 230] on input "Ship complete" at bounding box center [361, 227] width 5 height 5
checkbox input "true"
click at [521, 230] on div "Save Mappings Ship complete Do not create DS POs Ready On Hold Call Before Ship…" at bounding box center [301, 228] width 455 height 14
click at [520, 230] on div "Save Mappings Ship complete Do not create DS POs Ready On Hold Call Before Ship…" at bounding box center [301, 228] width 455 height 14
click at [505, 228] on button "Process" at bounding box center [508, 227] width 23 height 11
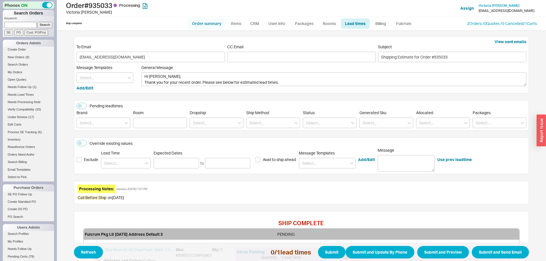
click at [207, 24] on link "Order summary" at bounding box center [207, 23] width 38 height 10
select select "*"
select select "LOW"
select select "3"
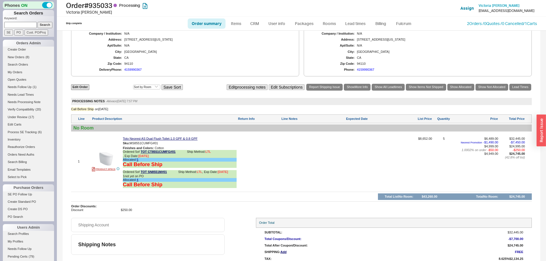
scroll to position [268, 0]
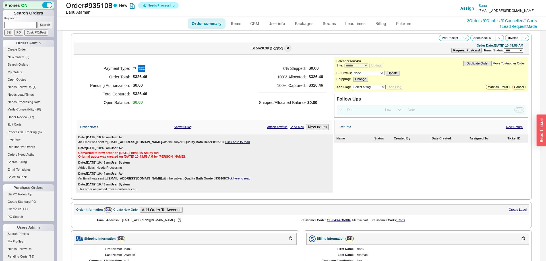
select select "*"
select select "LOW"
select select "3"
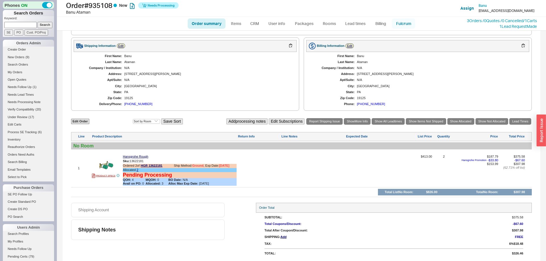
click at [395, 25] on link "Fulcrum" at bounding box center [403, 23] width 23 height 10
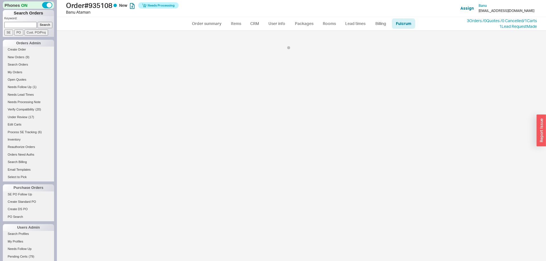
select select "5"
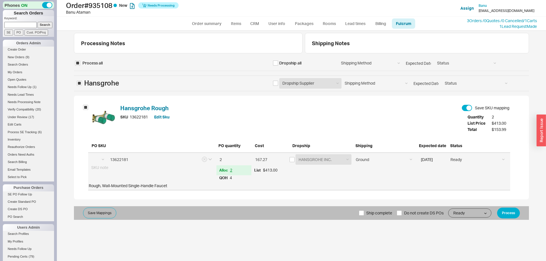
select select "HGR"
click at [379, 211] on span "Ship complete" at bounding box center [379, 213] width 26 height 14
click at [364, 211] on input "Ship complete" at bounding box center [361, 213] width 5 height 5
checkbox input "true"
drag, startPoint x: 511, startPoint y: 211, endPoint x: 470, endPoint y: 236, distance: 48.3
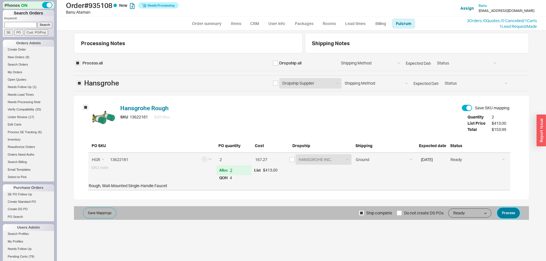
click at [511, 211] on button "Process" at bounding box center [508, 213] width 23 height 11
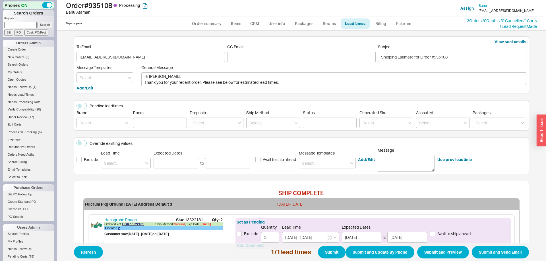
scroll to position [44, 0]
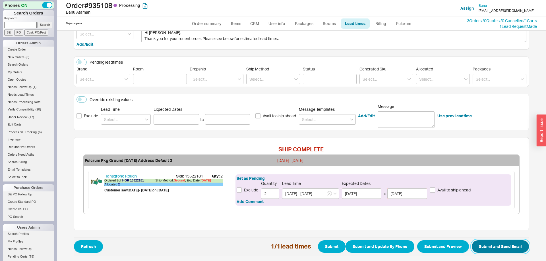
click at [499, 247] on button "Submit and Send Email" at bounding box center [500, 246] width 57 height 13
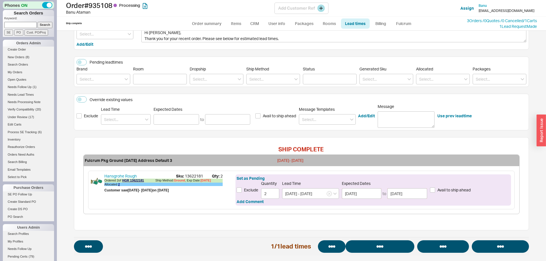
select select "*"
select select "LOW"
select select "3"
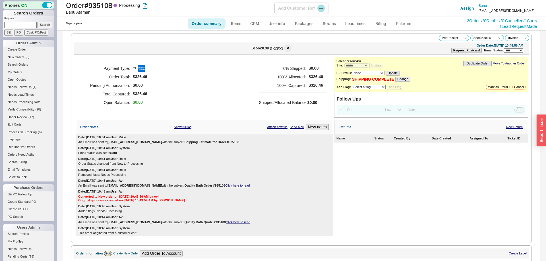
select select "*"
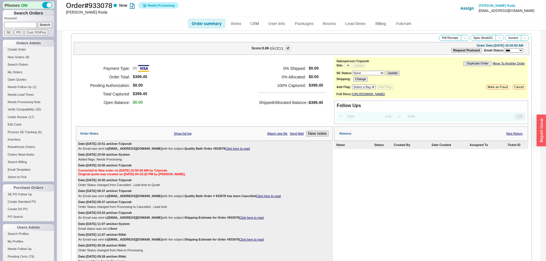
select select "LOW"
select select "3"
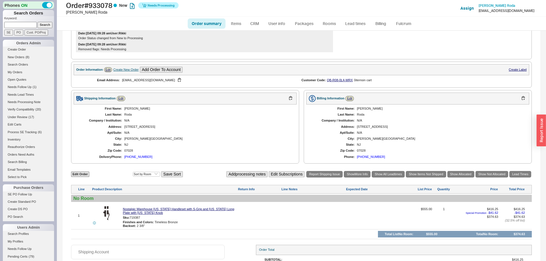
select select "*"
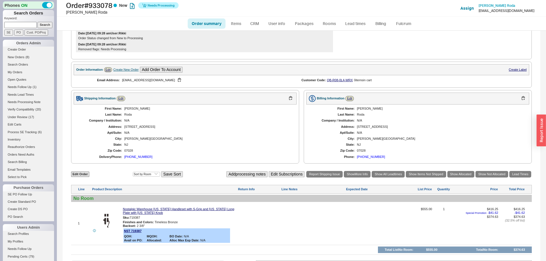
scroll to position [275, 0]
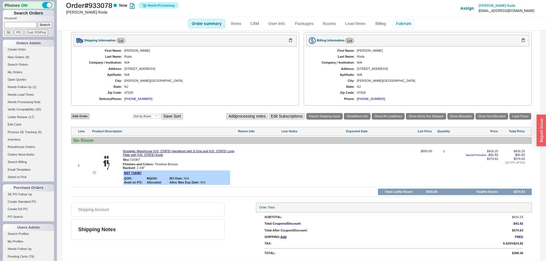
click at [399, 20] on link "Fulcrum" at bounding box center [403, 23] width 23 height 10
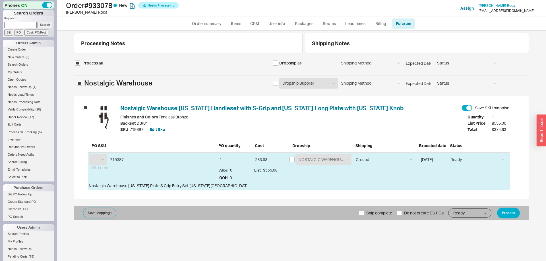
select select "NST"
click at [293, 160] on input "checkbox" at bounding box center [291, 159] width 5 height 5
checkbox input "true"
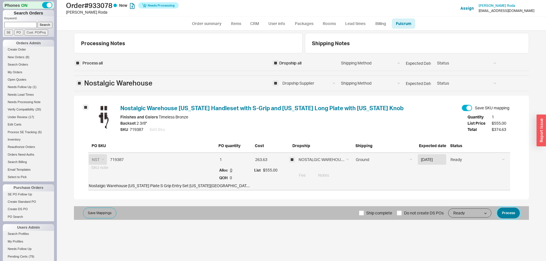
click at [503, 210] on form "Process all Dropship all Shipping Method Ground LTL Our Truck --------------- C…" at bounding box center [301, 138] width 455 height 164
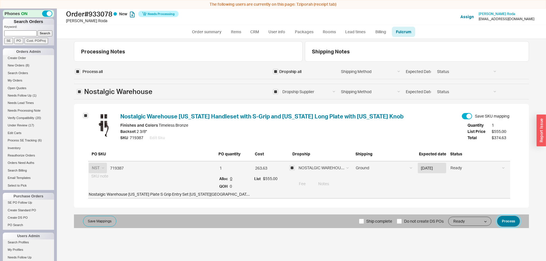
click at [512, 221] on button "Process" at bounding box center [508, 221] width 23 height 11
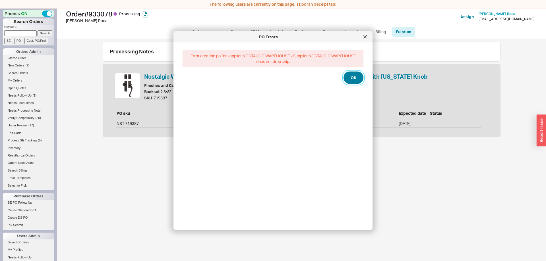
click at [350, 79] on button "OK" at bounding box center [353, 78] width 20 height 13
select select "*"
select select "LOW"
select select "3"
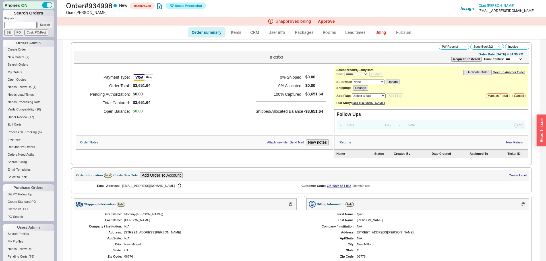
select select "*"
select select "LOW"
select select "3"
click at [330, 21] on link "Approve" at bounding box center [326, 21] width 17 height 5
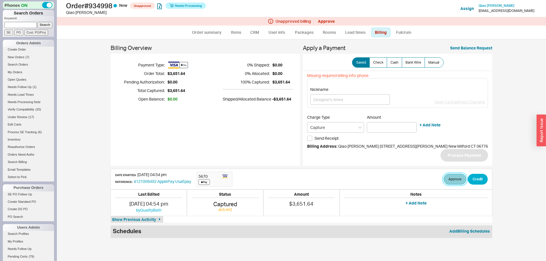
click at [443, 182] on button "Approve" at bounding box center [454, 179] width 23 height 11
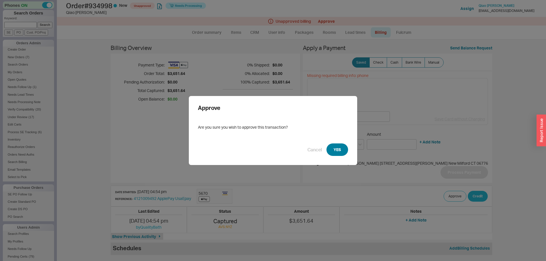
click at [339, 156] on button "YES" at bounding box center [337, 150] width 22 height 13
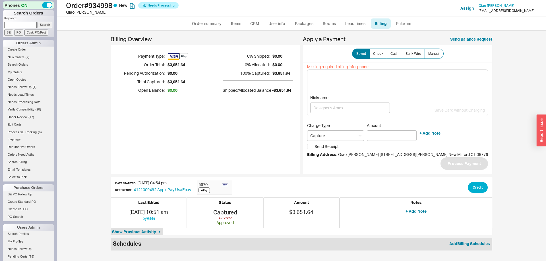
click at [203, 18] on ul "Order summary Items CRM User info Packages Rooms Lead times Billing Fulcrum" at bounding box center [301, 24] width 232 height 14
click at [211, 22] on link "Order summary" at bounding box center [207, 23] width 38 height 10
select select "*"
select select "LOW"
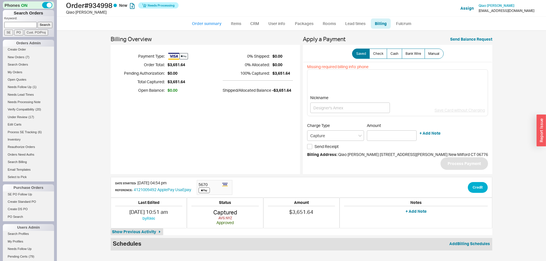
select select "3"
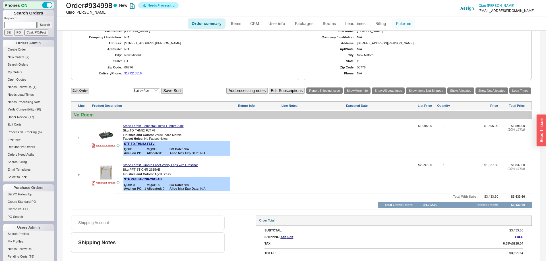
scroll to position [69, 0]
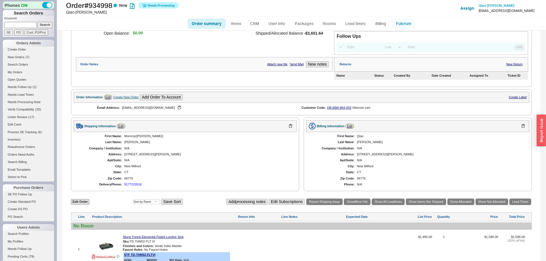
click at [403, 23] on link "Fulcrum" at bounding box center [403, 23] width 23 height 10
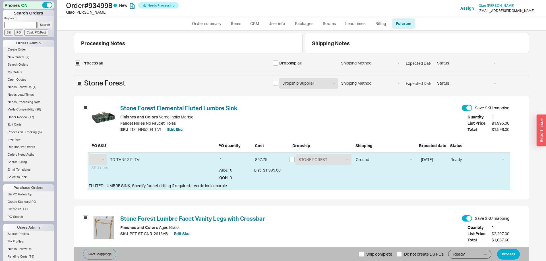
select select "STF"
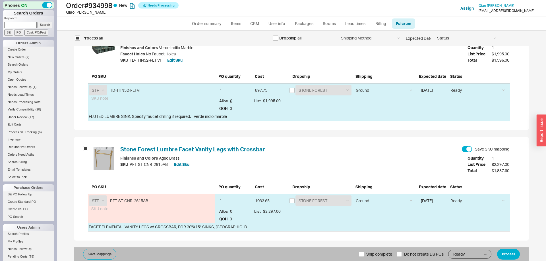
click at [365, 253] on label "Ship complete" at bounding box center [375, 255] width 33 height 14
click at [364, 253] on input "Ship complete" at bounding box center [361, 254] width 5 height 5
checkbox input "true"
click at [352, 196] on select "Ground LTL Our Truck --------------- Customer Pickup - Showroom Customer Pickup…" at bounding box center [383, 201] width 62 height 11
select select "9"
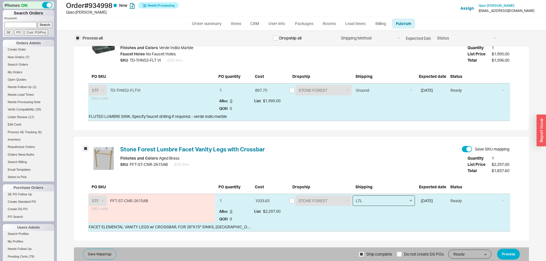
click option "LTL" at bounding box center [0, 0] width 0 height 0
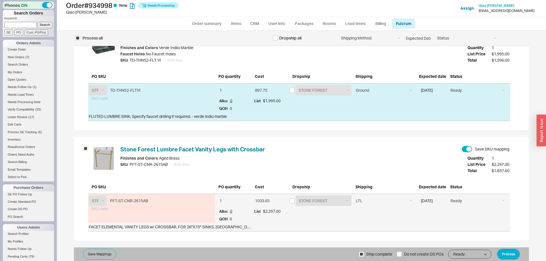
click at [362, 83] on div "Stone Forest Elemental Fluted Lumbre Sink Save SKU mapping Finishes and Colors …" at bounding box center [299, 79] width 422 height 86
click at [352, 85] on select "Ground LTL Our Truck --------------- Customer Pickup - Showroom Customer Pickup…" at bounding box center [383, 90] width 62 height 11
select select "9"
click option "LTL" at bounding box center [0, 0] width 0 height 0
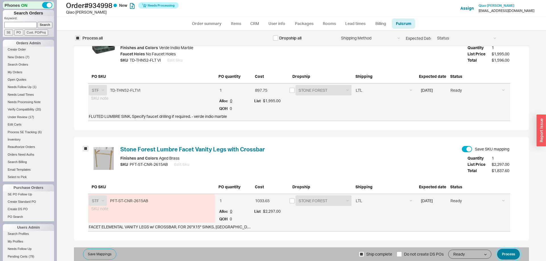
click at [512, 259] on button "Process" at bounding box center [508, 254] width 23 height 11
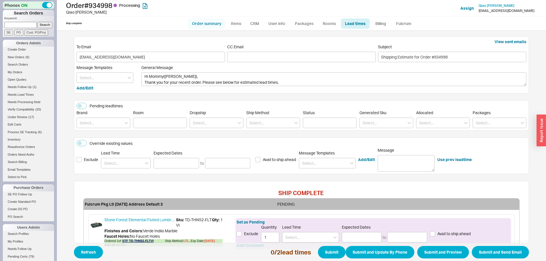
click at [211, 26] on link "Order summary" at bounding box center [207, 23] width 38 height 10
select select "*"
select select "LOW"
select select "3"
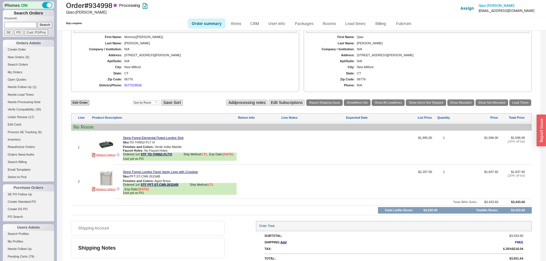
scroll to position [192, 0]
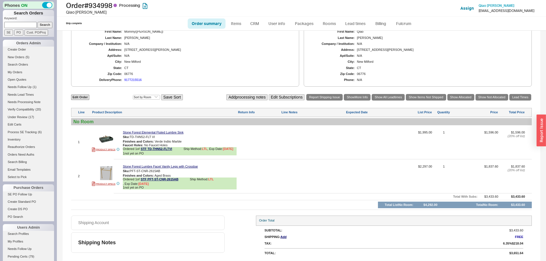
click at [218, 25] on link "Order summary" at bounding box center [207, 23] width 38 height 10
select select "*"
select select "LOW"
select select "3"
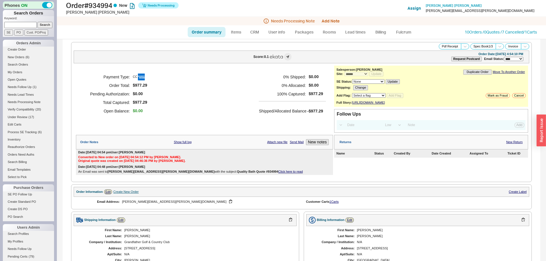
select select "*"
select select "LOW"
select select "3"
click at [332, 23] on button "Add Note" at bounding box center [330, 21] width 18 height 5
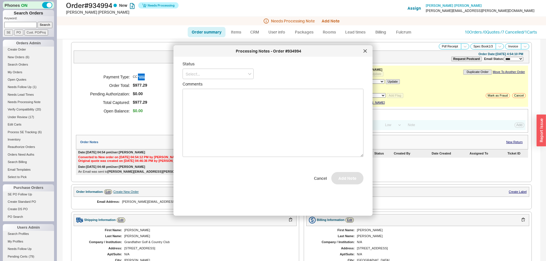
click at [219, 68] on div "Status" at bounding box center [217, 70] width 71 height 18
drag, startPoint x: 217, startPoint y: 74, endPoint x: 214, endPoint y: 77, distance: 3.6
click at [216, 74] on input at bounding box center [217, 74] width 71 height 11
click at [201, 116] on div "No Status" at bounding box center [218, 116] width 70 height 10
type input "No Status"
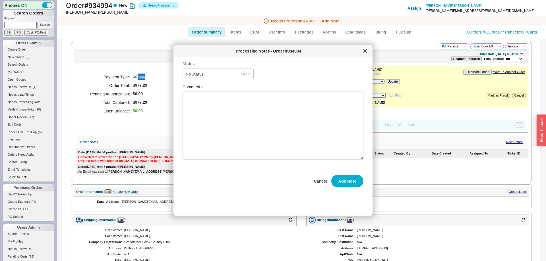
drag, startPoint x: 351, startPoint y: 169, endPoint x: 350, endPoint y: 174, distance: 5.0
click at [351, 170] on form "Status No Status Comments Cancel Add Note" at bounding box center [272, 124] width 181 height 126
click at [350, 175] on button "Add Note" at bounding box center [347, 181] width 32 height 13
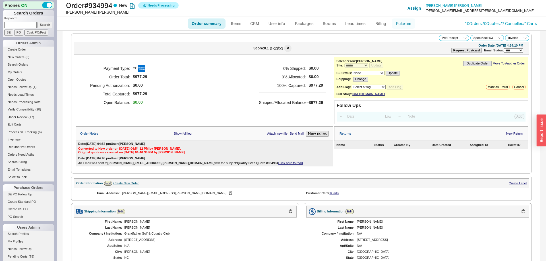
click at [402, 25] on link "Fulcrum" at bounding box center [403, 23] width 23 height 10
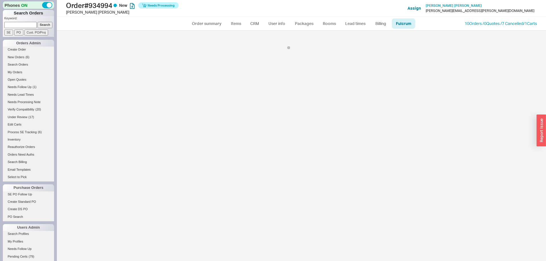
select select "682"
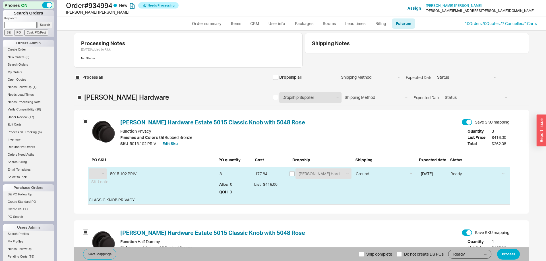
select select "BLD"
select select "EMT"
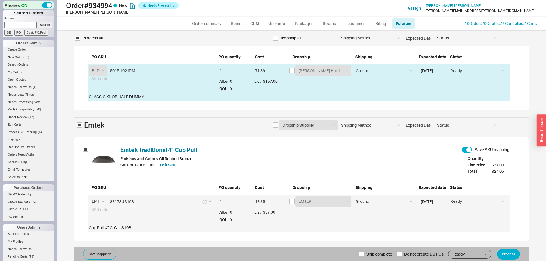
scroll to position [214, 0]
click at [274, 125] on input "checkbox" at bounding box center [275, 124] width 5 height 5
checkbox input "true"
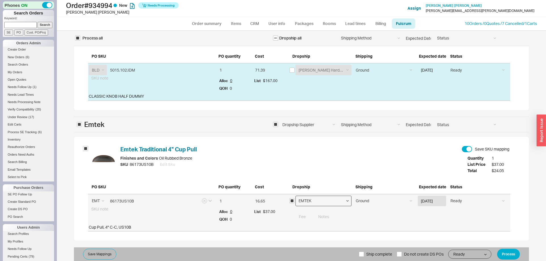
click at [295, 196] on select "EMTEK Emtek Samples Emtek Cabinet Hardware" at bounding box center [323, 201] width 56 height 11
select select "796"
click option "Emtek Cabinet Hardware" at bounding box center [0, 0] width 0 height 0
click at [362, 252] on input "Ship complete" at bounding box center [361, 254] width 5 height 5
checkbox input "true"
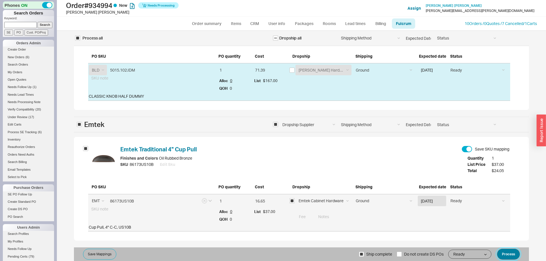
drag, startPoint x: 512, startPoint y: 251, endPoint x: 541, endPoint y: 234, distance: 34.0
click at [512, 251] on button "Process" at bounding box center [508, 254] width 23 height 11
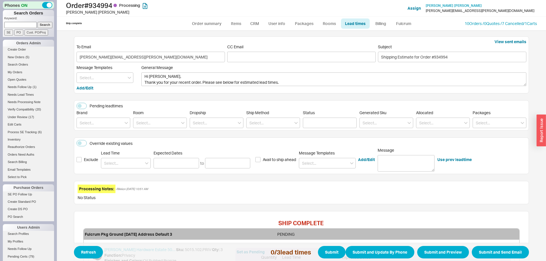
scroll to position [178, 0]
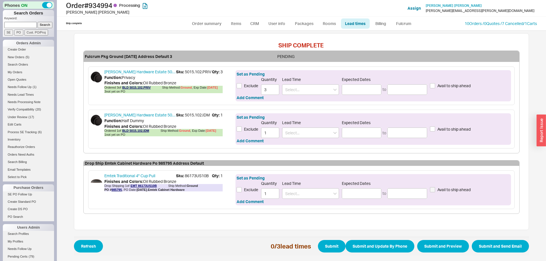
click at [215, 30] on ul "Order summary Items CRM User info Packages Rooms Lead times Billing Fulcrum" at bounding box center [301, 24] width 232 height 14
click at [213, 24] on link "Order summary" at bounding box center [207, 23] width 38 height 10
select select "*"
select select "LOW"
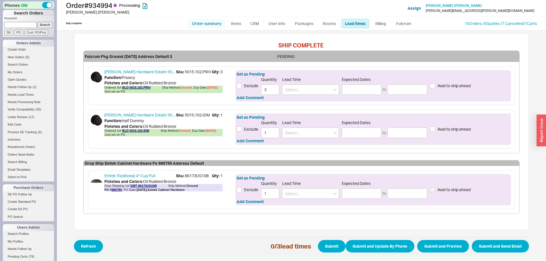
select select "3"
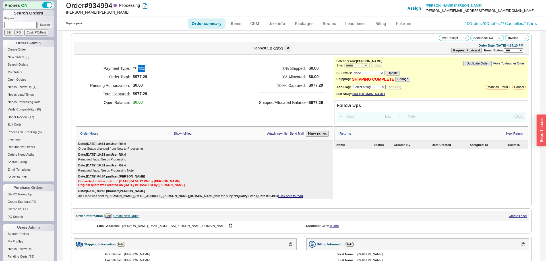
scroll to position [304, 0]
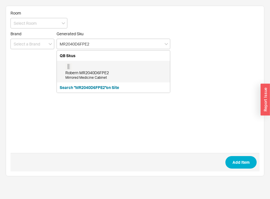
click at [111, 71] on div "Robern MR2040D6FPE2" at bounding box center [116, 73] width 102 height 6
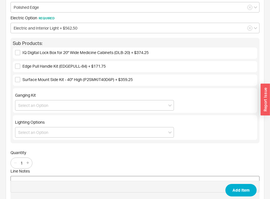
scroll to position [198, 0]
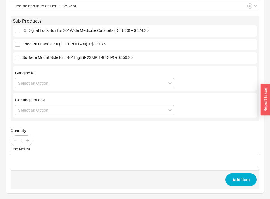
type input "MR2040D6FPE2"
click at [30, 144] on div "1" at bounding box center [22, 140] width 22 height 11
click at [29, 144] on div "1" at bounding box center [22, 140] width 22 height 11
click at [28, 143] on button "button" at bounding box center [28, 141] width 6 height 6
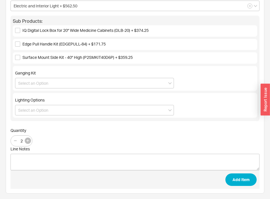
type input "3"
click at [251, 181] on button "Add Item" at bounding box center [240, 179] width 31 height 13
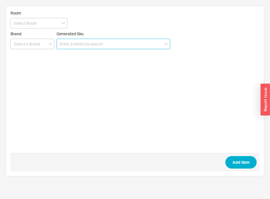
scroll to position [0, 0]
click at [76, 46] on input at bounding box center [114, 44] width 114 height 11
paste input "P2SM-GKIT40D6SR"
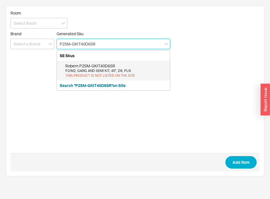
click at [83, 66] on div "Robern P2SM-GKIT40D6SR" at bounding box center [116, 66] width 102 height 6
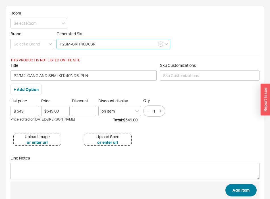
type input "P2SM-GKIT40D6SR"
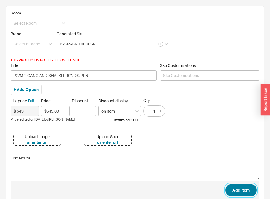
drag, startPoint x: 237, startPoint y: 184, endPoint x: 262, endPoint y: 191, distance: 25.4
click at [238, 184] on button "Add Item" at bounding box center [240, 190] width 31 height 13
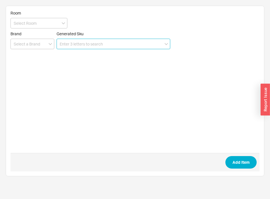
click at [91, 46] on input at bounding box center [114, 44] width 114 height 11
paste input "GLA40ELPS3D"
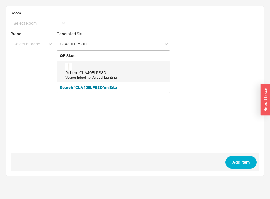
click at [87, 69] on div "Robern GLA40ELPS3D Vesper Edgeline Vertical Lighting" at bounding box center [116, 71] width 102 height 17
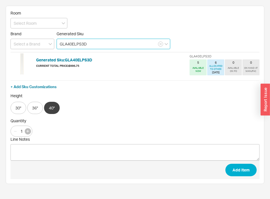
type input "GLA40ELPS3D"
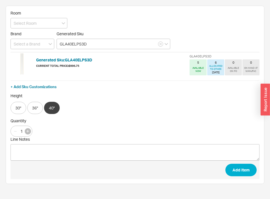
click at [28, 134] on button "button" at bounding box center [28, 131] width 6 height 6
type input "2"
click at [243, 172] on button "Add Item" at bounding box center [240, 170] width 31 height 13
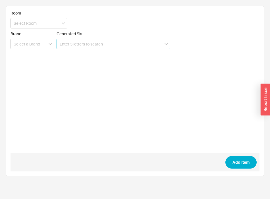
click at [124, 46] on input at bounding box center [114, 44] width 114 height 11
paste input "MR1640D6FPE2"
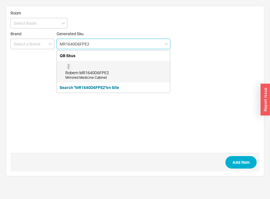
click at [109, 68] on div "Robern MR1640D6FPE2 Mirrored Medicine Cabinet" at bounding box center [116, 71] width 102 height 17
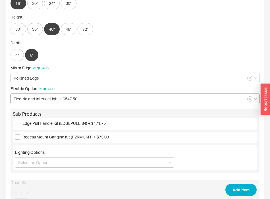
scroll to position [157, 0]
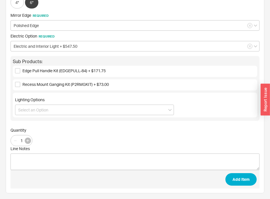
type input "MR1640D6FPE2"
click at [28, 140] on icon "button" at bounding box center [27, 140] width 3 height 3
type input "2"
click at [246, 182] on button "Add Item" at bounding box center [240, 179] width 31 height 13
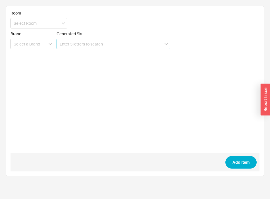
scroll to position [0, 0]
click at [91, 41] on input at bounding box center [114, 44] width 114 height 11
paste input "P2SM-GKIT40D6SR"
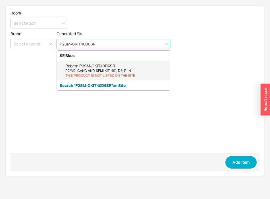
click at [83, 67] on div "Robern P2SM-GKIT40D6SR" at bounding box center [116, 66] width 102 height 6
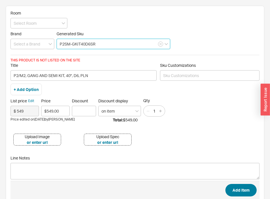
type input "P2SM-GKIT40D6SR"
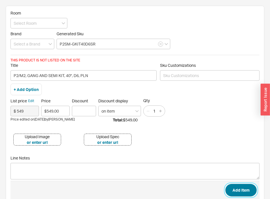
click at [243, 193] on button "Add Item" at bounding box center [240, 190] width 31 height 13
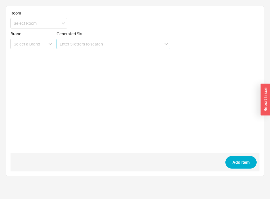
click at [103, 46] on input at bounding box center [114, 44] width 114 height 11
paste input "GLA40ELPS3D"
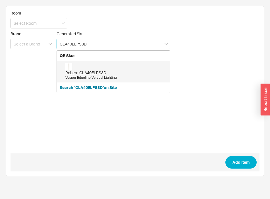
click at [96, 67] on div "Robern GLA40ELPS3D Vesper Edgeline Vertical Lighting" at bounding box center [116, 71] width 102 height 17
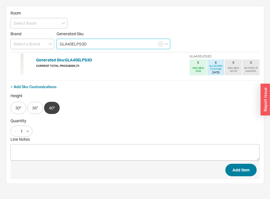
type input "GLA40ELPS3D"
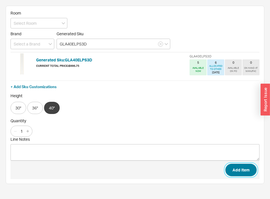
click at [240, 175] on button "Add Item" at bounding box center [240, 170] width 31 height 13
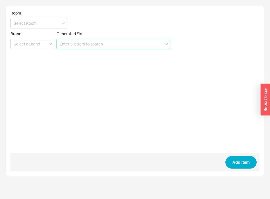
click at [141, 42] on input at bounding box center [114, 44] width 114 height 11
paste input "MSMK40D4P"
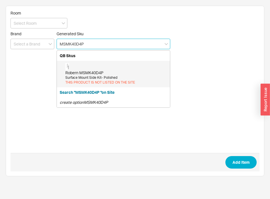
click at [113, 69] on div "Robern MSMK40D4P Surface Mount Side Kit- Polished THIS PRODUCT IS NOT LISTED ON…" at bounding box center [116, 74] width 102 height 22
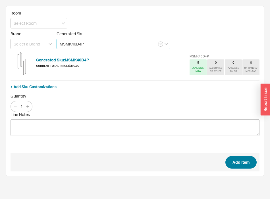
type input "MSMK40D4P"
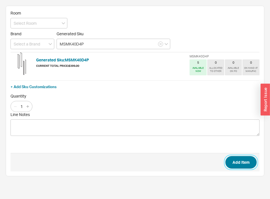
click at [247, 161] on button "Add Item" at bounding box center [240, 162] width 31 height 13
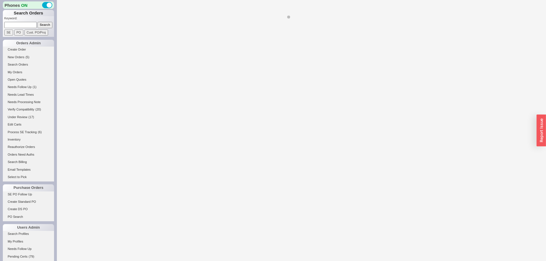
scroll to position [130, 0]
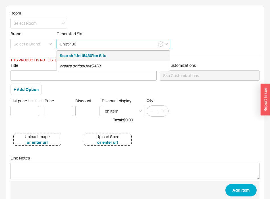
drag, startPoint x: 95, startPoint y: 46, endPoint x: 29, endPoint y: 37, distance: 66.5
click at [57, 39] on input "Unit5430" at bounding box center [114, 44] width 114 height 11
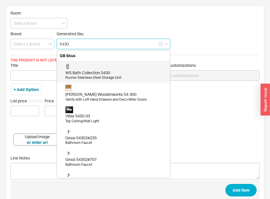
click at [93, 74] on div "WS Bath Collection 5430" at bounding box center [116, 73] width 102 height 6
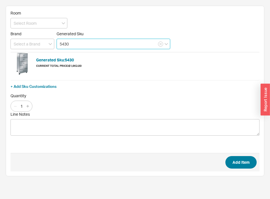
type input "5430"
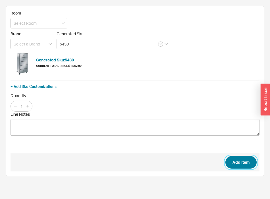
click at [241, 163] on button "Add Item" at bounding box center [240, 162] width 31 height 13
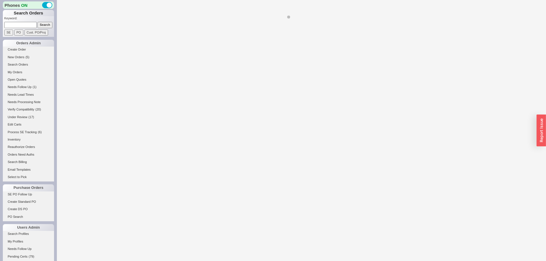
select select "*"
select select "LOW"
select select "3"
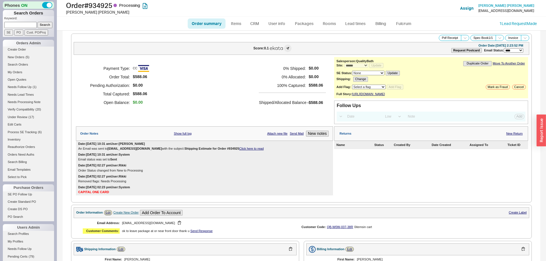
scroll to position [213, 0]
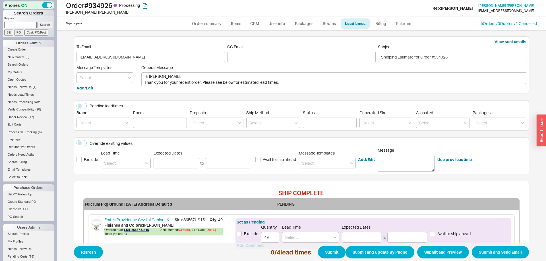
scroll to position [201, 0]
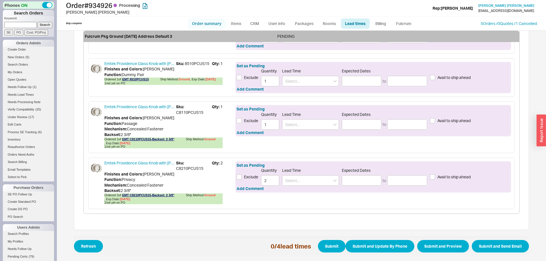
click at [209, 28] on link "Order summary" at bounding box center [207, 23] width 38 height 10
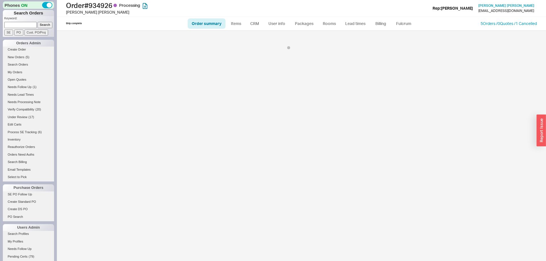
select select "*"
select select "LOW"
select select "3"
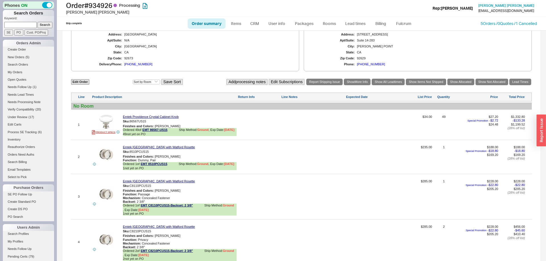
scroll to position [208, 0]
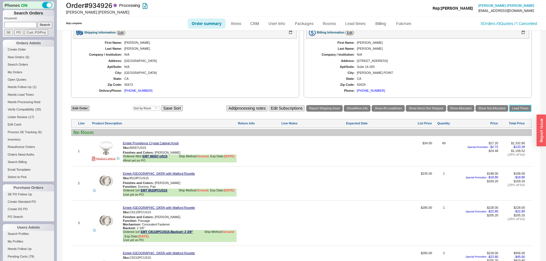
click at [515, 111] on link "Lead Times" at bounding box center [520, 108] width 22 height 7
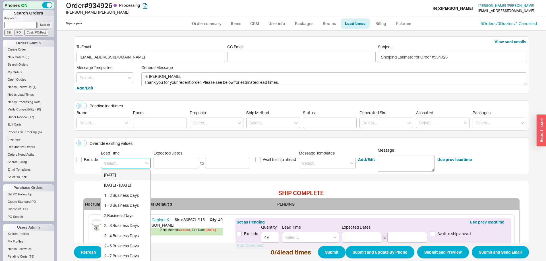
click at [126, 165] on input at bounding box center [126, 163] width 50 height 11
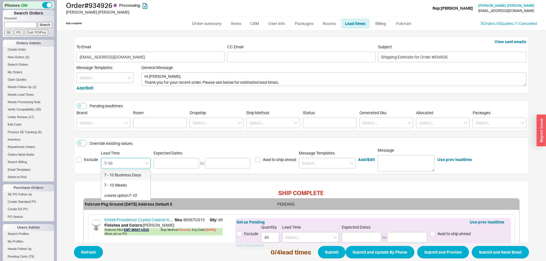
click at [142, 173] on div "7 - 10 Business Days" at bounding box center [125, 175] width 49 height 10
type input "7 - 10 Business Days"
type input "08/29/2025"
type input "09/04/2025"
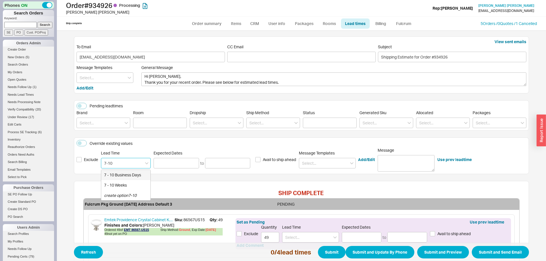
type input "7 - 10 Business Days"
type input "08/29/2025"
type input "09/04/2025"
type input "7 - 10 Business Days"
type input "08/29/2025"
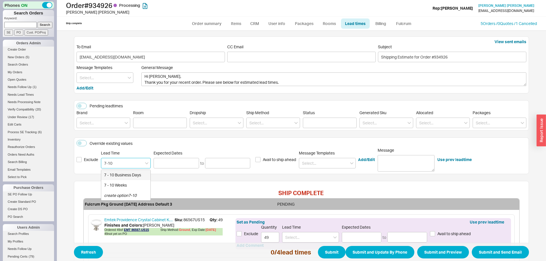
type input "09/04/2025"
type input "7 - 10 Business Days"
type input "08/29/2025"
type input "09/04/2025"
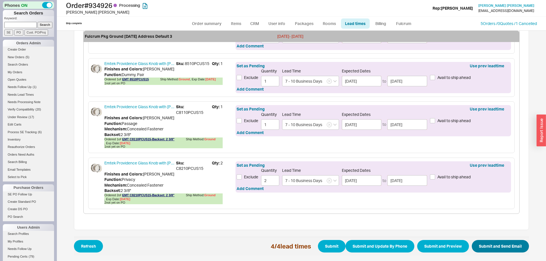
type input "7 - 10 Business Days"
click at [491, 246] on button "Submit and Send Email" at bounding box center [500, 246] width 57 height 13
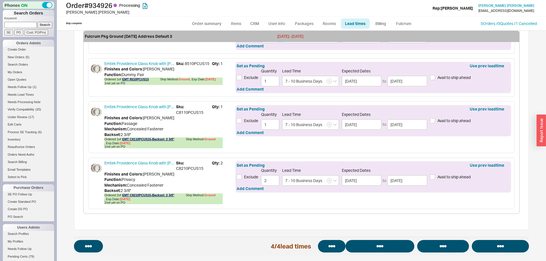
select select "*"
select select "LOW"
select select "3"
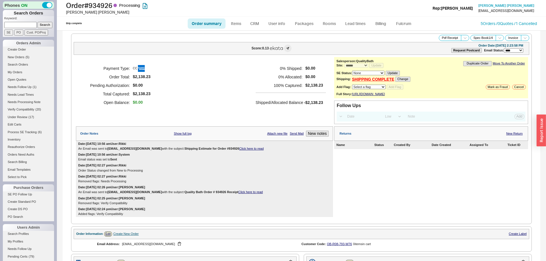
select select "*"
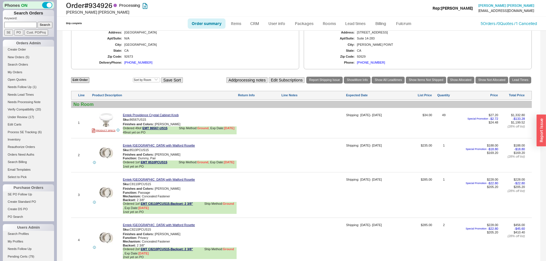
scroll to position [261, 0]
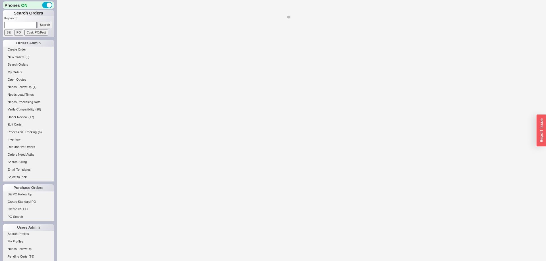
select select "*"
select select "LOW"
select select "3"
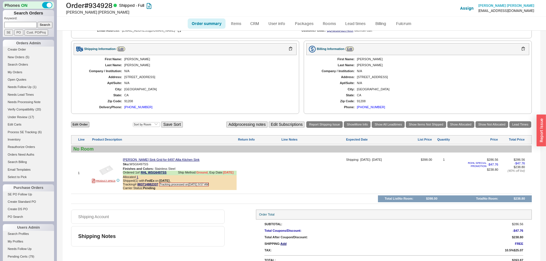
scroll to position [205, 0]
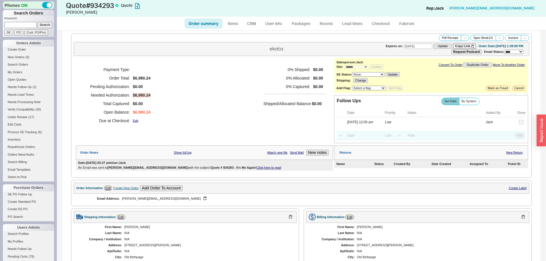
select select "*"
select select "LOW"
select select "3"
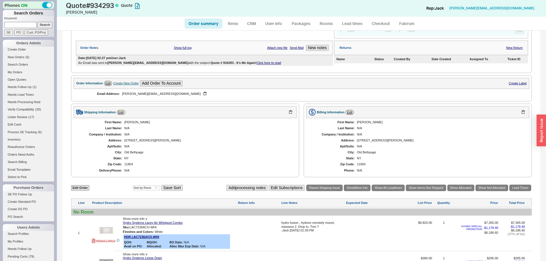
scroll to position [9, 0]
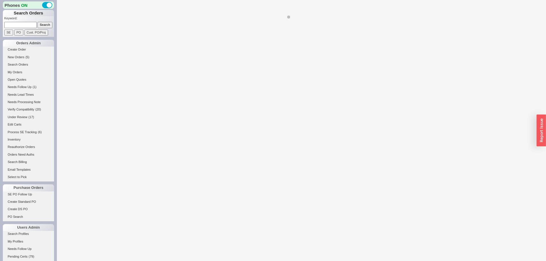
select select "LOW"
select select "3"
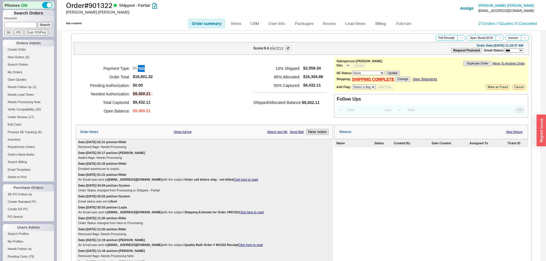
select select "*"
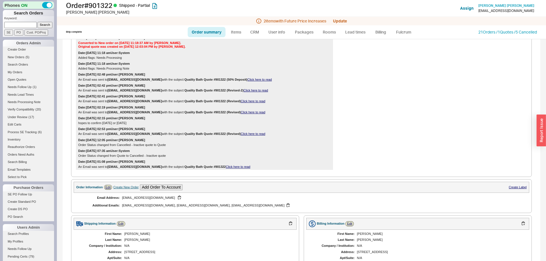
scroll to position [145, 0]
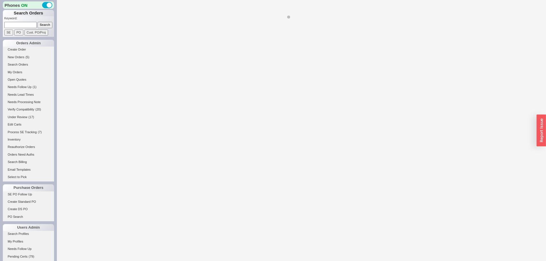
select select "*"
select select "LOW"
select select "3"
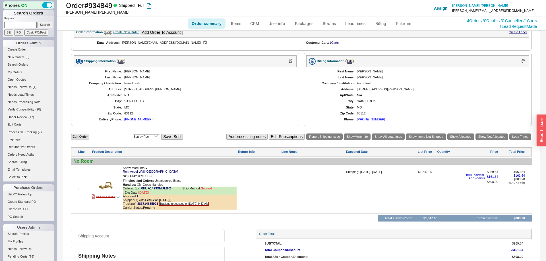
scroll to position [238, 0]
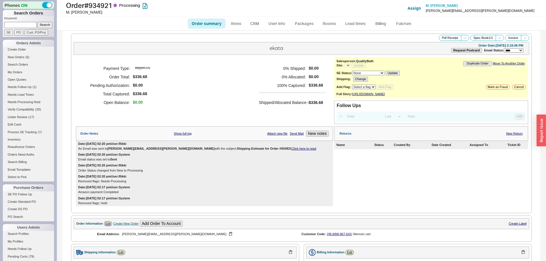
select select "LOW"
select select "3"
select select "*"
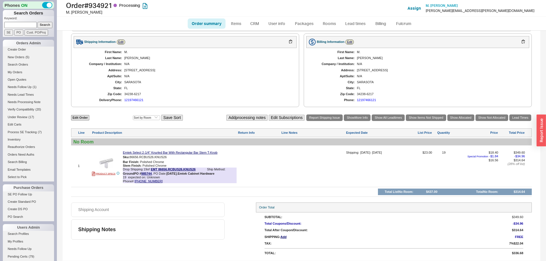
scroll to position [216, 0]
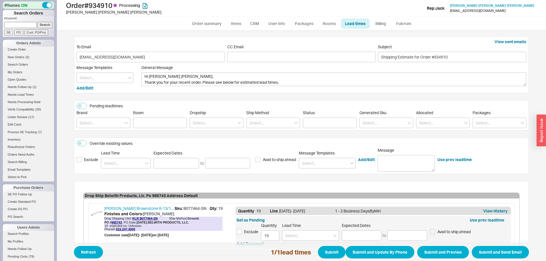
scroll to position [42, 0]
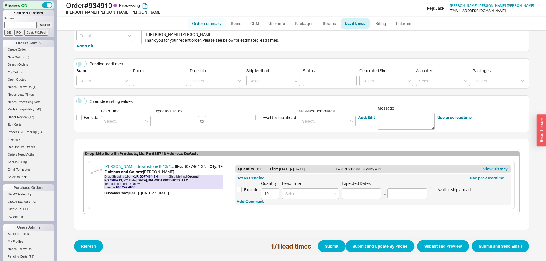
click at [206, 24] on link "Order summary" at bounding box center [207, 23] width 38 height 10
select select "*"
select select "LOW"
select select "3"
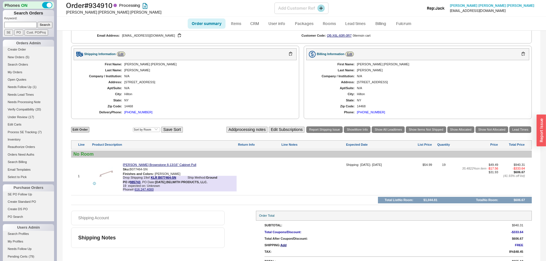
scroll to position [227, 0]
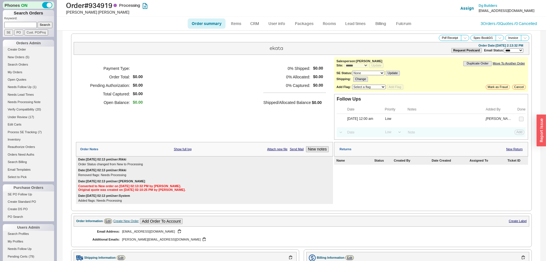
select select "*"
select select "LOW"
select select "3"
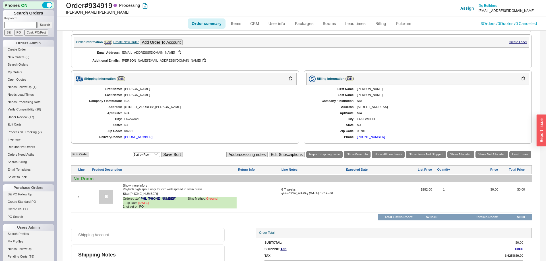
scroll to position [189, 0]
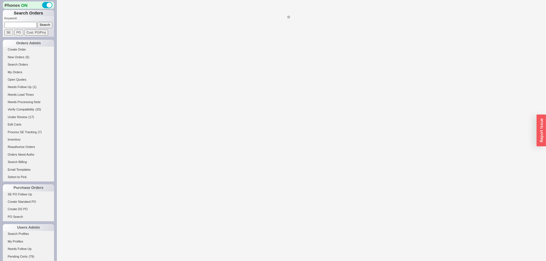
select select "*"
select select "LOW"
select select "3"
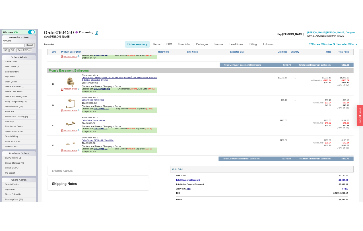
scroll to position [800, 0]
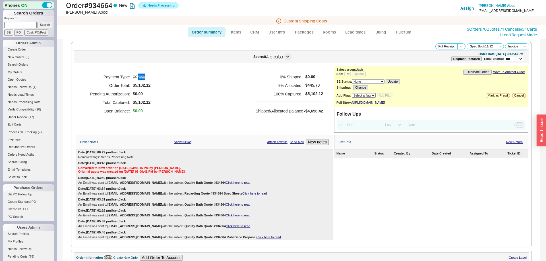
select select "*"
select select "LOW"
select select "3"
select select "*"
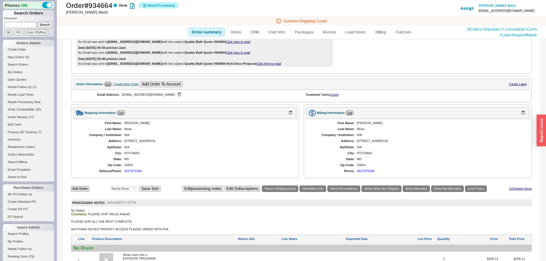
scroll to position [203, 0]
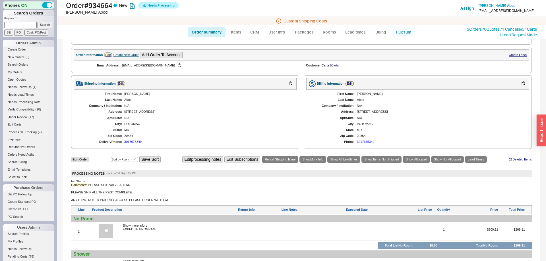
click at [406, 36] on link "Fulcrum" at bounding box center [403, 32] width 23 height 10
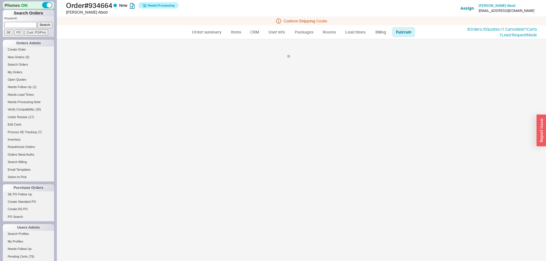
select select "725"
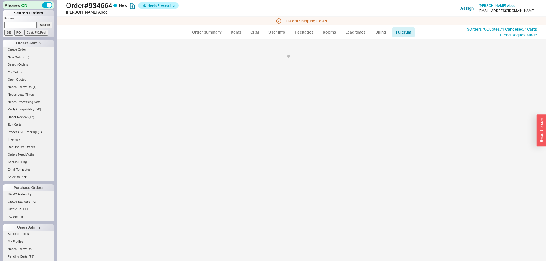
select select "725"
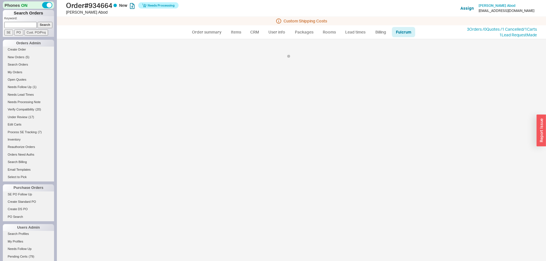
select select "725"
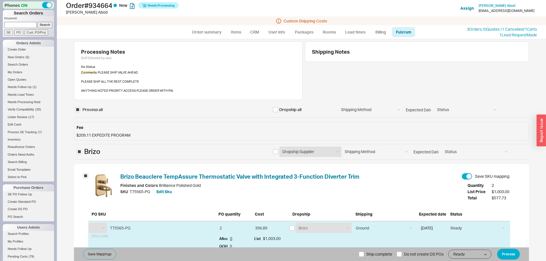
select select "BZO"
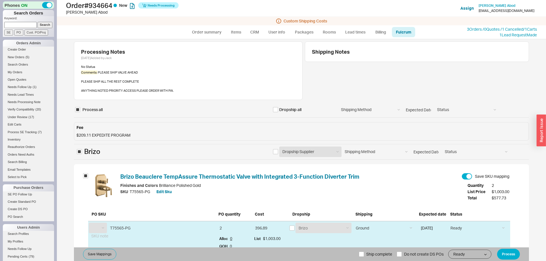
select select "BZO"
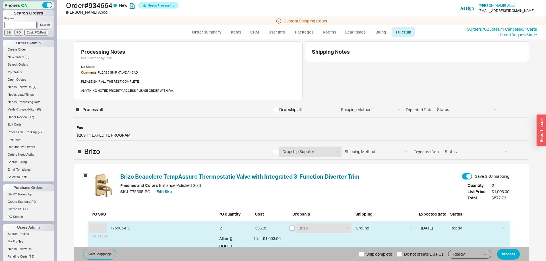
select select "BZO"
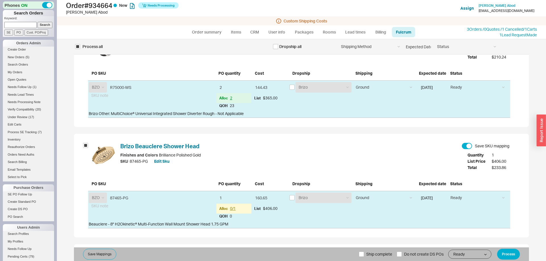
scroll to position [261, 0]
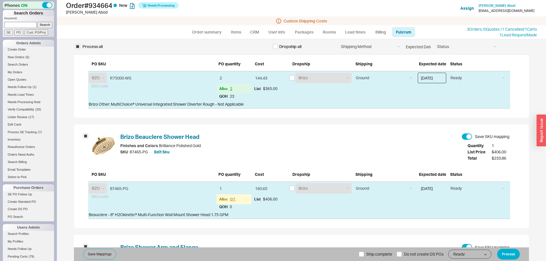
drag, startPoint x: 442, startPoint y: 75, endPoint x: 442, endPoint y: 82, distance: 6.8
click at [441, 75] on input "08/20/2025" at bounding box center [432, 78] width 28 height 11
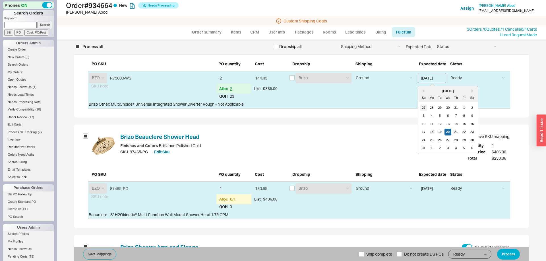
click at [425, 107] on div "27" at bounding box center [423, 107] width 7 height 7
type input "07/27/2025"
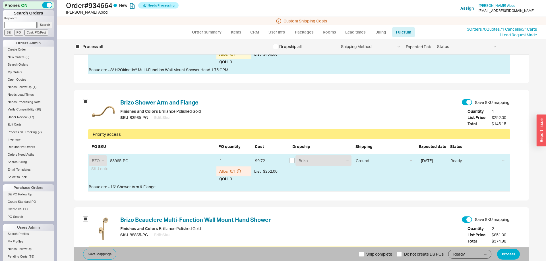
scroll to position [493, 0]
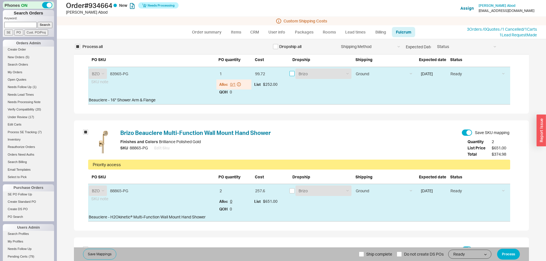
click at [294, 73] on input "checkbox" at bounding box center [291, 73] width 5 height 5
checkbox input "true"
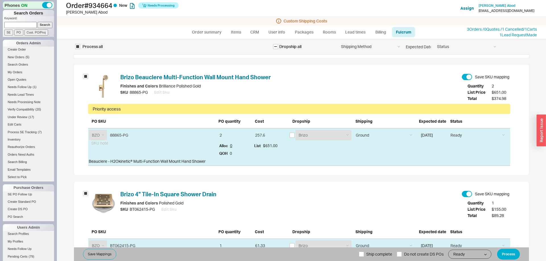
scroll to position [580, 0]
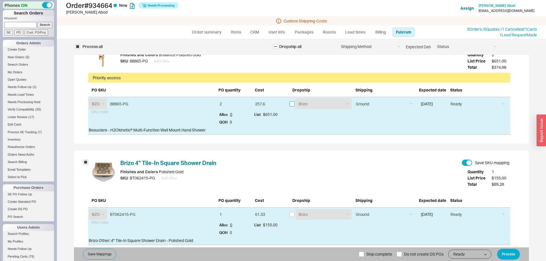
click at [293, 103] on input "checkbox" at bounding box center [291, 103] width 5 height 5
checkbox input "true"
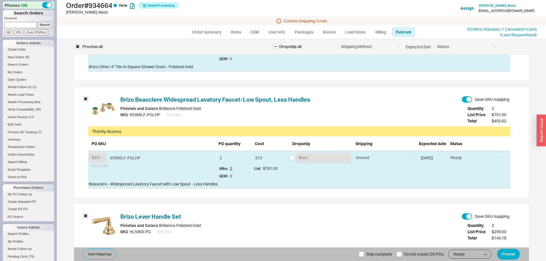
scroll to position [783, 0]
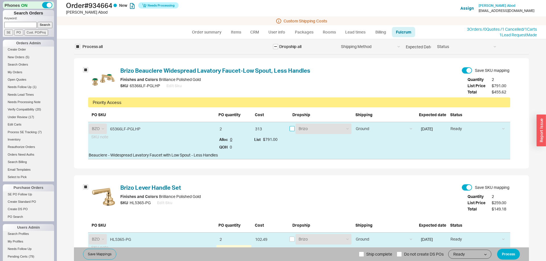
click at [292, 129] on input "checkbox" at bounding box center [291, 128] width 5 height 5
checkbox input "true"
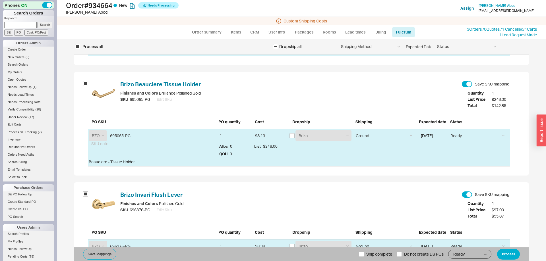
scroll to position [1264, 0]
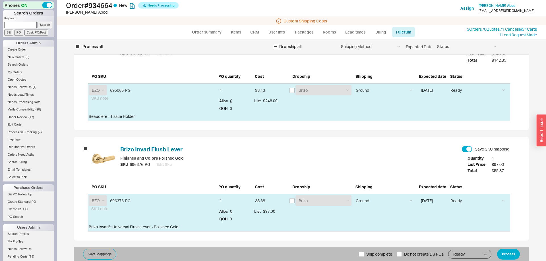
click at [369, 254] on span "Ship complete" at bounding box center [379, 255] width 26 height 14
click at [364, 254] on input "Ship complete" at bounding box center [361, 254] width 5 height 5
checkbox input "true"
click at [422, 252] on span "Do not create DS POs" at bounding box center [424, 255] width 40 height 14
click at [402, 252] on input "Do not create DS POs" at bounding box center [398, 254] width 5 height 5
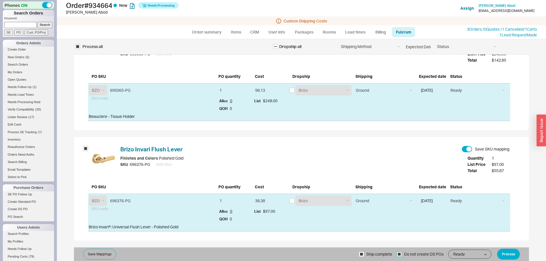
checkbox input "true"
click at [510, 254] on button "Process" at bounding box center [508, 254] width 23 height 11
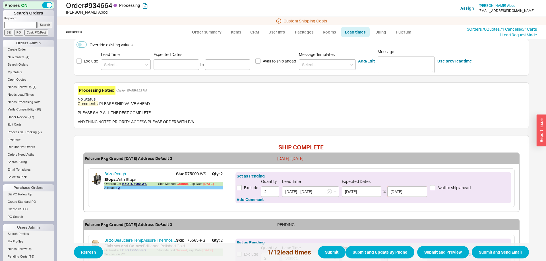
scroll to position [145, 0]
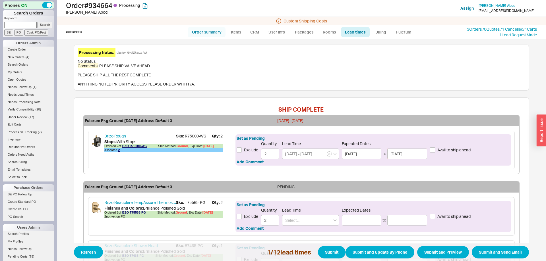
click at [198, 35] on link "Order summary" at bounding box center [207, 32] width 38 height 10
select select "*"
select select "LOW"
select select "3"
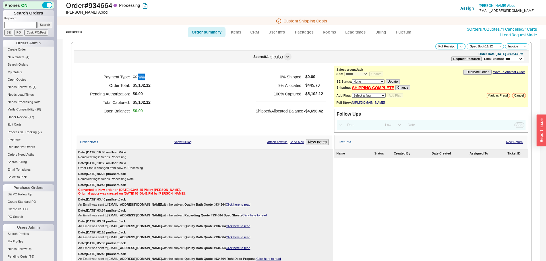
click at [370, 92] on div "**********" at bounding box center [431, 86] width 194 height 41
click at [368, 90] on link "SHIPPING COMPLETE" at bounding box center [373, 88] width 42 height 5
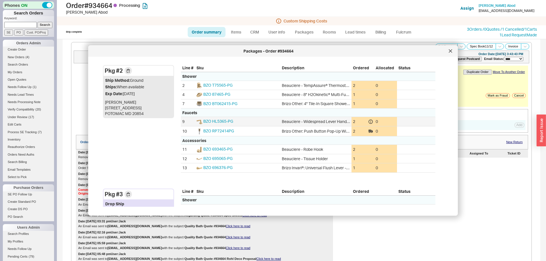
scroll to position [132, 0]
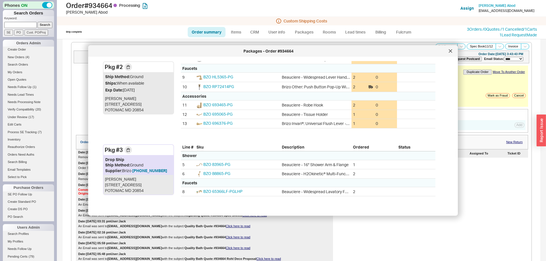
click at [450, 52] on icon at bounding box center [450, 50] width 3 height 3
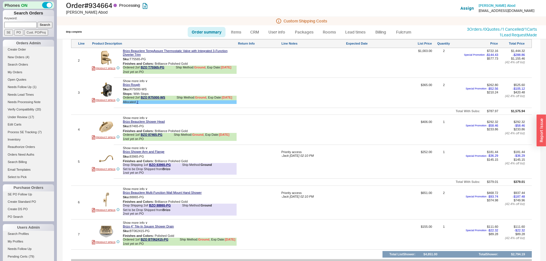
scroll to position [464, 0]
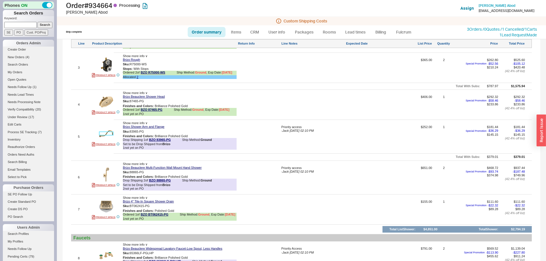
click at [100, 133] on img at bounding box center [106, 134] width 14 height 14
click at [195, 32] on link "Order summary" at bounding box center [207, 32] width 38 height 10
select select "*"
select select "LOW"
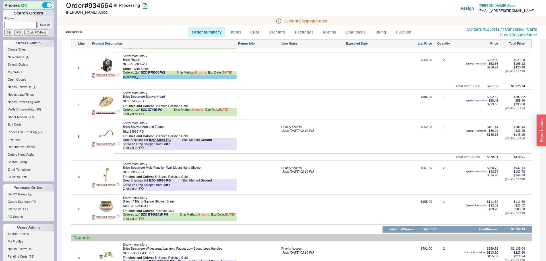
select select "3"
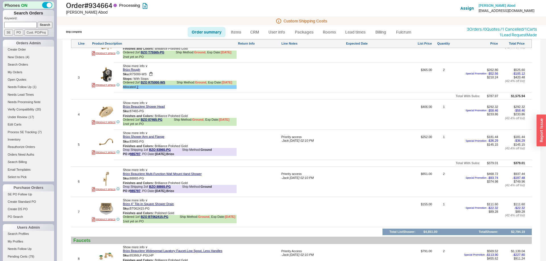
scroll to position [493, 0]
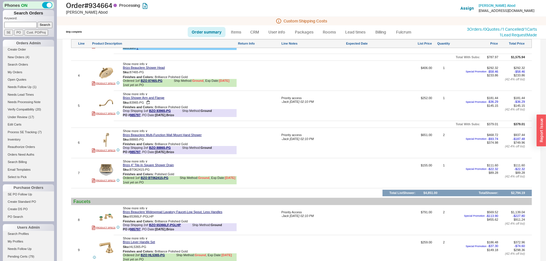
click at [136, 105] on div "Sku: 83965-PG" at bounding box center [180, 102] width 114 height 5
drag, startPoint x: 136, startPoint y: 110, endPoint x: 140, endPoint y: 109, distance: 4.8
click at [141, 105] on div "Sku: 83965-PG" at bounding box center [180, 102] width 114 height 5
copy div "Sku: 83965-PG"
click at [148, 142] on button "button" at bounding box center [148, 139] width 7 height 5
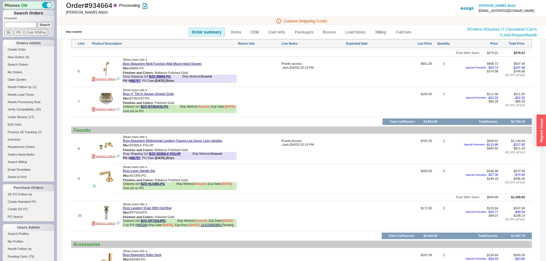
scroll to position [580, 0]
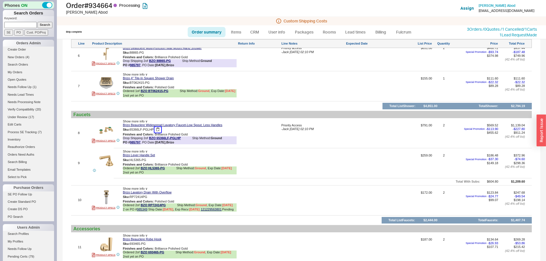
click at [156, 132] on button "button" at bounding box center [157, 129] width 7 height 5
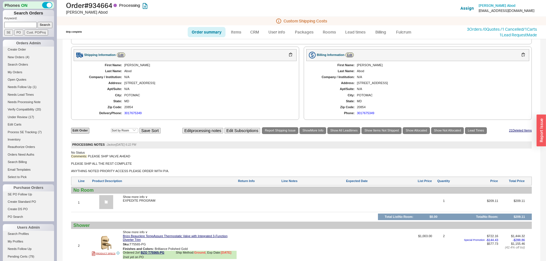
scroll to position [228, 0]
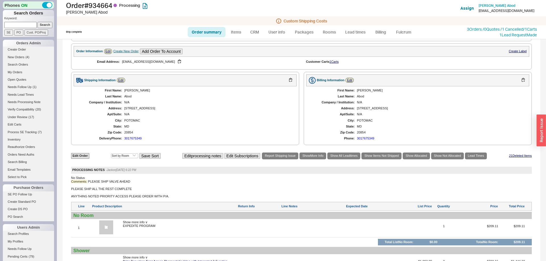
click at [128, 92] on div "Laura" at bounding box center [207, 91] width 167 height 4
copy div "Laura"
click at [129, 104] on div "N/A" at bounding box center [207, 103] width 167 height 4
click at [128, 98] on div "Abod" at bounding box center [207, 97] width 167 height 4
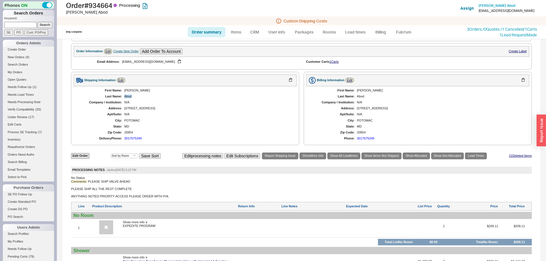
click at [128, 98] on div "Abod" at bounding box center [207, 97] width 167 height 4
copy div "Abod"
click at [128, 116] on div "First Name: Laura Last Name: Abod Company / Institution: N/A Address: 11517 Lak…" at bounding box center [185, 114] width 223 height 57
drag, startPoint x: 128, startPoint y: 116, endPoint x: 150, endPoint y: 119, distance: 22.1
click at [150, 115] on div "First Name: Laura Last Name: Abod Company / Institution: N/A Address: 11517 Lak…" at bounding box center [185, 114] width 223 height 57
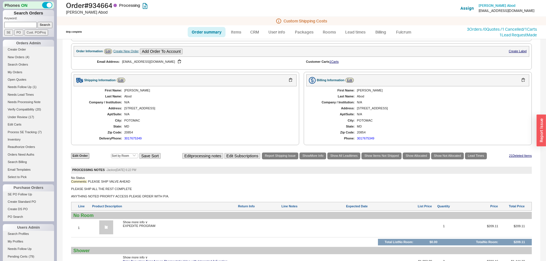
copy div "11517 Lake Potomac"
click at [127, 110] on div "11517 Lake Potomac Drive" at bounding box center [207, 109] width 167 height 4
drag, startPoint x: 127, startPoint y: 114, endPoint x: 163, endPoint y: 114, distance: 35.8
click at [163, 110] on div "11517 Lake Potomac Drive" at bounding box center [207, 109] width 167 height 4
copy div "11517 Lake Potomac Drive"
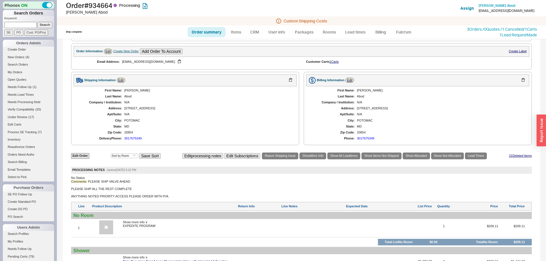
click at [131, 123] on div "POTOMAC" at bounding box center [207, 121] width 167 height 4
copy div "POTOMAC"
click at [130, 134] on div "20854" at bounding box center [207, 133] width 167 height 4
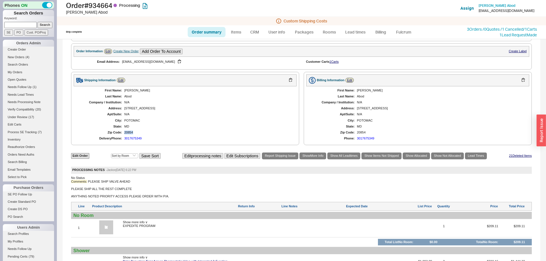
copy div "20854"
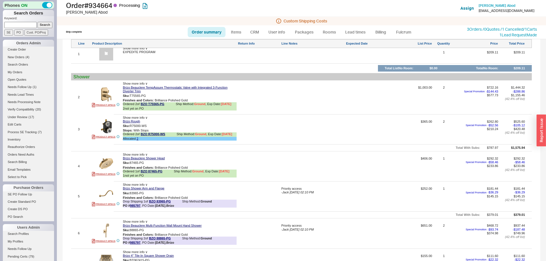
scroll to position [489, 0]
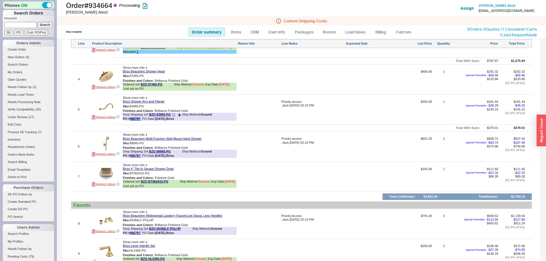
drag, startPoint x: 140, startPoint y: 125, endPoint x: 130, endPoint y: 125, distance: 9.9
click at [130, 121] on div "PO # 985797 , PO Date: 8/20/25 , Brizo" at bounding box center [148, 119] width 51 height 4
copy b "985797"
click at [204, 31] on link "Order summary" at bounding box center [207, 32] width 38 height 10
select select "*"
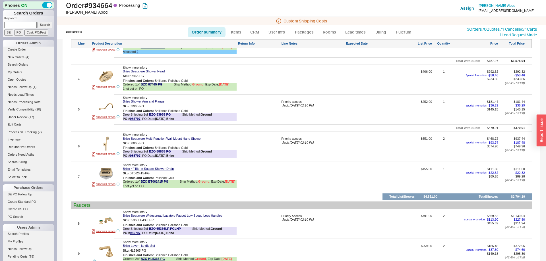
select select "*"
select select "LOW"
select select "3"
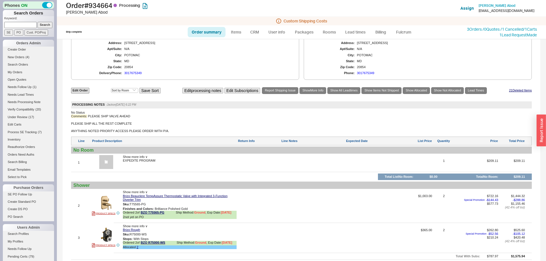
scroll to position [319, 0]
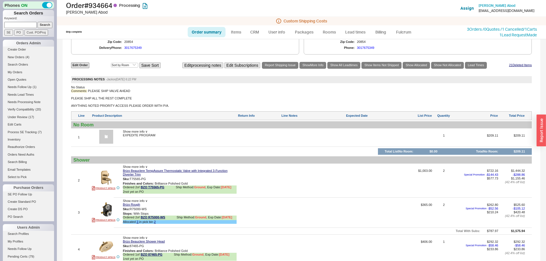
click at [215, 108] on div "Comments: PLEASE SHIP VALVE AHEAD PLEASE SHIP ALL THE REST COMPLETE ANYTHING NO…" at bounding box center [301, 98] width 460 height 19
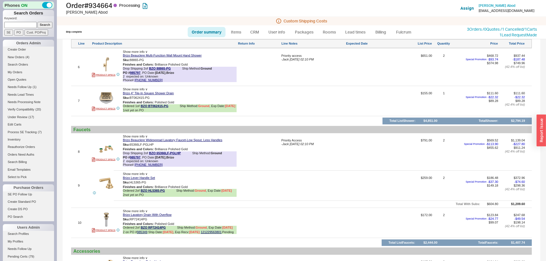
scroll to position [744, 0]
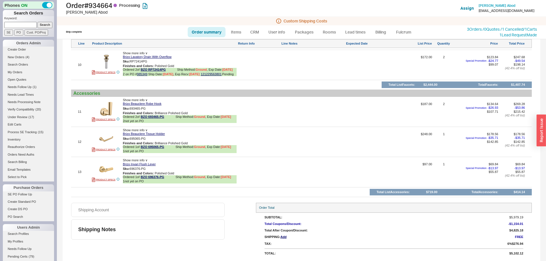
click at [207, 31] on link "Order summary" at bounding box center [207, 32] width 38 height 10
select select "*"
select select "LOW"
select select "3"
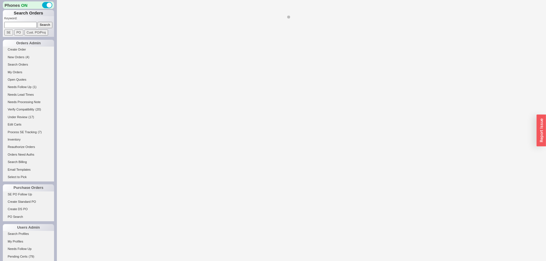
select select "*"
select select "LOW"
select select "3"
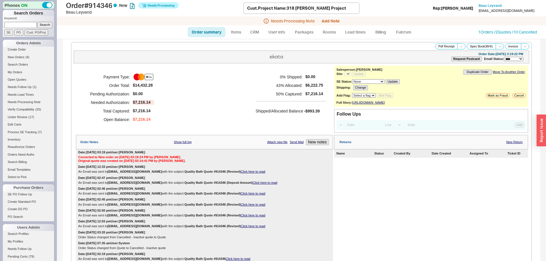
select select "*"
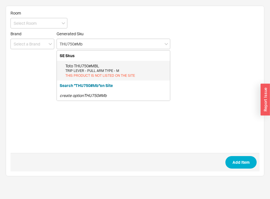
click at [96, 73] on div "TRIP LEVER - PULL ARM TYPE - M" at bounding box center [116, 70] width 102 height 5
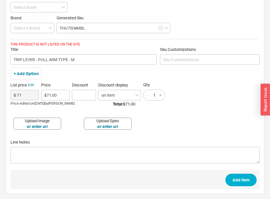
scroll to position [16, 0]
type input "THU750#MBL"
click at [246, 178] on button "Add Item" at bounding box center [240, 179] width 31 height 13
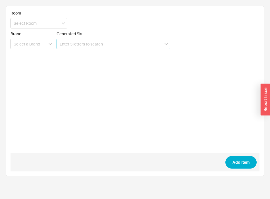
scroll to position [0, 0]
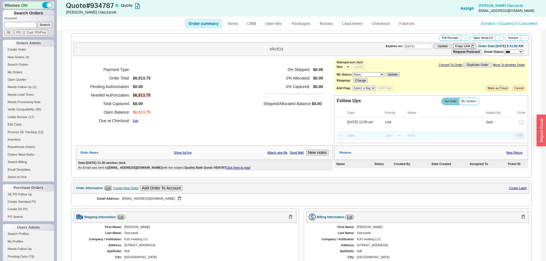
select select "*"
select select "LOW"
select select "3"
select select "*"
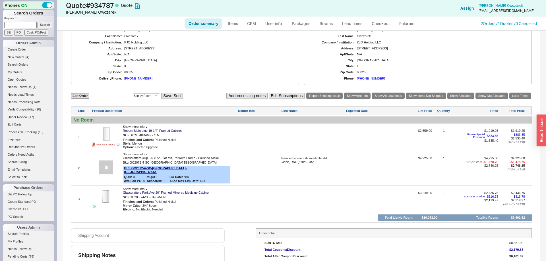
scroll to position [221, 0]
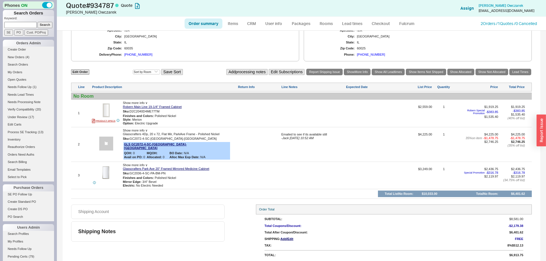
click at [302, 146] on div "Emailed to see if its available still - Jack [DATE] 10:52 AM" at bounding box center [313, 147] width 64 height 28
drag, startPoint x: 321, startPoint y: 138, endPoint x: 264, endPoint y: 138, distance: 56.3
click at [281, 138] on textarea "Emailed to see if its available still" at bounding box center [313, 137] width 64 height 9
type textarea "ITEM IS AVAILABLE"
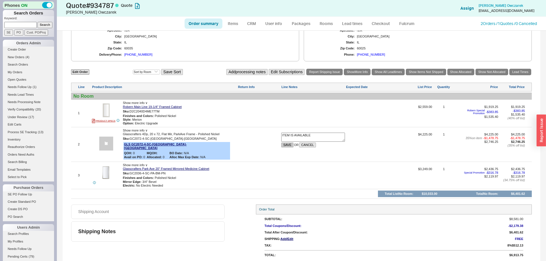
click at [287, 148] on button "SAVE" at bounding box center [287, 145] width 12 height 5
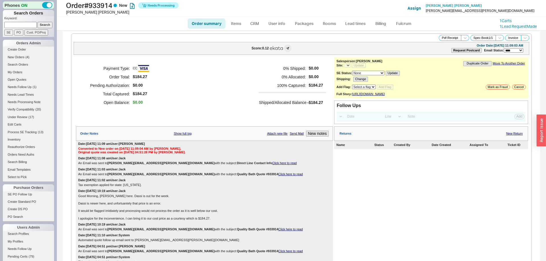
select select "*"
select select "LOW"
select select "3"
select select "*"
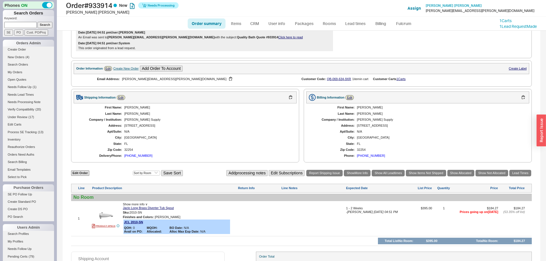
scroll to position [255, 0]
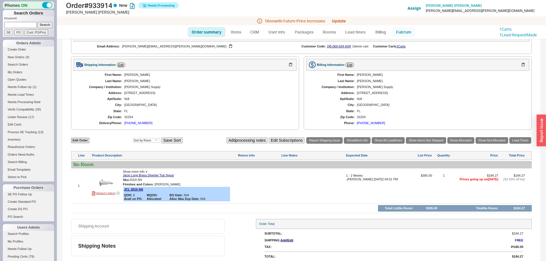
click at [406, 30] on link "Fulcrum" at bounding box center [403, 32] width 23 height 10
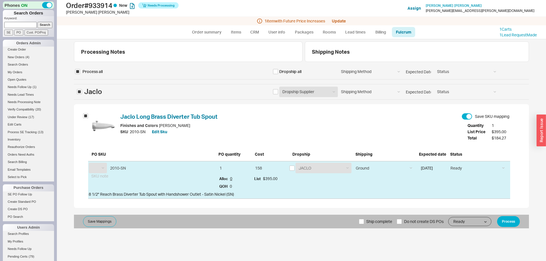
select select "JCL"
click at [290, 168] on input "checkbox" at bounding box center [291, 168] width 5 height 5
checkbox input "true"
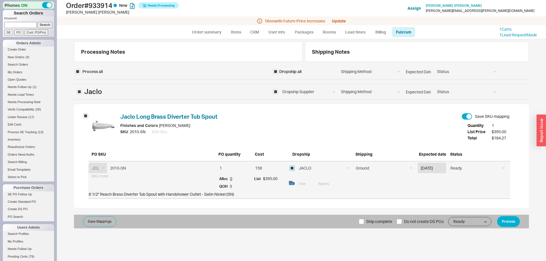
checkbox input "true"
click at [495, 218] on div "Save Mappings Ship complete Do not create DS POs Ready On Hold Call Before Ship…" at bounding box center [301, 222] width 455 height 14
click at [508, 218] on button "Process" at bounding box center [508, 221] width 23 height 11
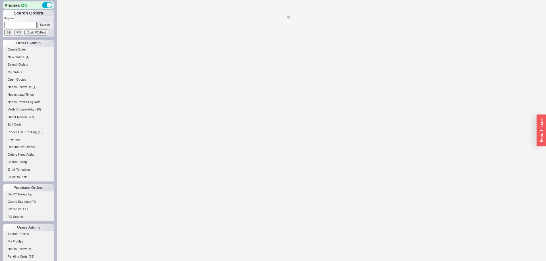
select select "LOW"
select select "3"
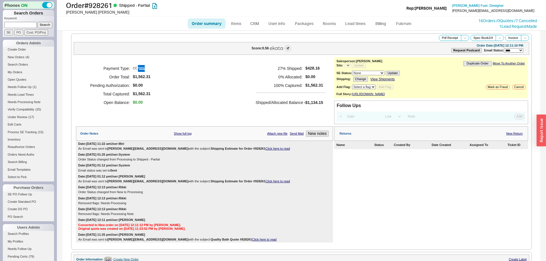
select select "*"
click at [319, 173] on div "Email status was set to Sent" at bounding box center [204, 171] width 252 height 4
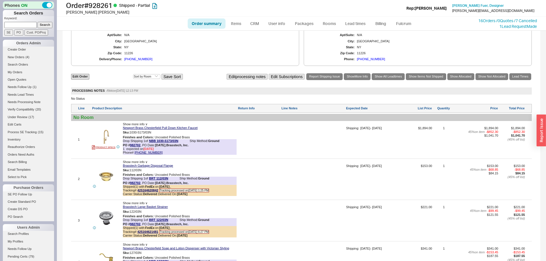
scroll to position [319, 0]
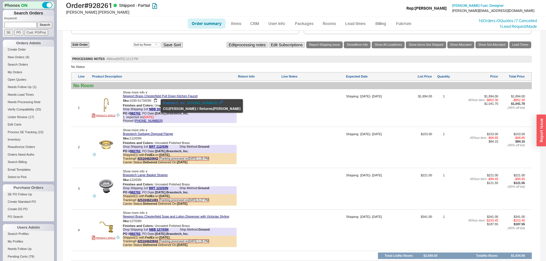
click at [133, 102] on span "1030-5173/03N" at bounding box center [141, 100] width 22 height 3
drag, startPoint x: 133, startPoint y: 107, endPoint x: 150, endPoint y: 107, distance: 17.1
click at [150, 102] on span "1030-5173/03N" at bounding box center [141, 100] width 22 height 3
copy div "Sku: 1030-5173/03N"
drag, startPoint x: 139, startPoint y: 119, endPoint x: 130, endPoint y: 119, distance: 9.1
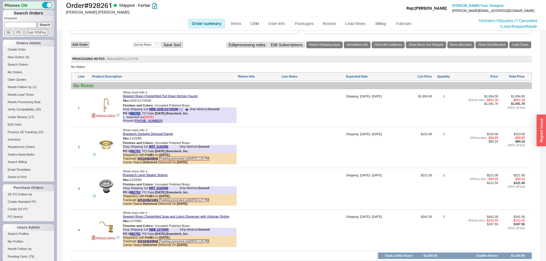
click at [130, 115] on div "PO # 982702 , PO Date: [DATE] , Brasstech, Inc." at bounding box center [156, 114] width 66 height 4
copy b "982702"
